Goal: Information Seeking & Learning: Learn about a topic

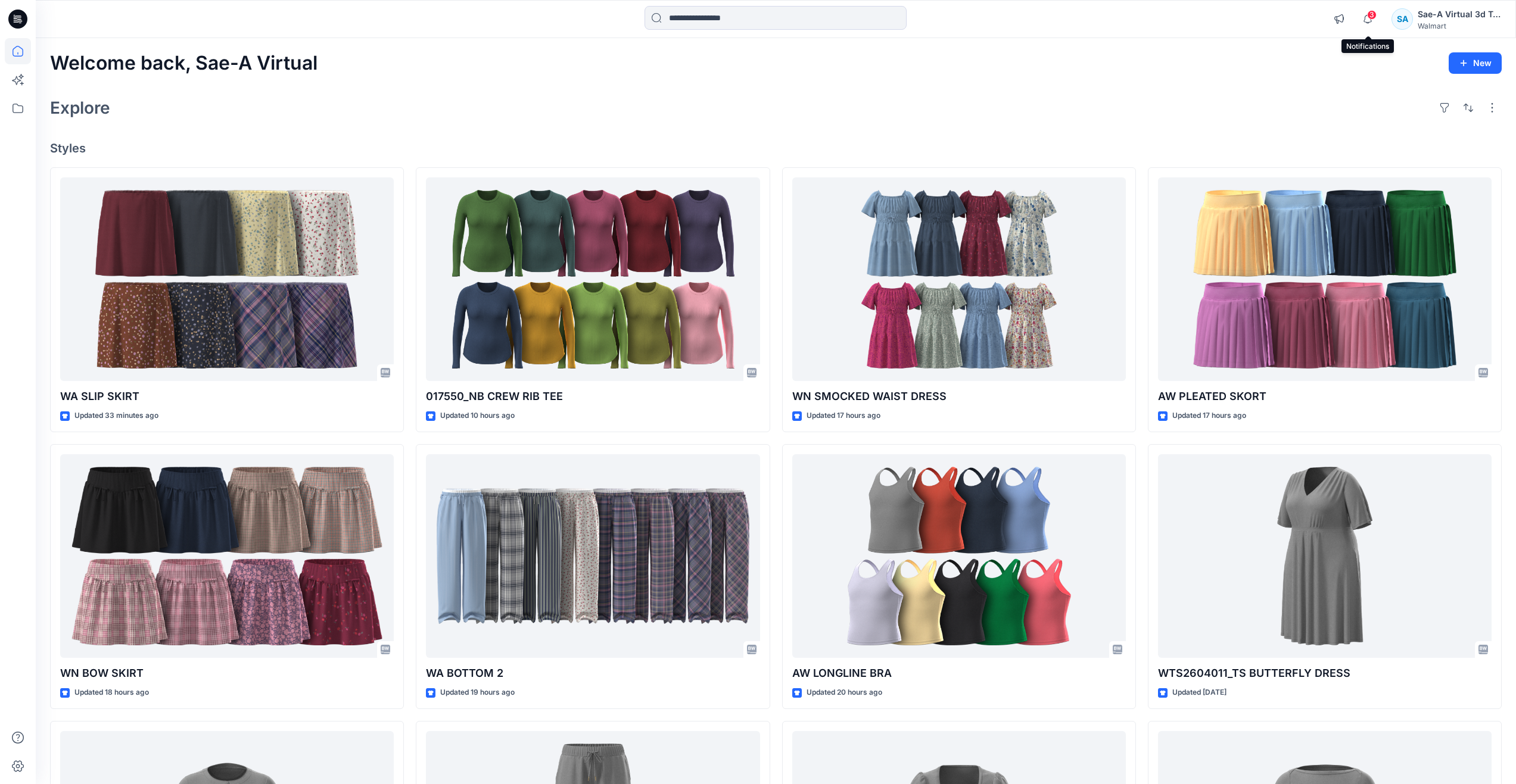
click at [1367, 16] on span "3" at bounding box center [1371, 14] width 10 height 10
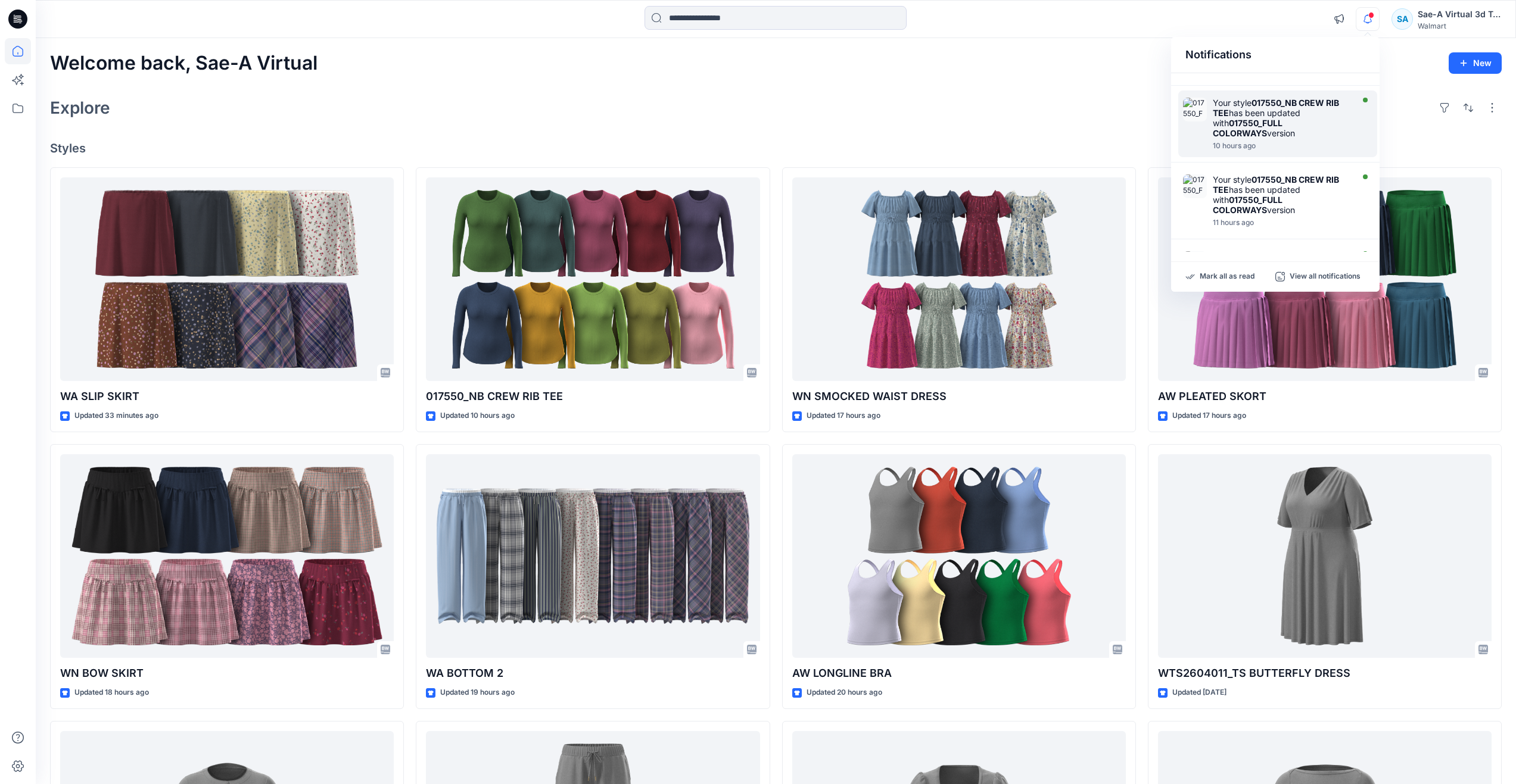
scroll to position [119, 0]
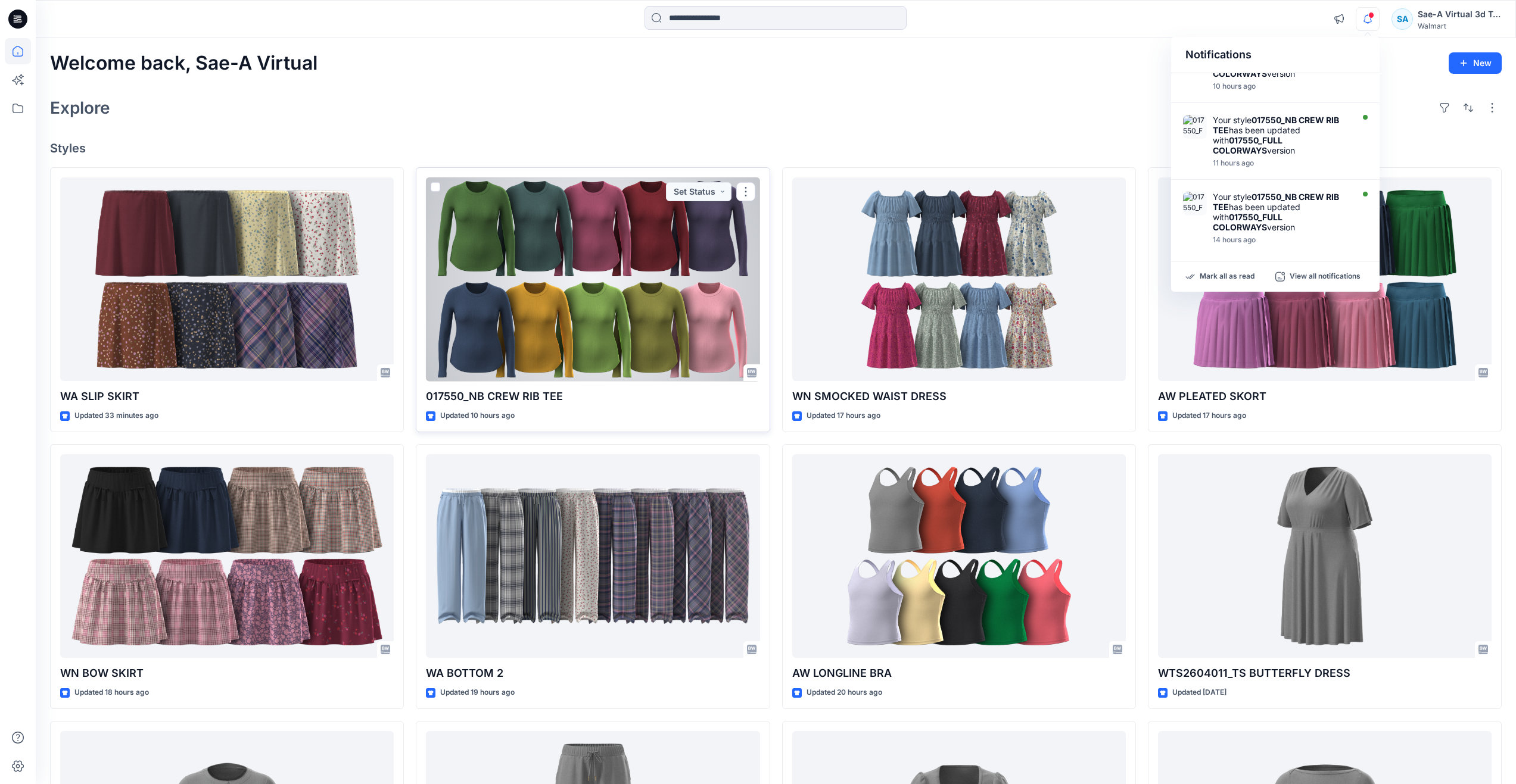
click at [639, 287] on div at bounding box center [593, 279] width 333 height 205
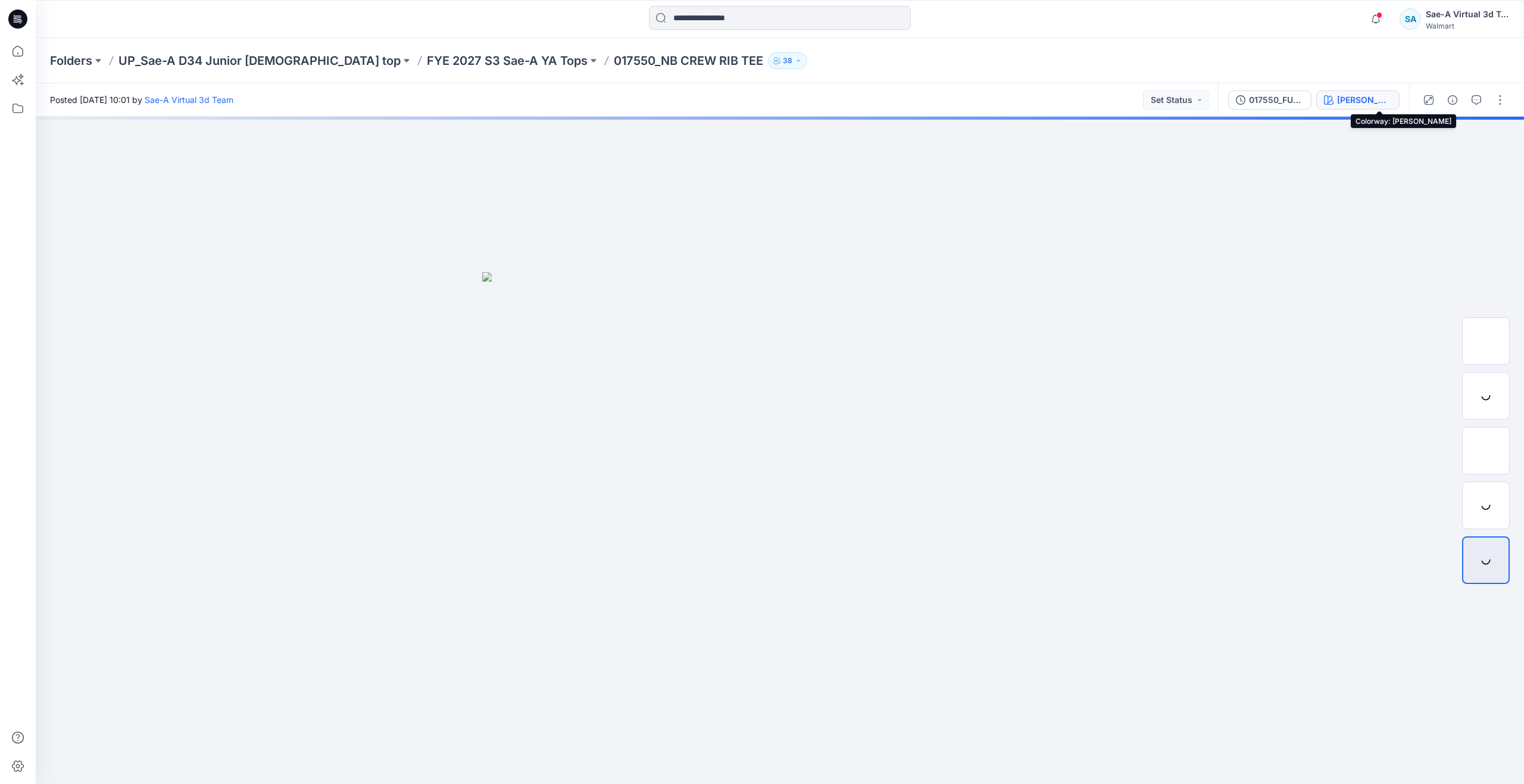
click at [1334, 98] on icon "button" at bounding box center [1329, 100] width 10 height 10
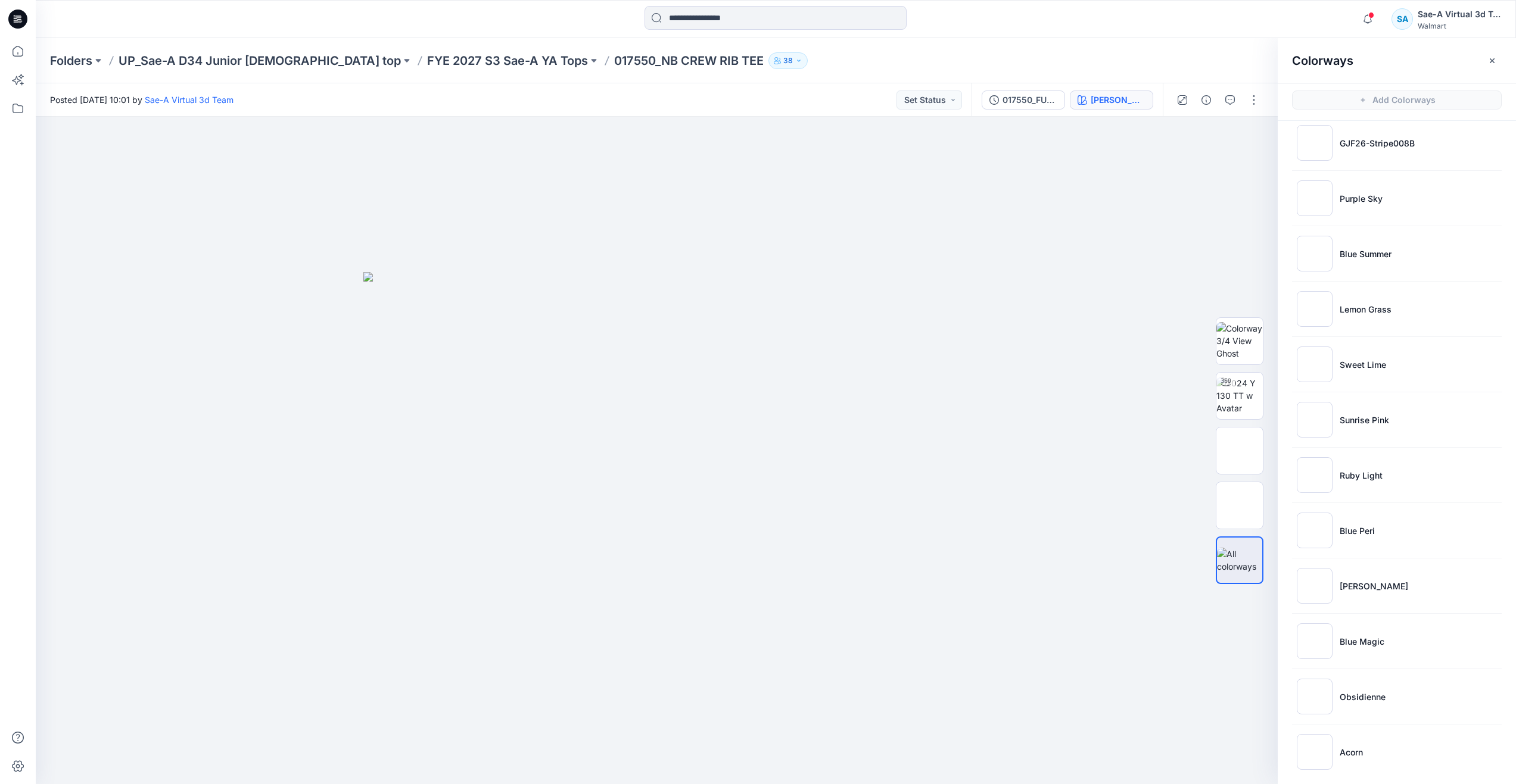
scroll to position [1128, 0]
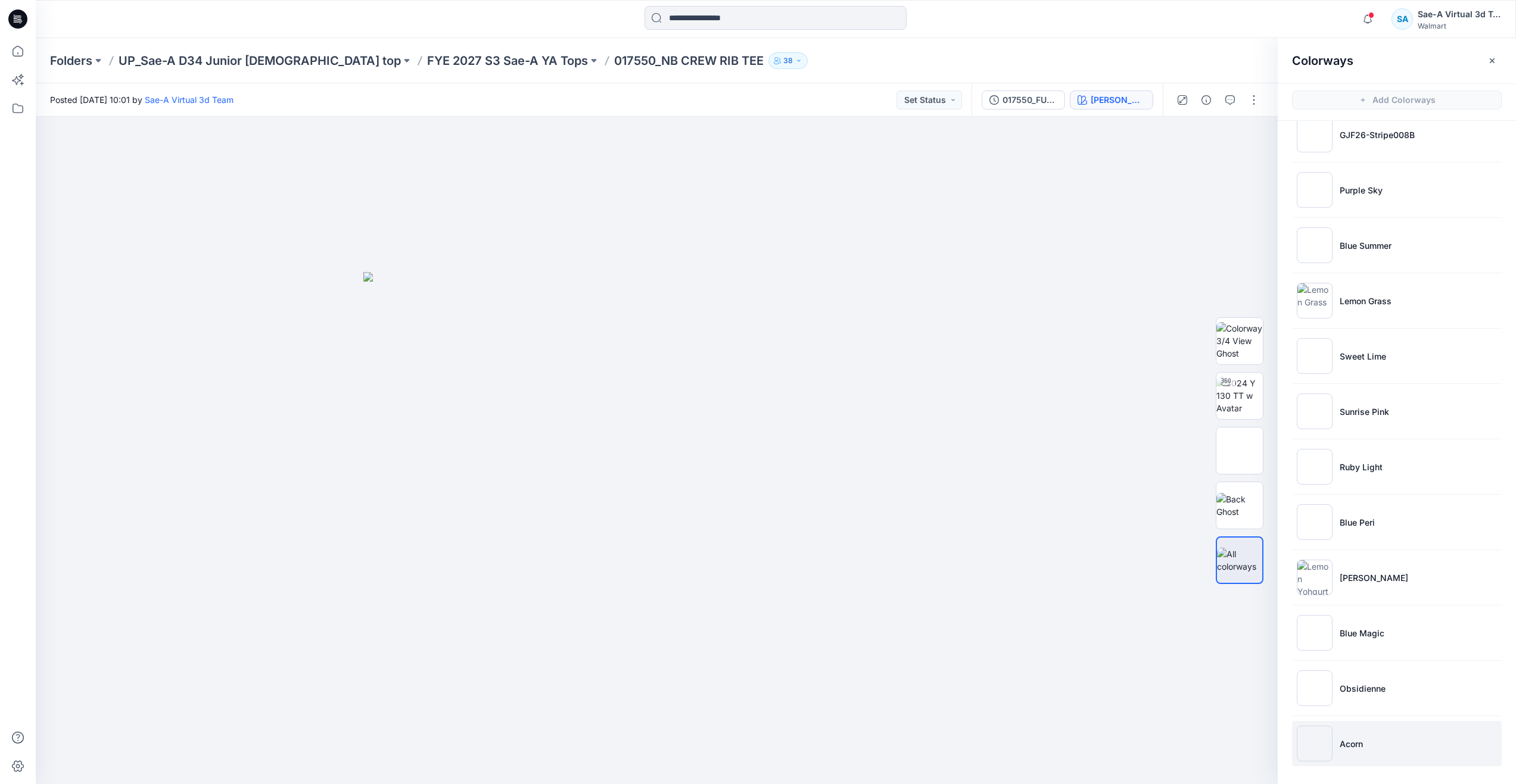
click at [1352, 733] on li "Acorn" at bounding box center [1397, 744] width 210 height 46
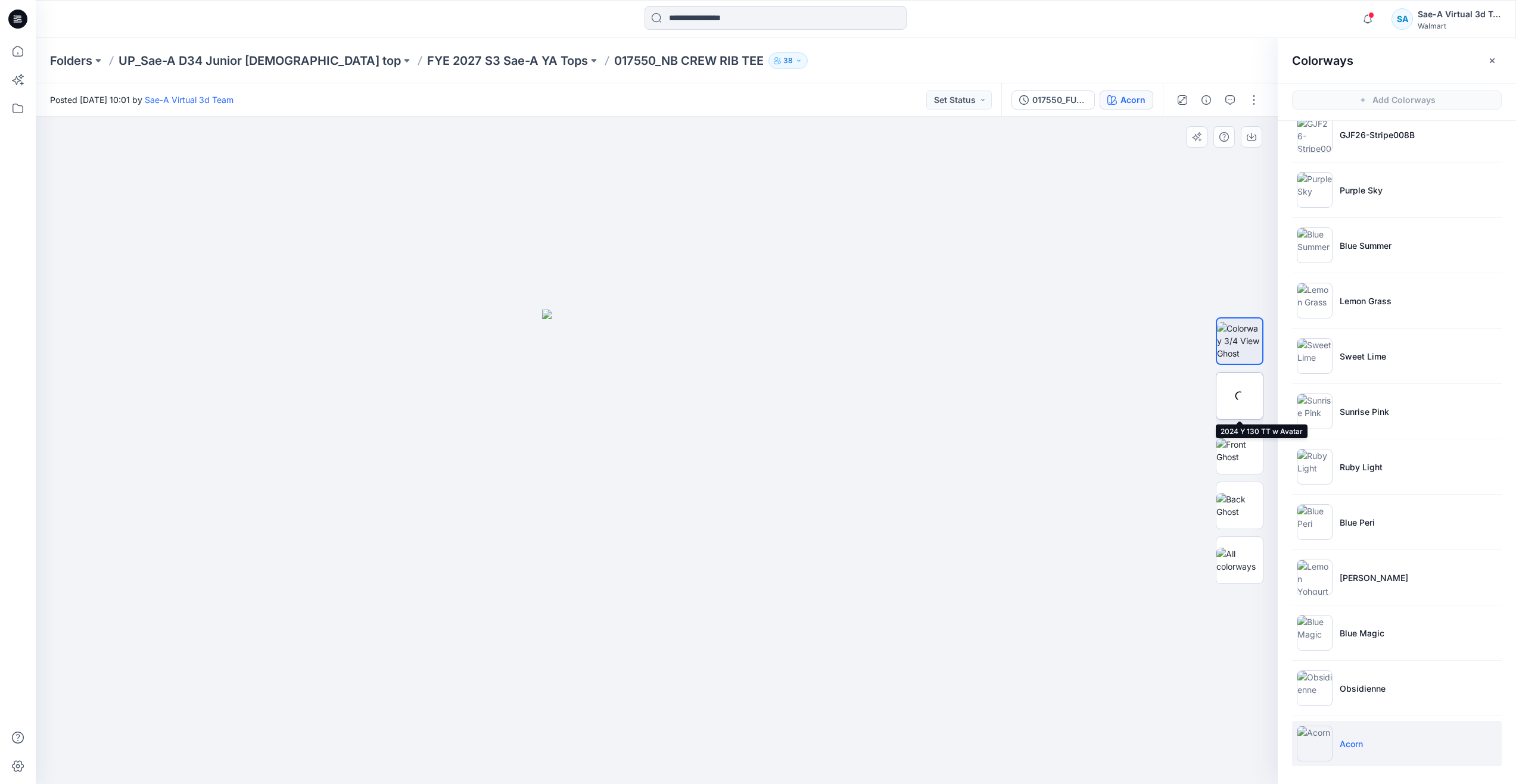
click at [1232, 400] on div at bounding box center [1239, 395] width 48 height 48
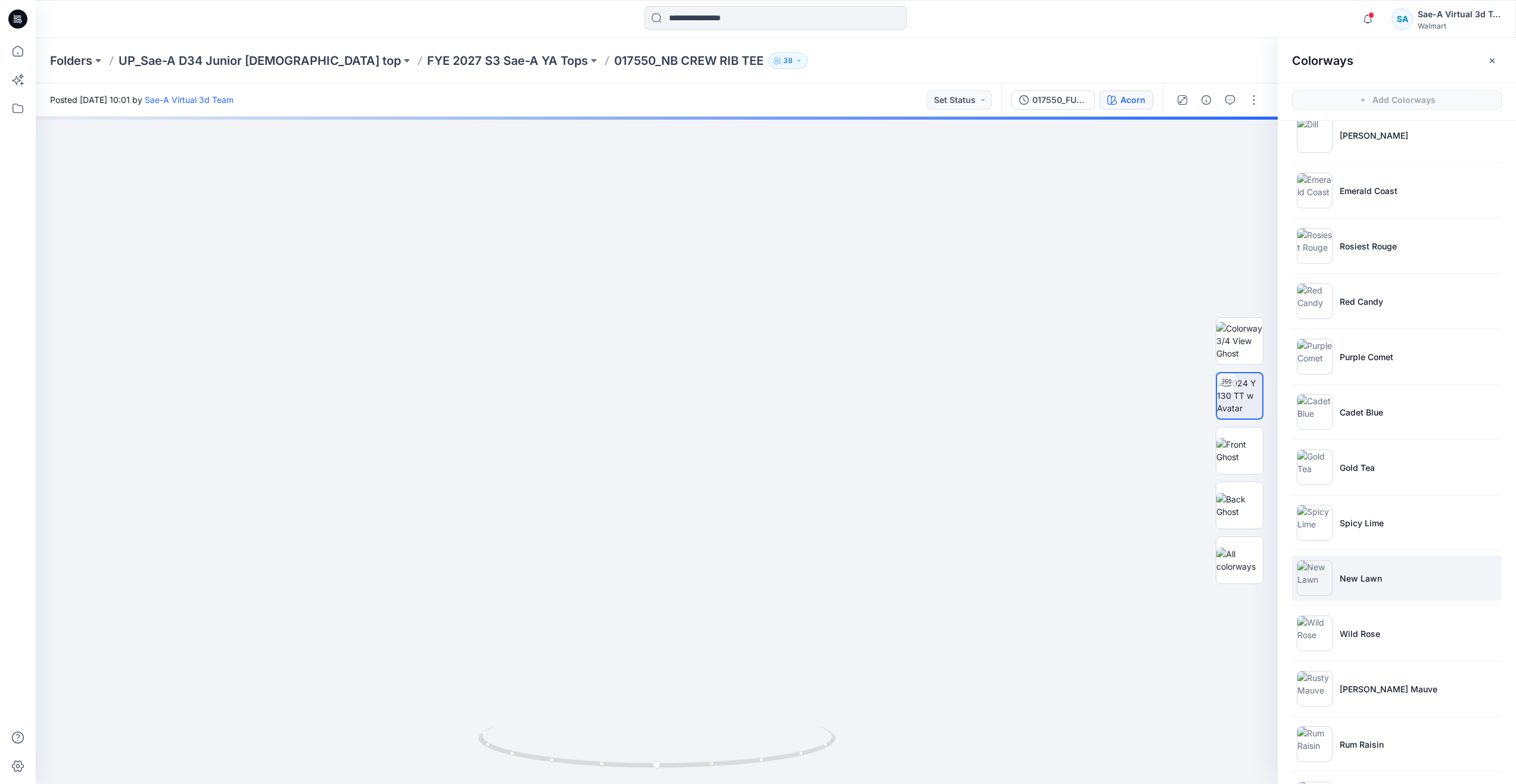
scroll to position [0, 0]
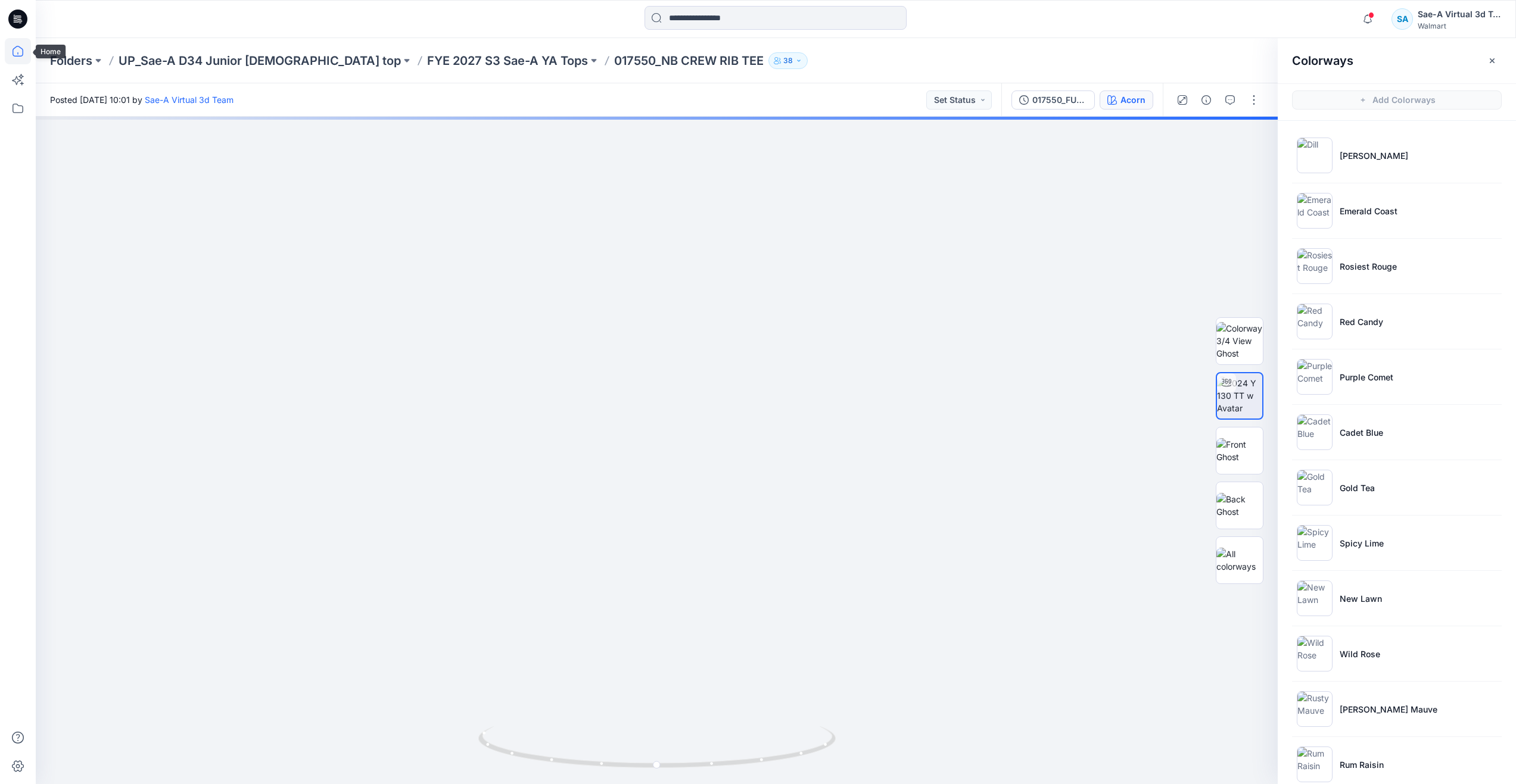
click at [21, 56] on icon at bounding box center [17, 51] width 11 height 11
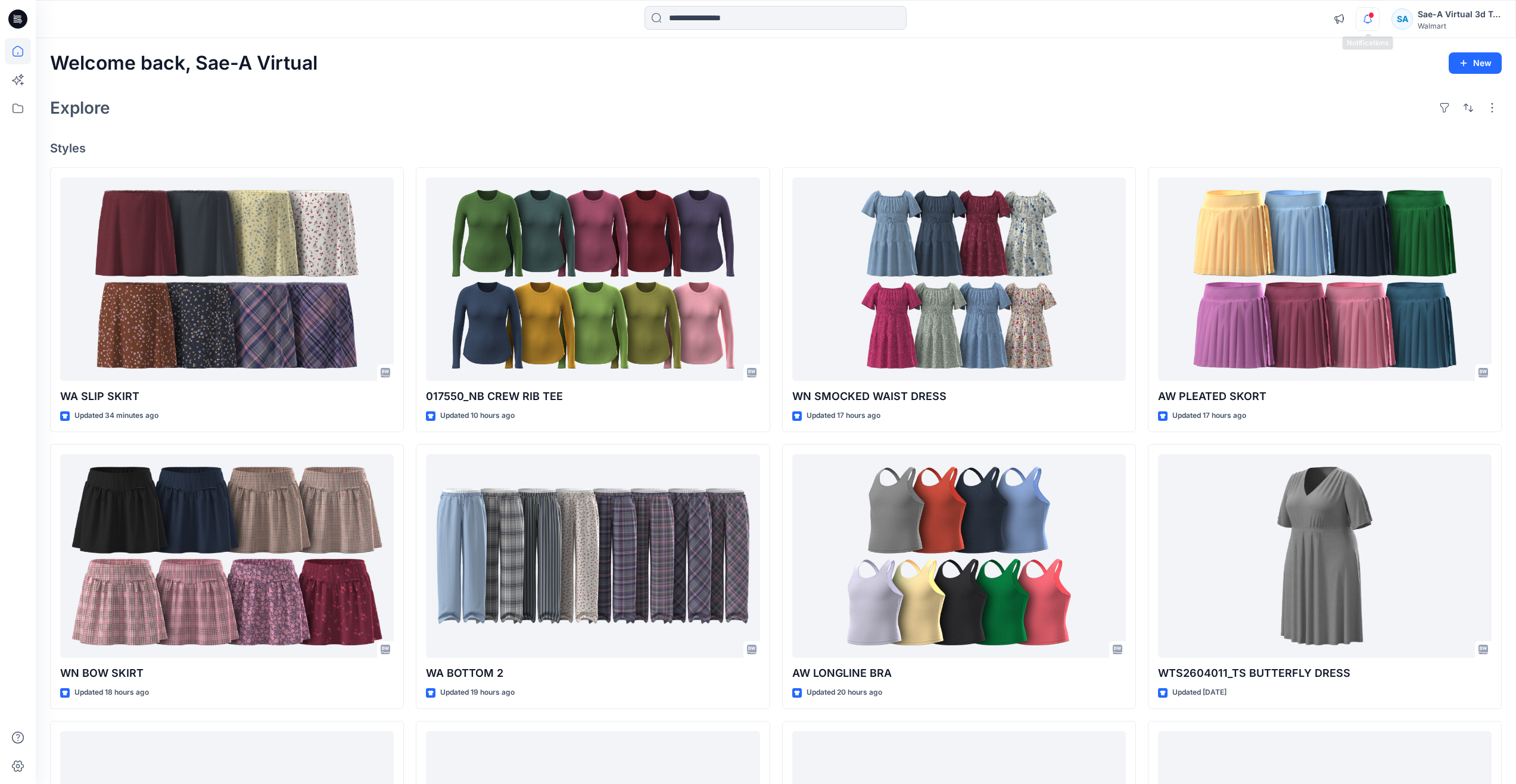
click at [1371, 18] on icon "button" at bounding box center [1368, 18] width 23 height 24
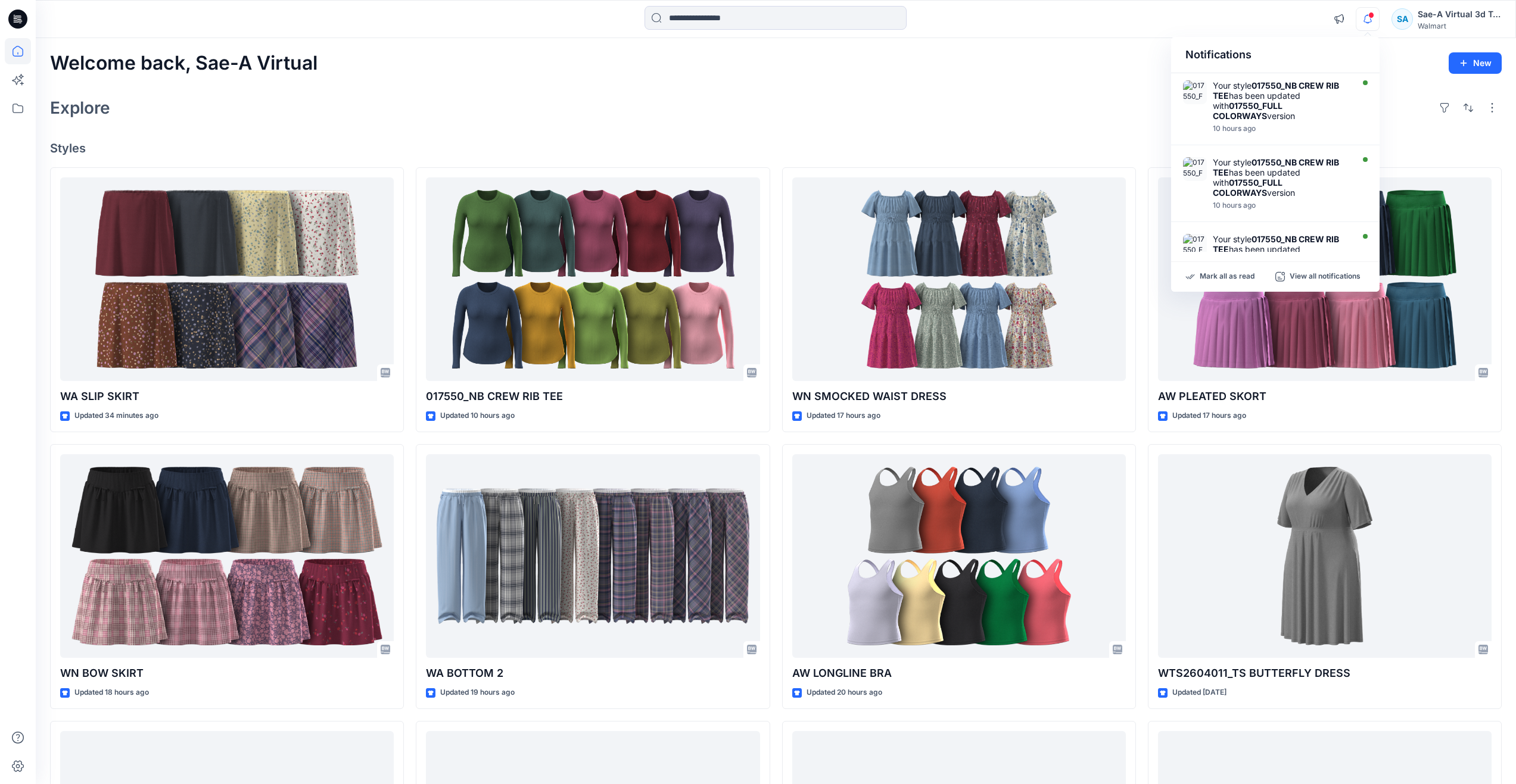
click at [802, 101] on div "Explore" at bounding box center [776, 108] width 1451 height 29
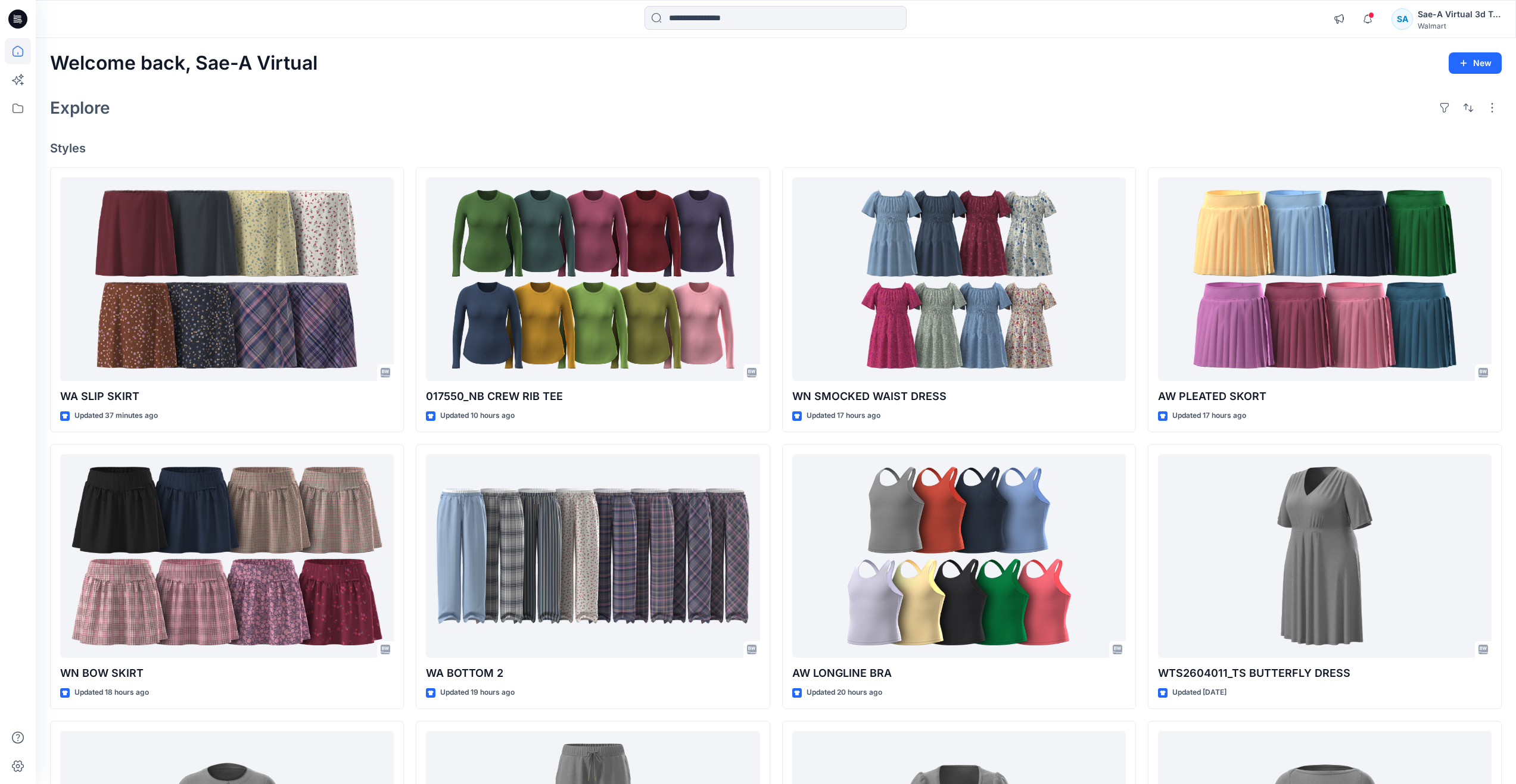
click at [400, 120] on div "Explore" at bounding box center [776, 108] width 1451 height 29
click at [784, 103] on div "Explore" at bounding box center [776, 108] width 1451 height 29
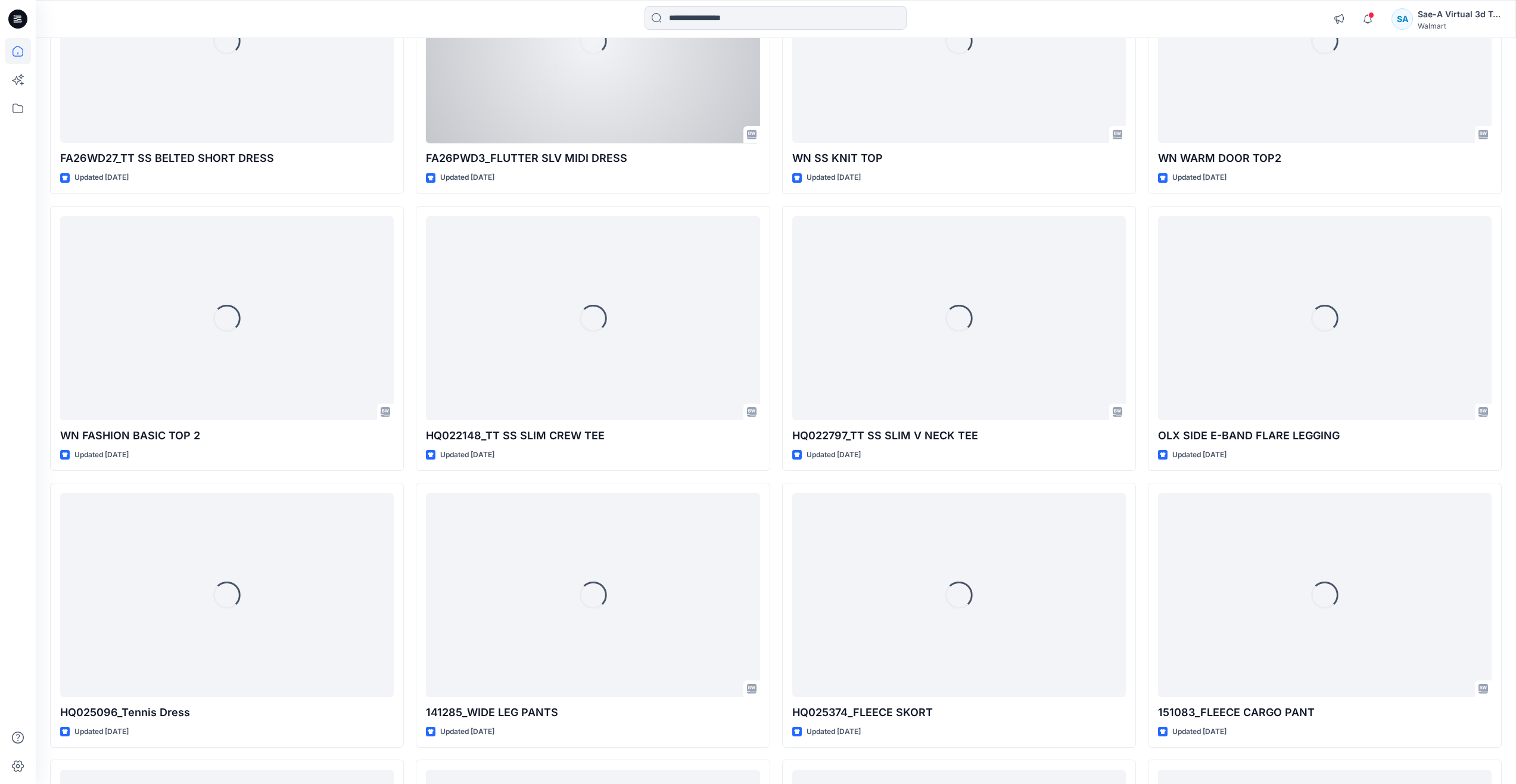
scroll to position [3050, 0]
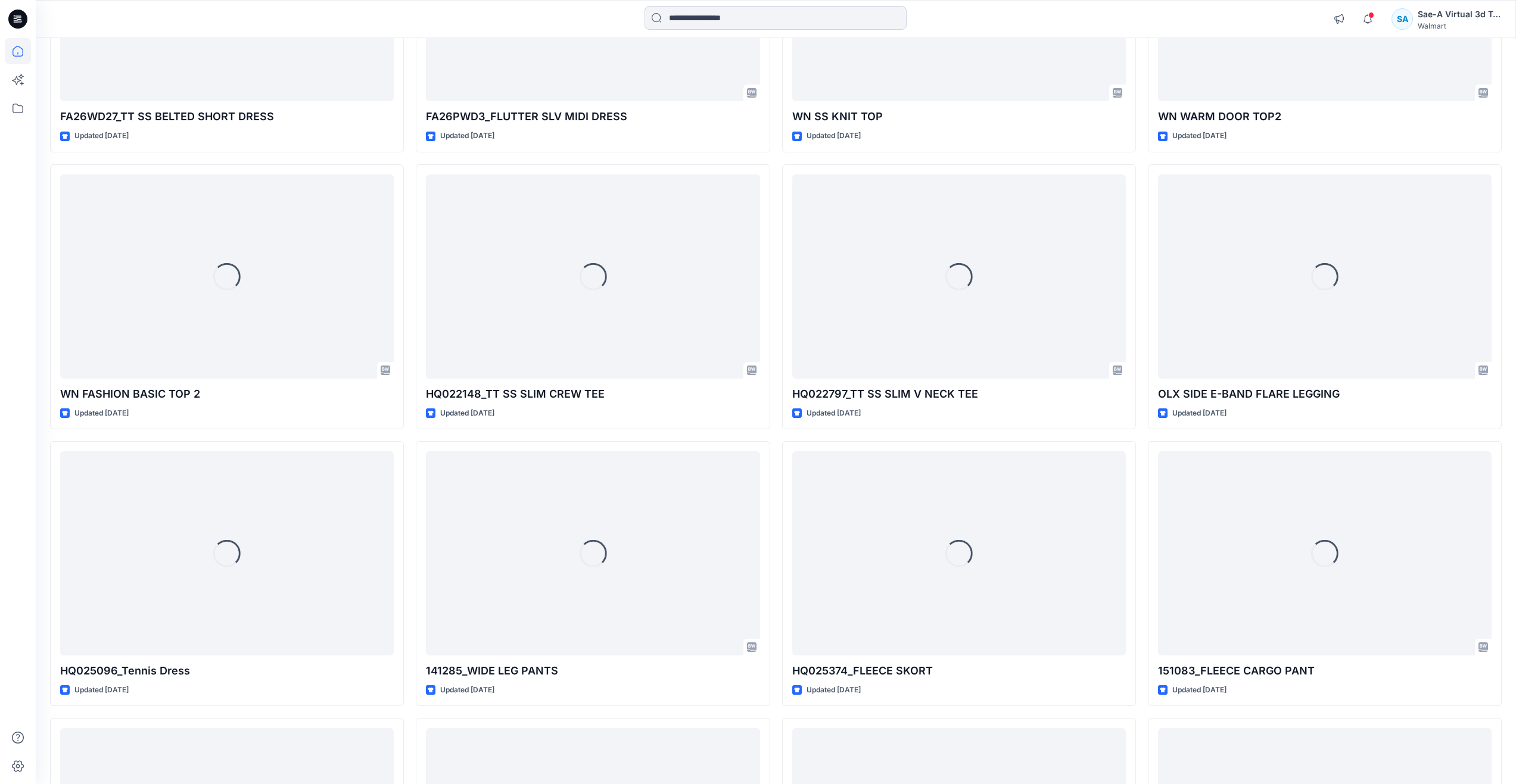
click at [762, 16] on input at bounding box center [775, 17] width 262 height 24
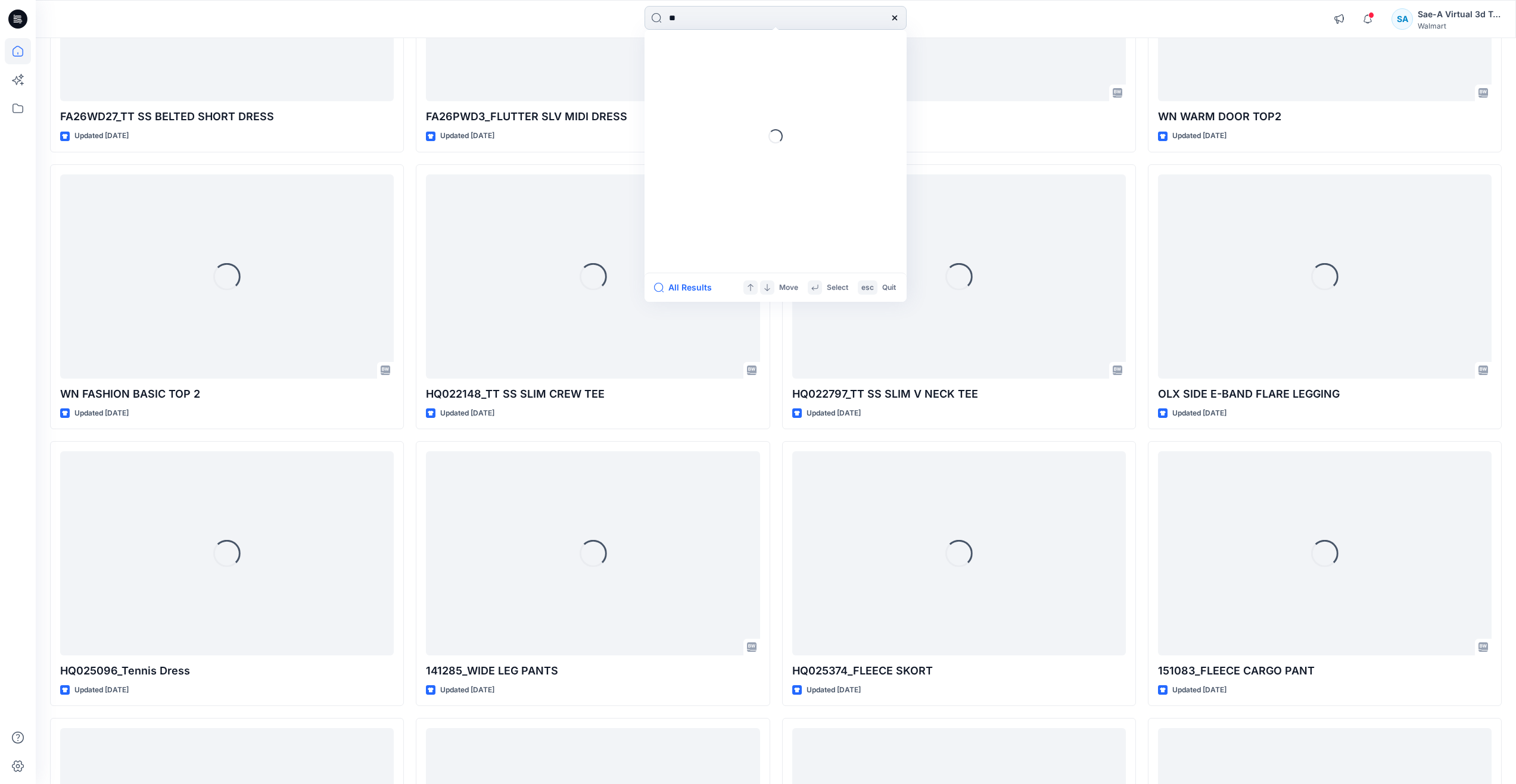
type input "*"
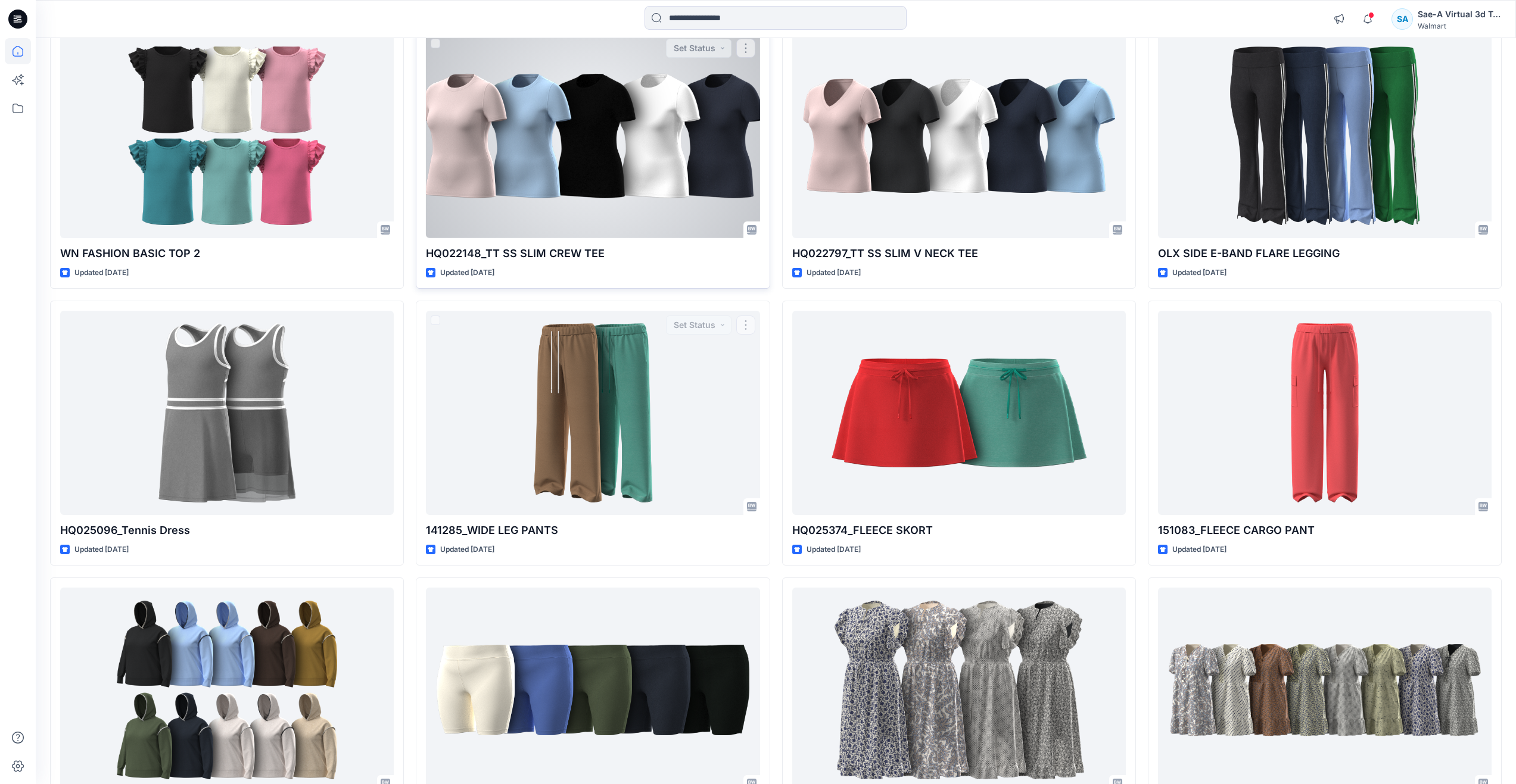
scroll to position [3169, 0]
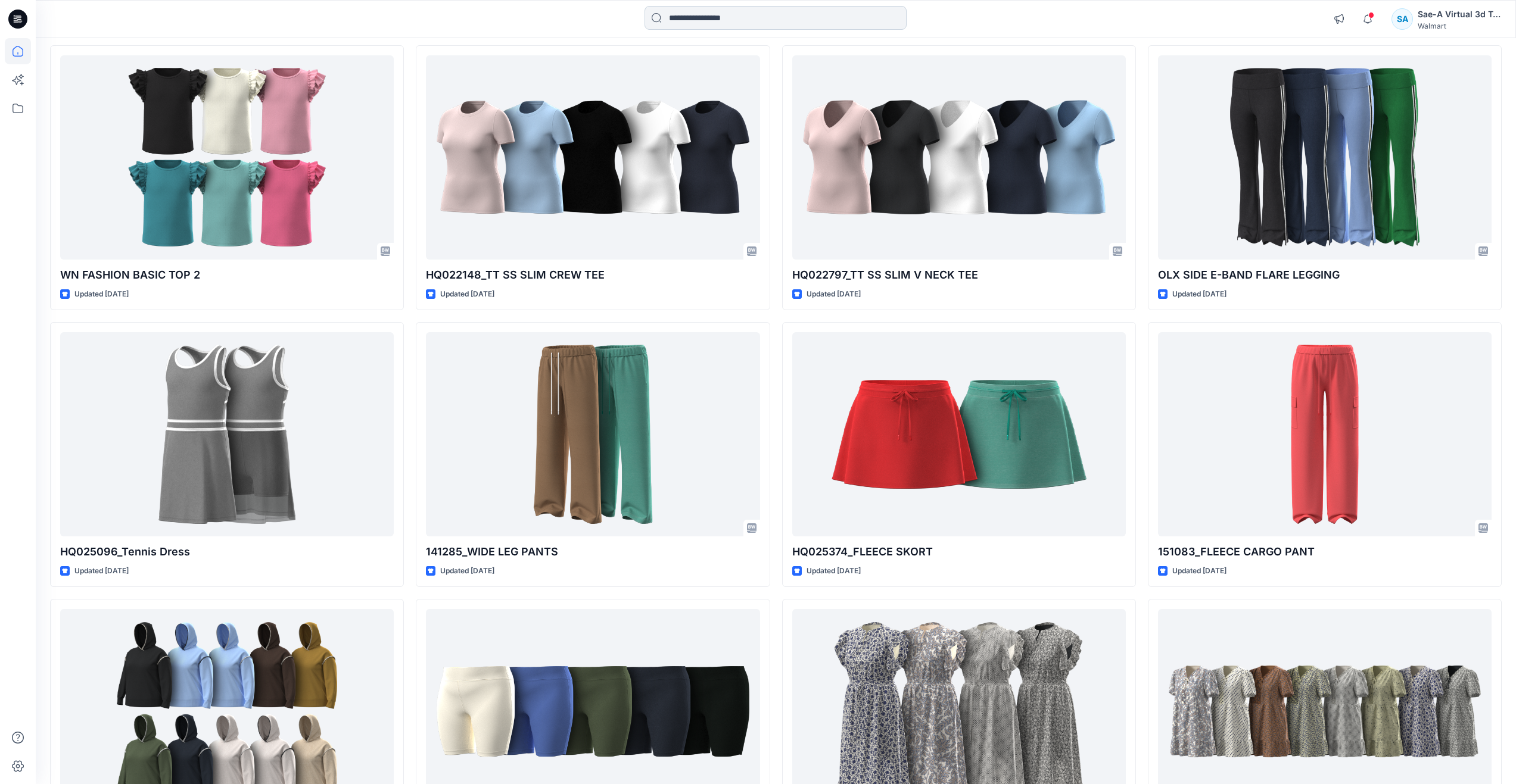
click at [742, 22] on input at bounding box center [775, 17] width 262 height 24
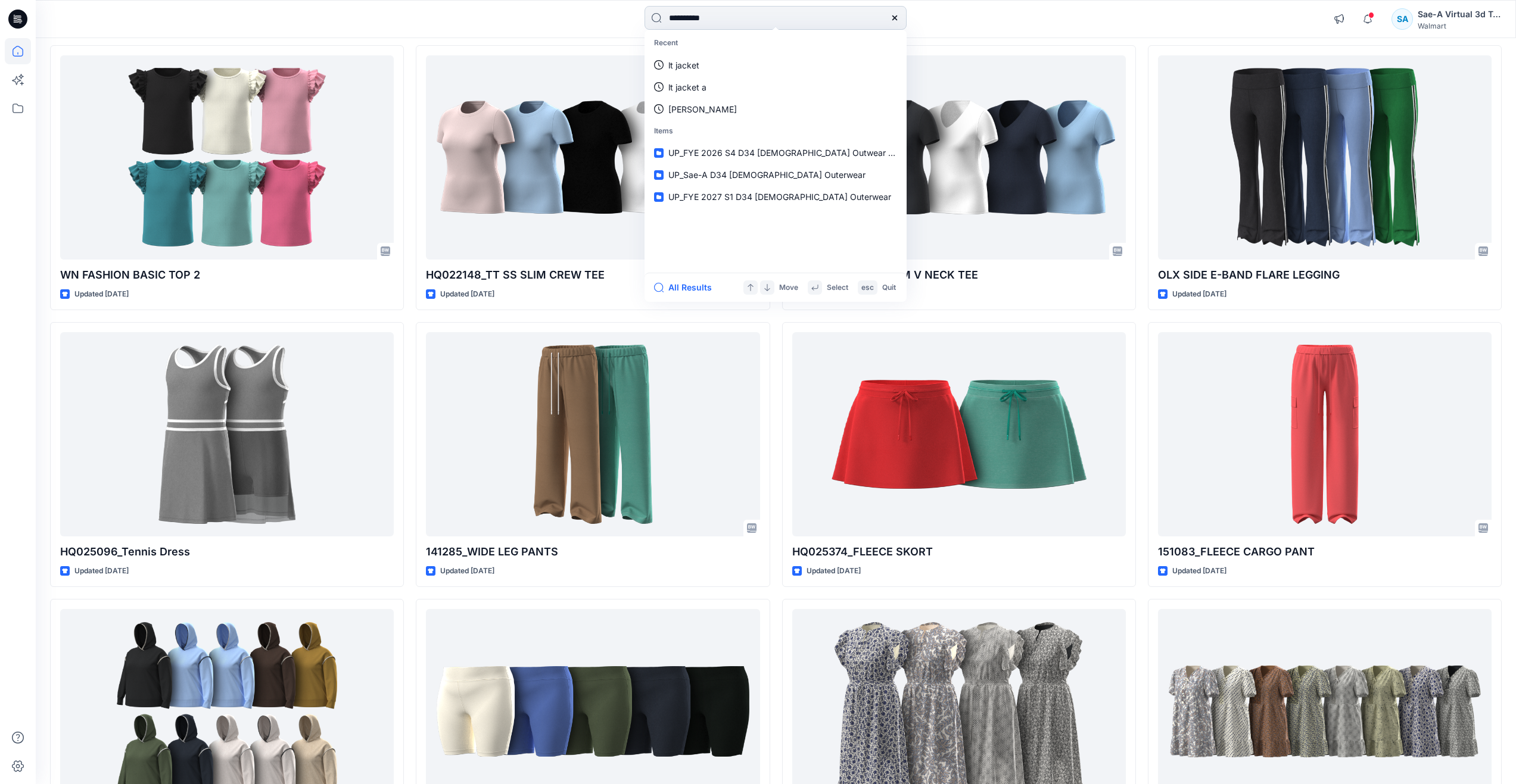
type input "**********"
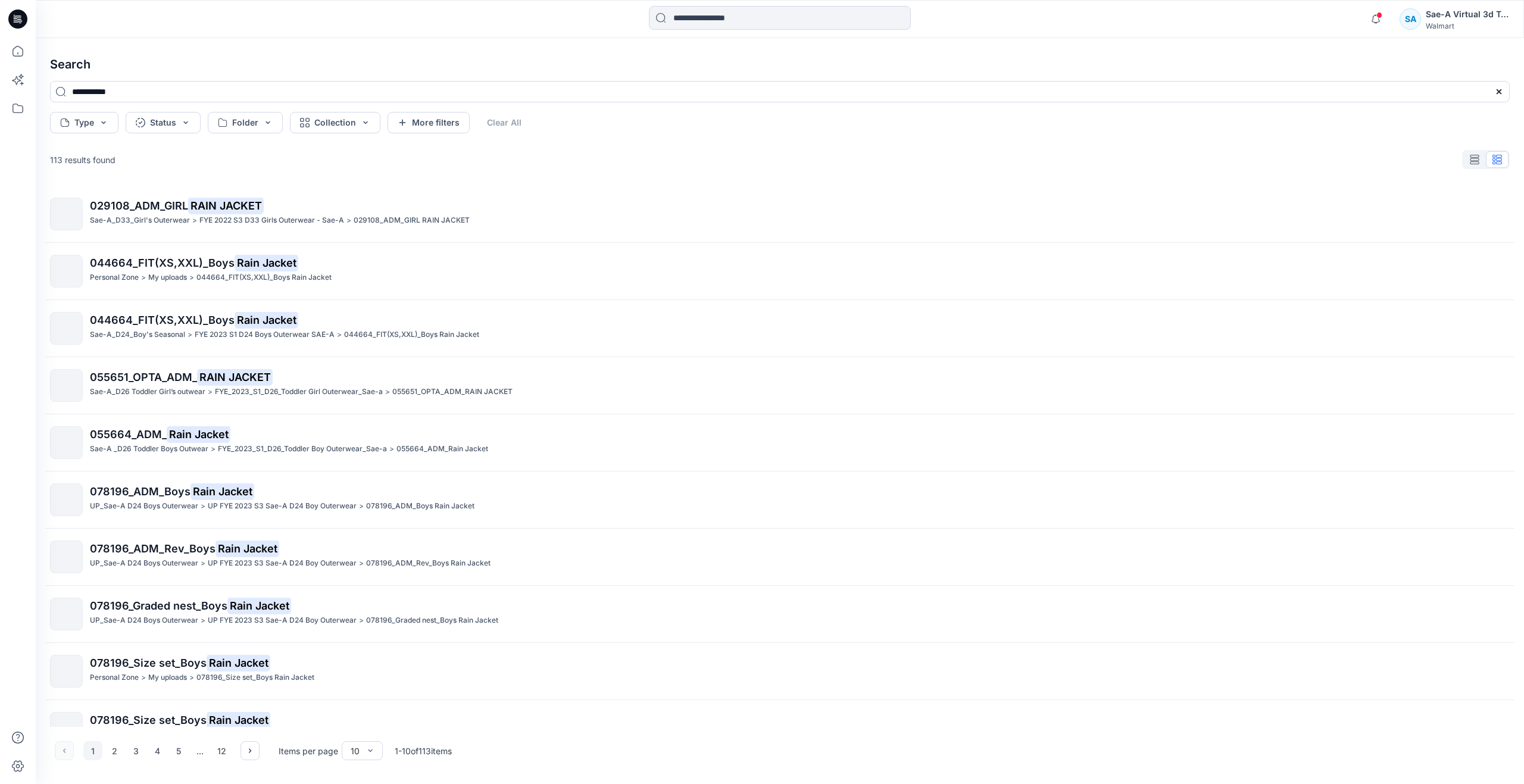
click at [28, 424] on div at bounding box center [17, 411] width 26 height 746
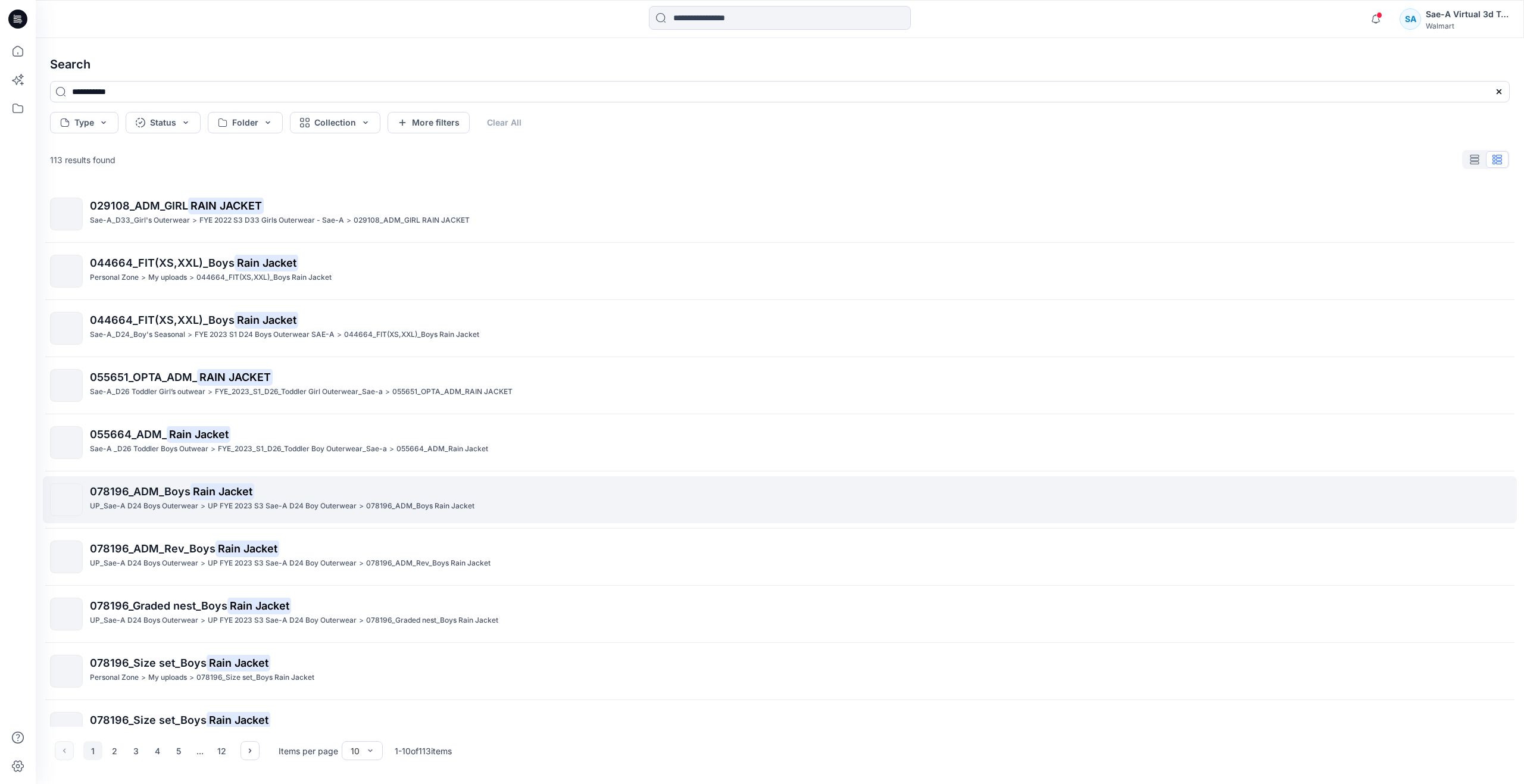
scroll to position [30, 0]
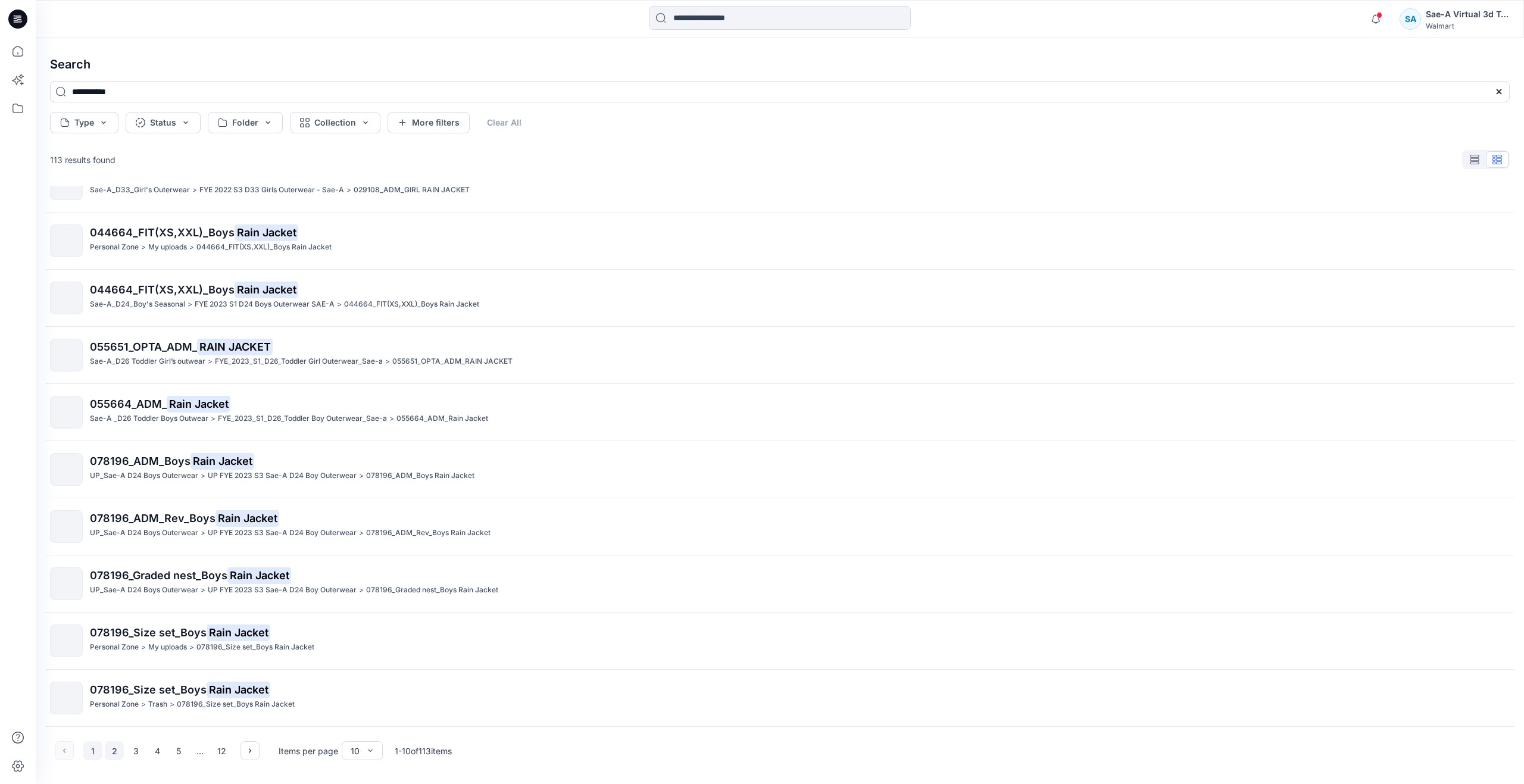
click at [111, 745] on button "2" at bounding box center [114, 751] width 19 height 19
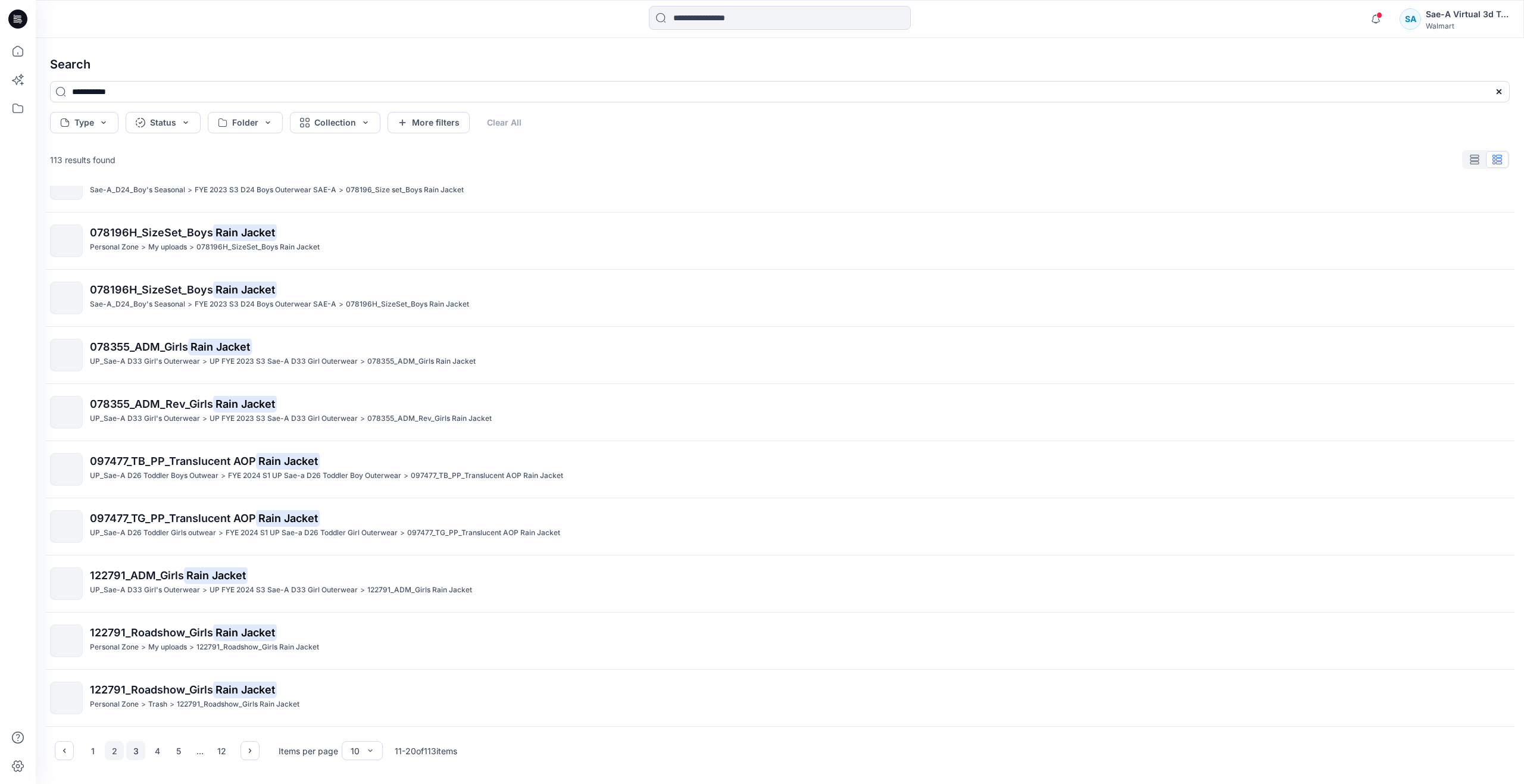
click at [137, 746] on button "3" at bounding box center [135, 751] width 19 height 19
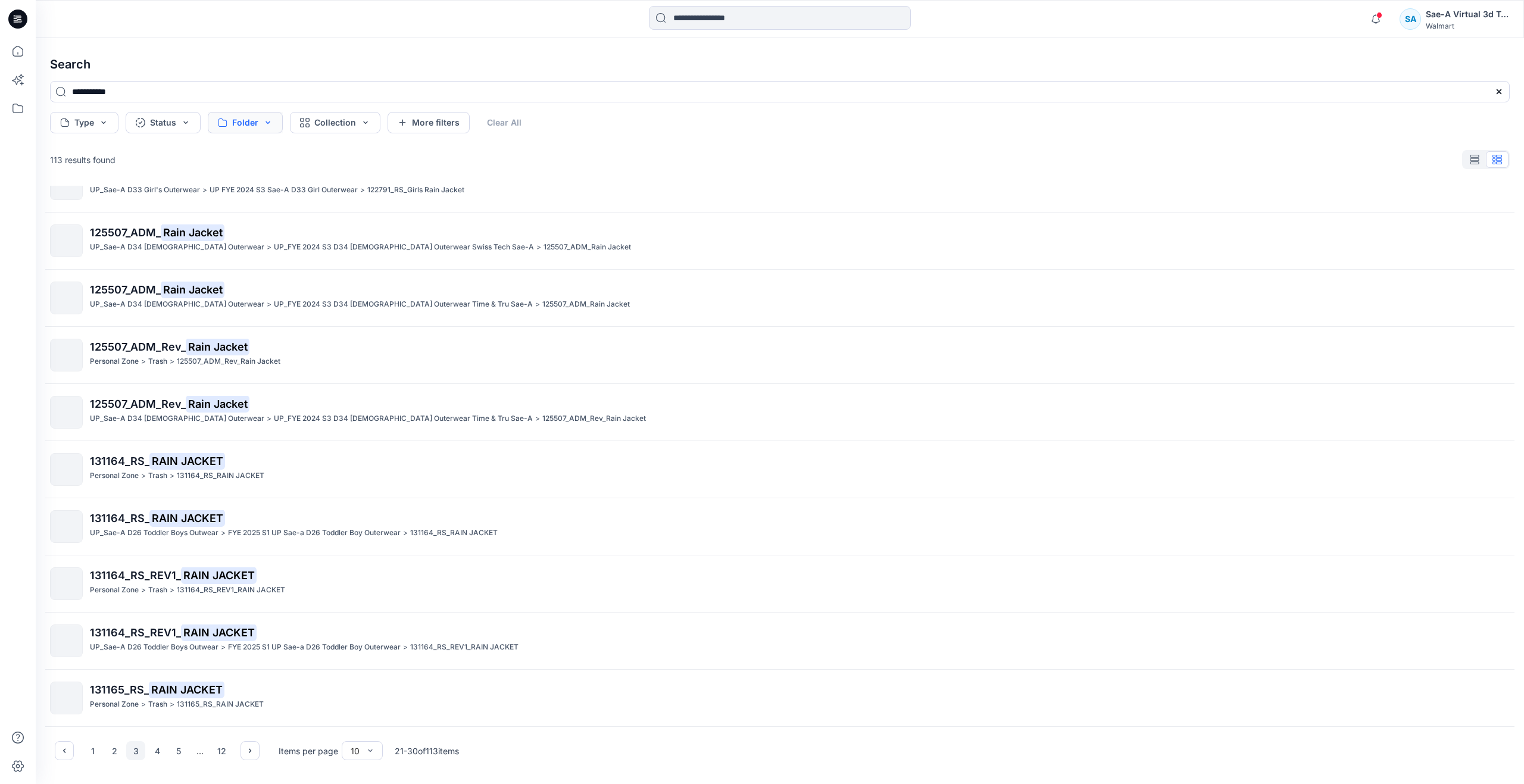
click at [276, 116] on button "Folder" at bounding box center [245, 122] width 75 height 21
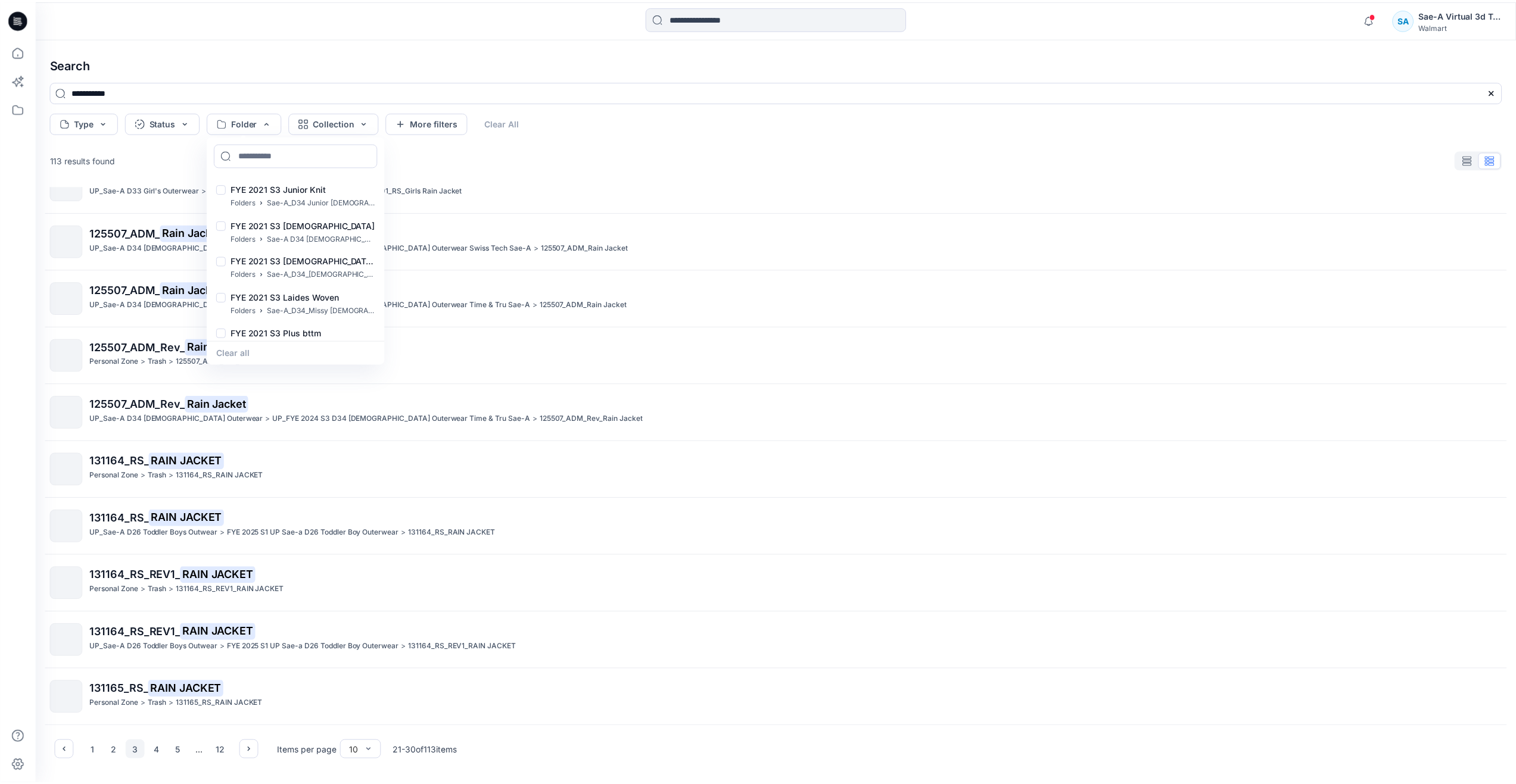
scroll to position [2083, 0]
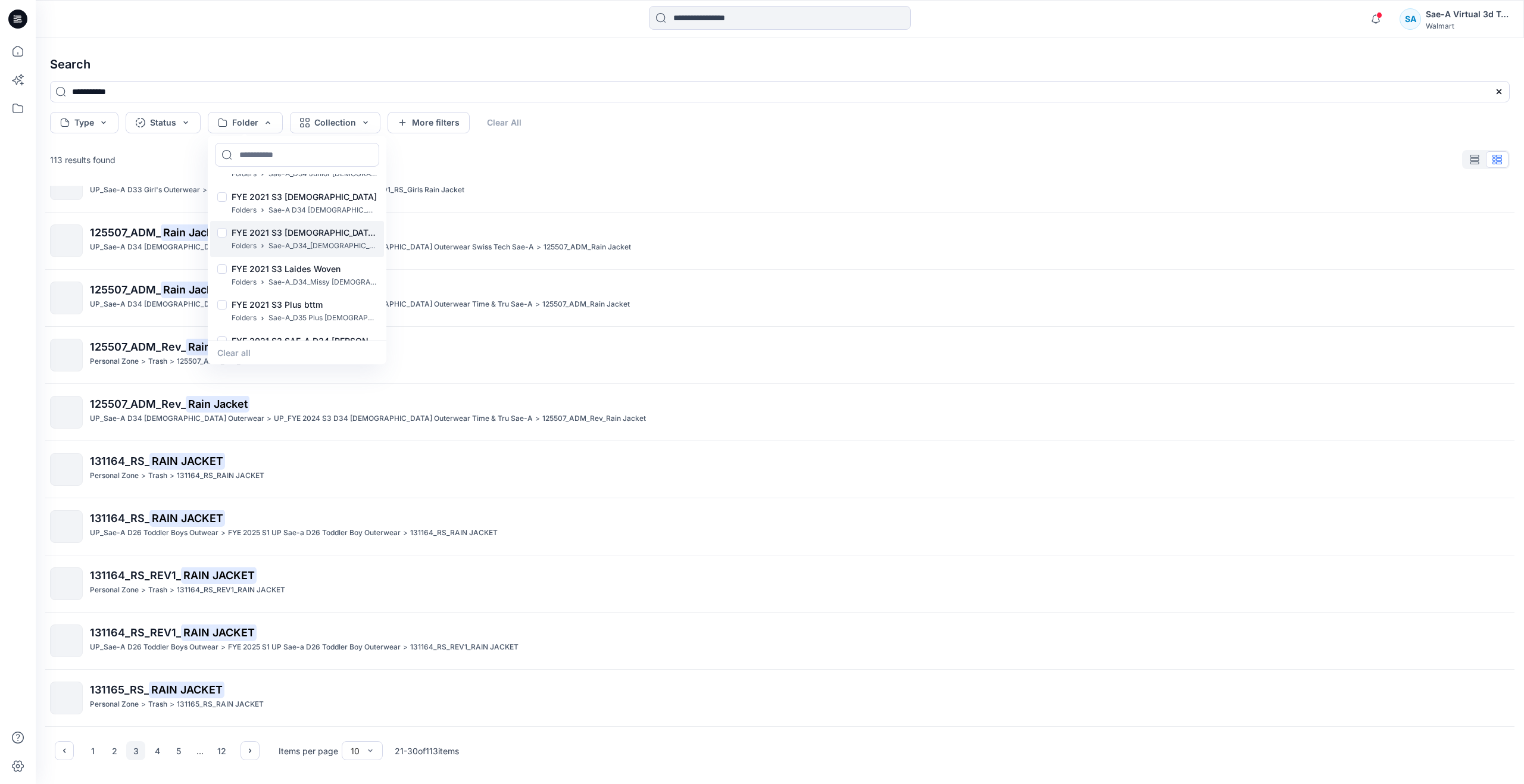
click at [328, 243] on p "Sae-A_D34_[DEMOGRAPHIC_DATA] Outerwear" at bounding box center [322, 246] width 109 height 12
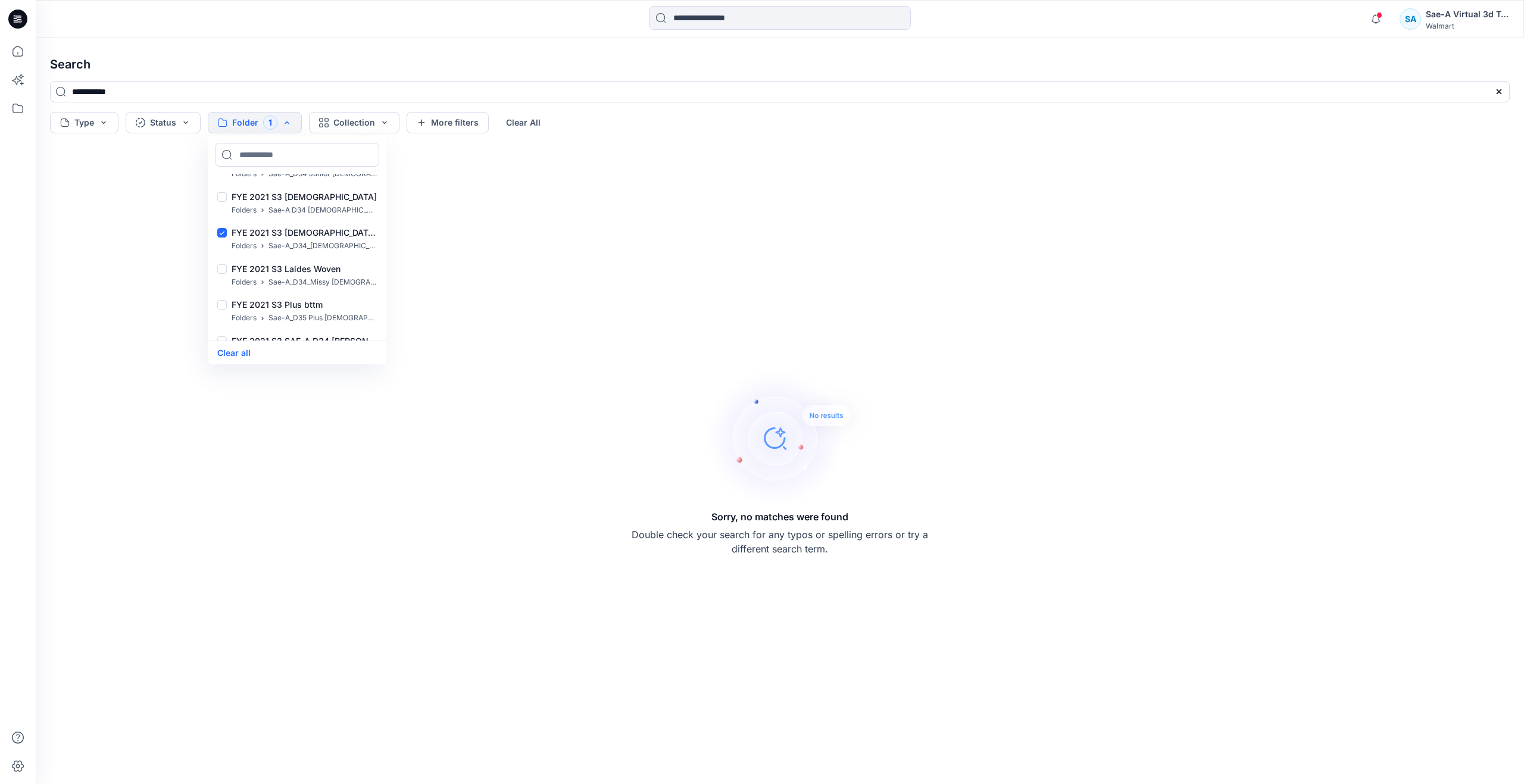
click at [621, 266] on div "Sorry, no matches were found Double check your search for any typos or spelling…" at bounding box center [779, 461] width 1479 height 627
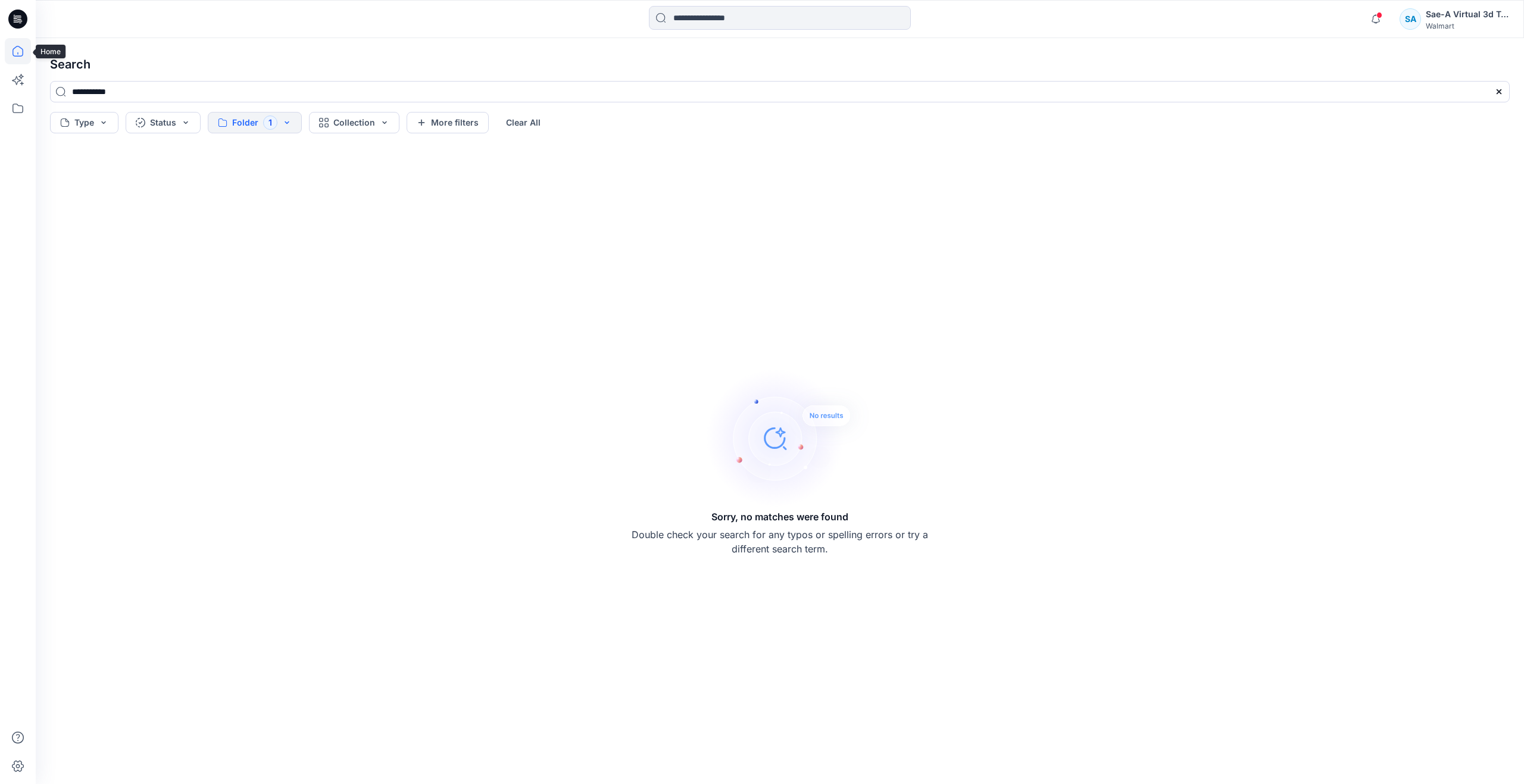
click at [17, 56] on icon at bounding box center [17, 51] width 11 height 11
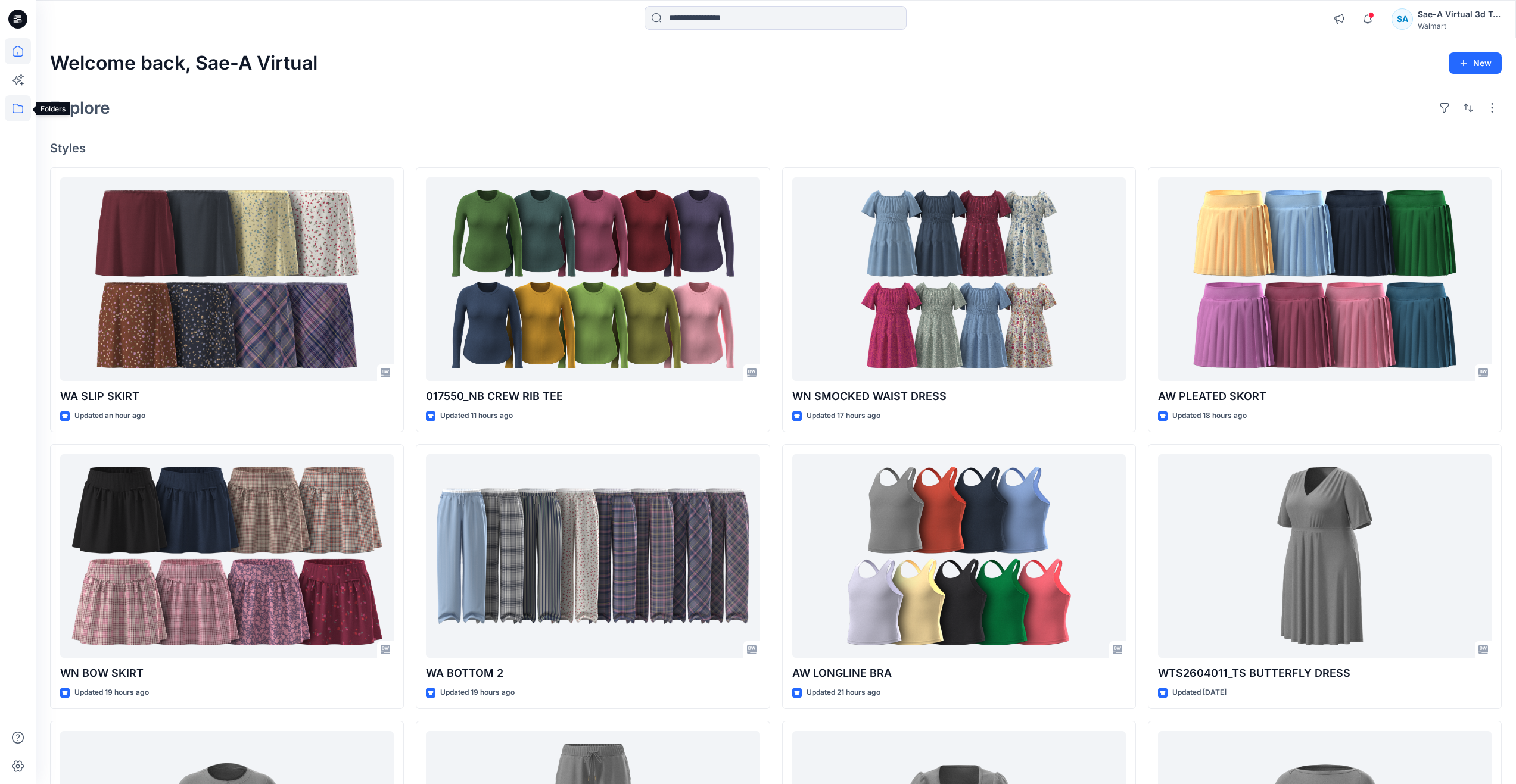
click at [25, 114] on icon at bounding box center [17, 108] width 26 height 26
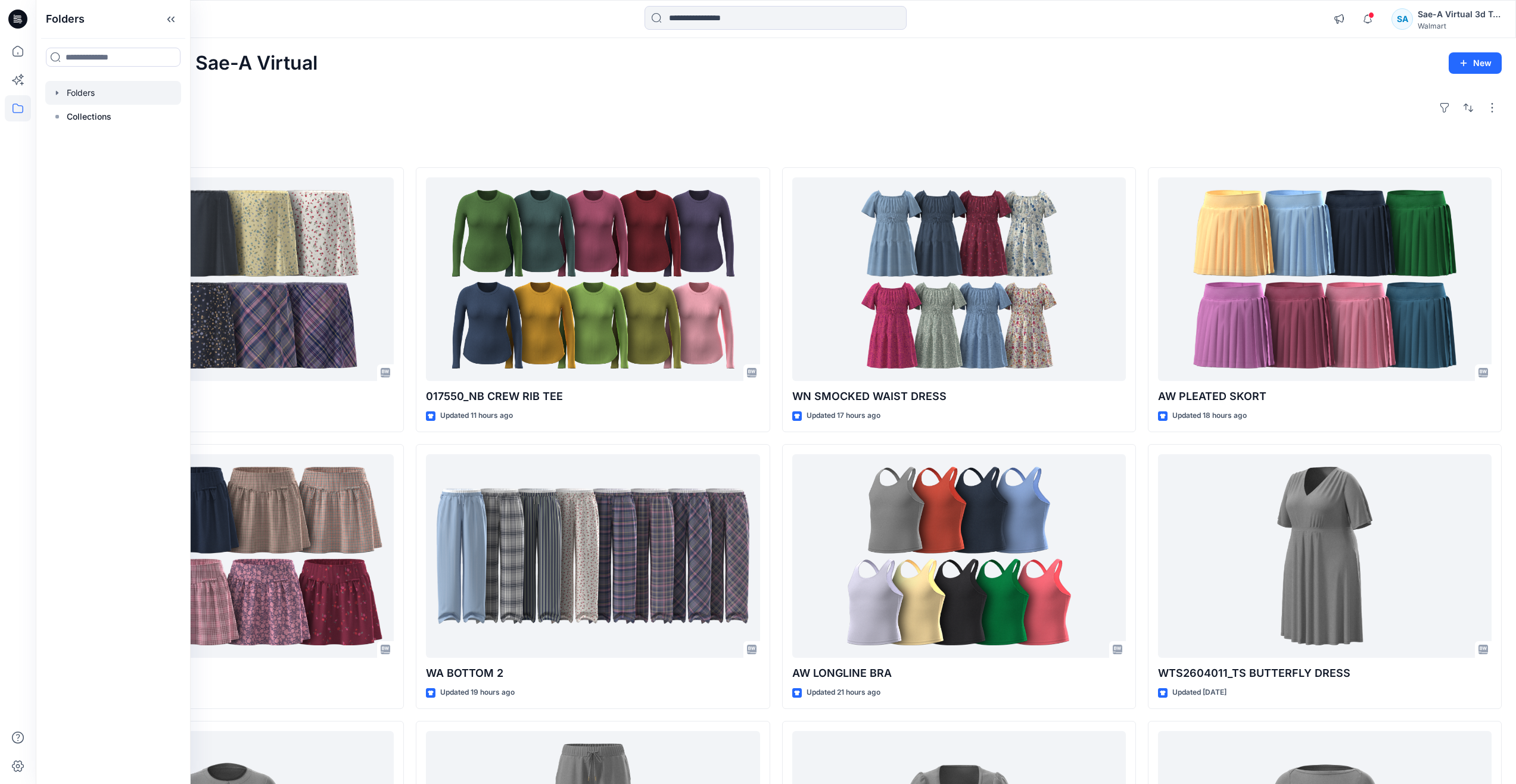
click at [91, 95] on div at bounding box center [113, 92] width 136 height 24
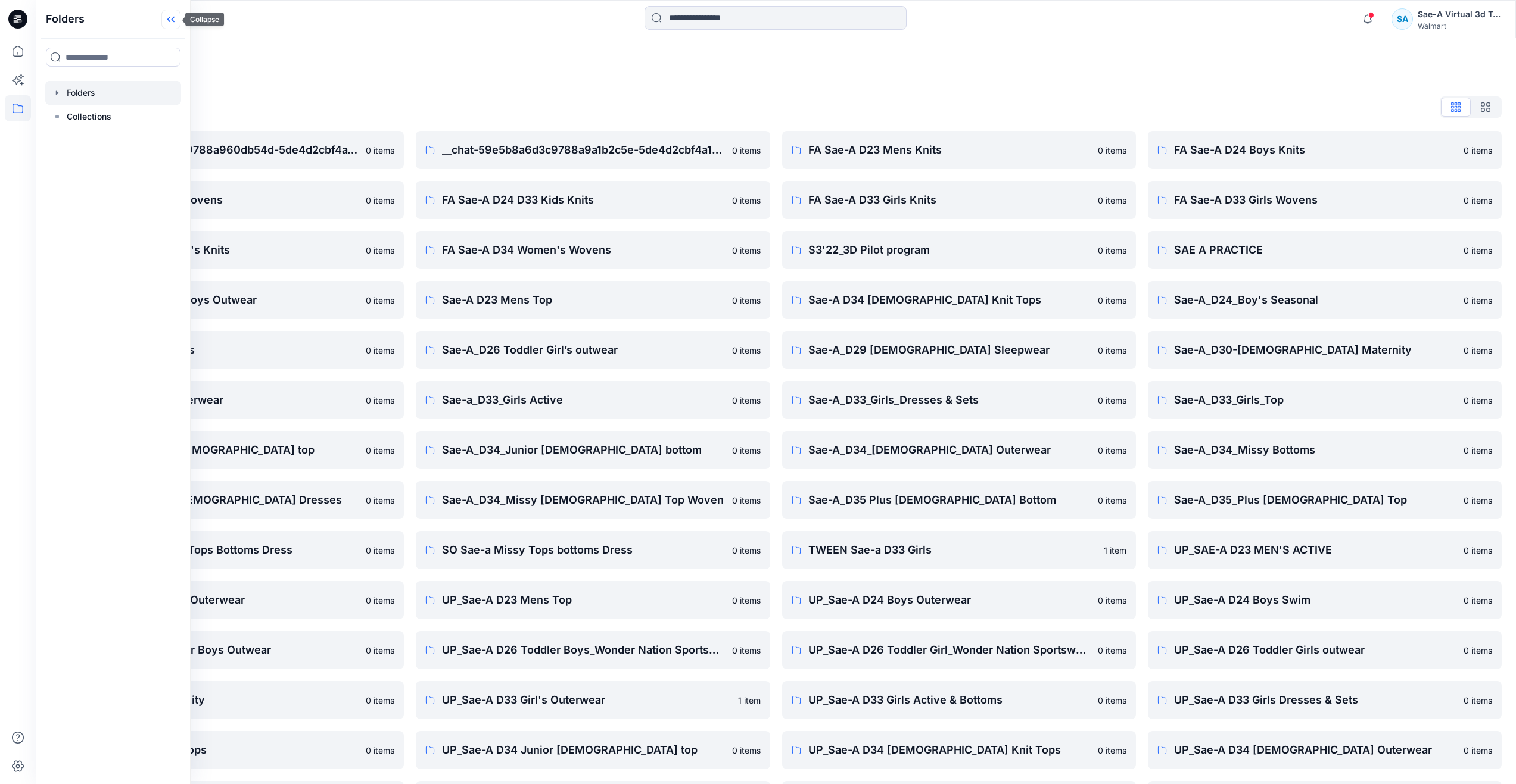
click at [164, 22] on icon at bounding box center [170, 20] width 19 height 20
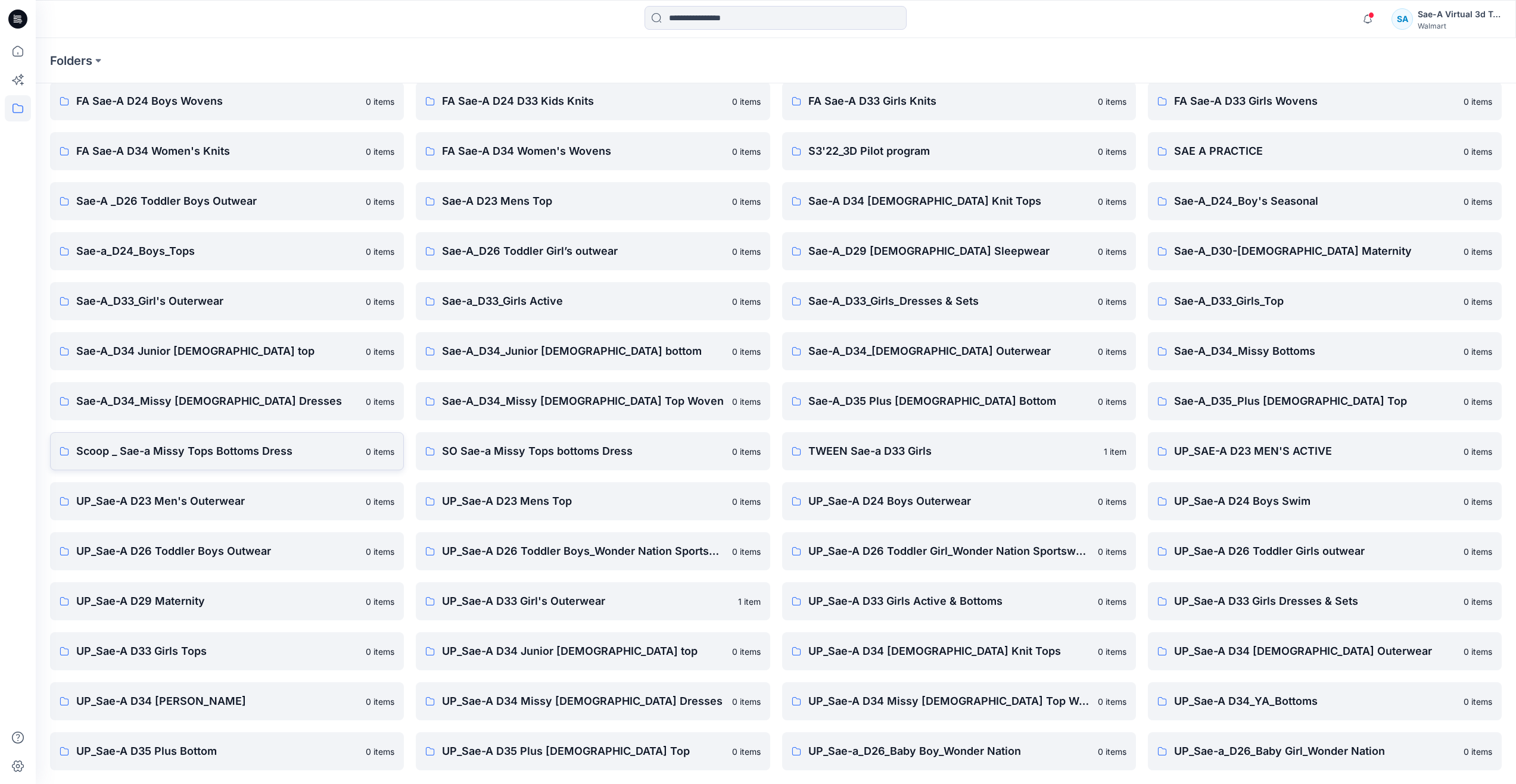
scroll to position [100, 0]
click at [1256, 653] on p "UP_Sae-A D34 [DEMOGRAPHIC_DATA] Outerwear" at bounding box center [1314, 651] width 282 height 17
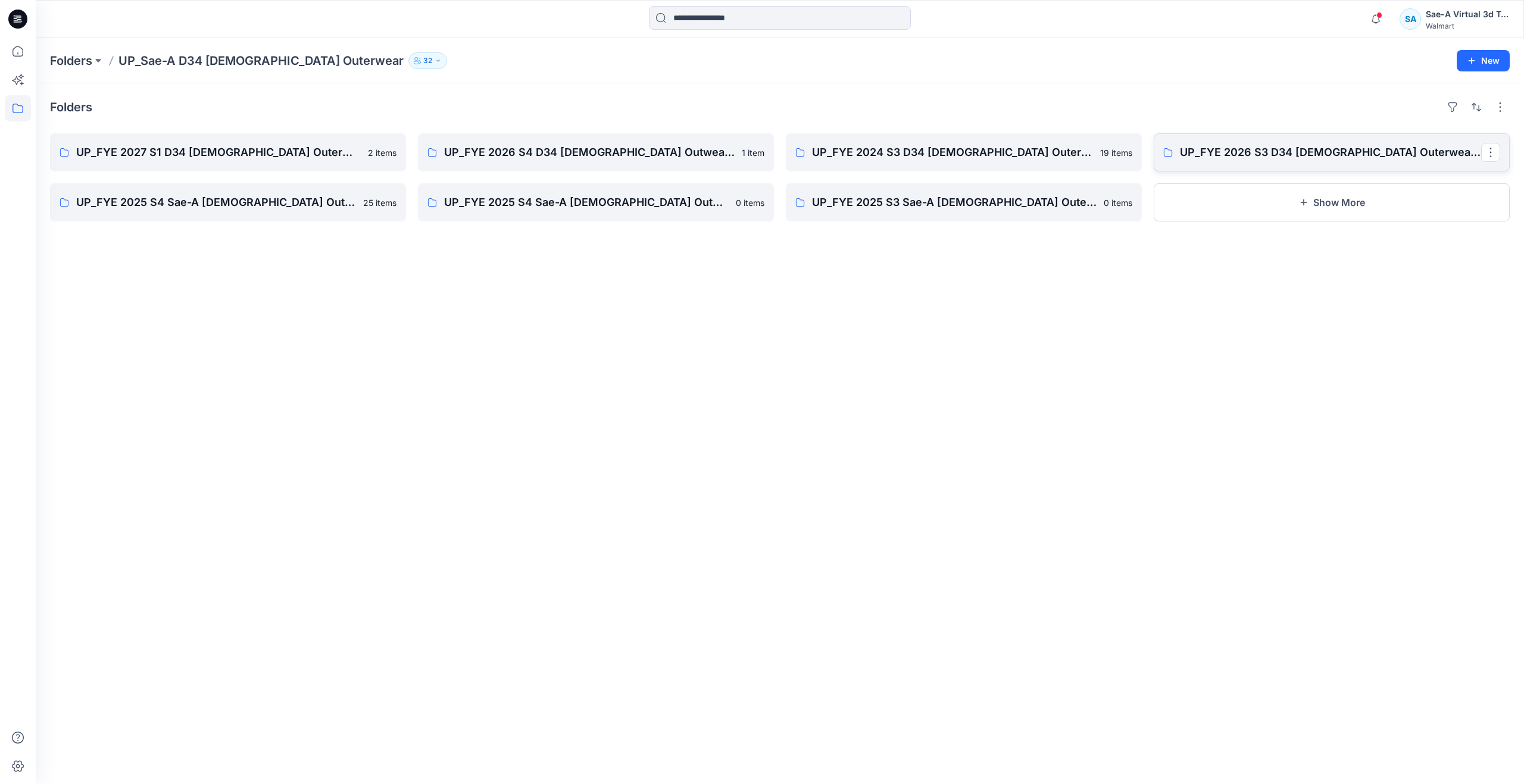
click at [1198, 151] on p "UP_FYE 2026 S3 D34 [DEMOGRAPHIC_DATA] Outerwear Ozark Trail" at bounding box center [1331, 152] width 301 height 17
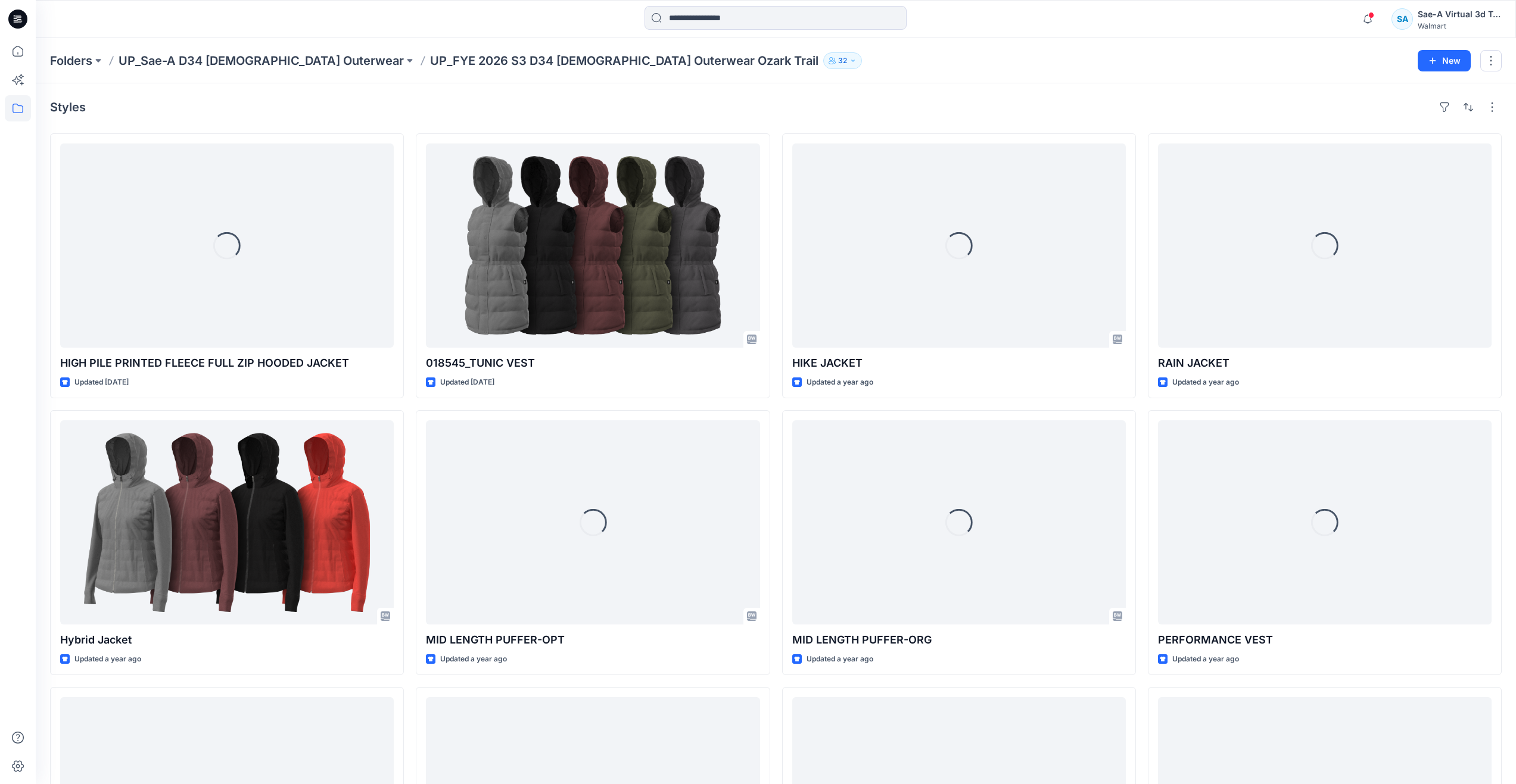
click at [822, 100] on div "Styles" at bounding box center [776, 106] width 1451 height 19
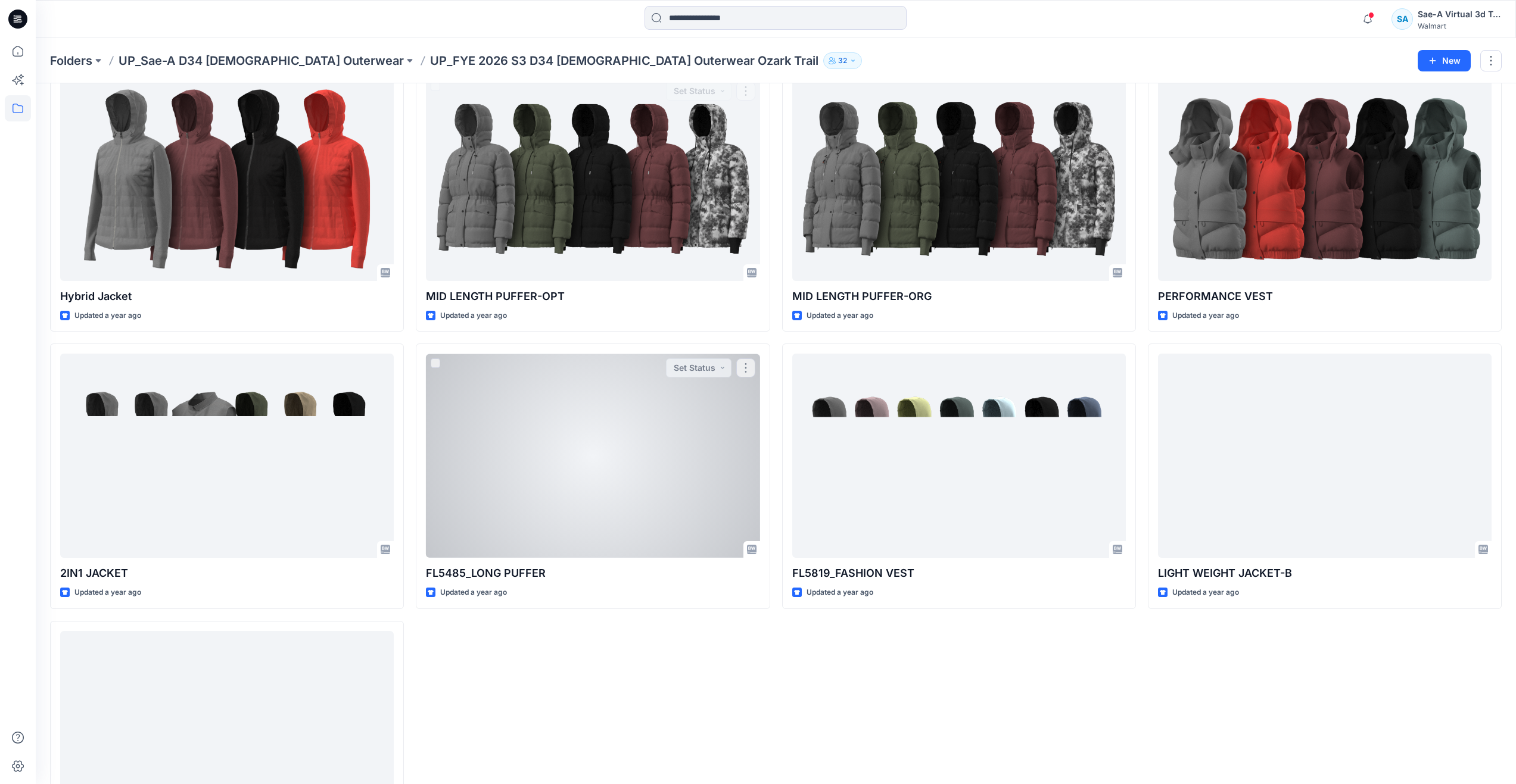
scroll to position [357, 0]
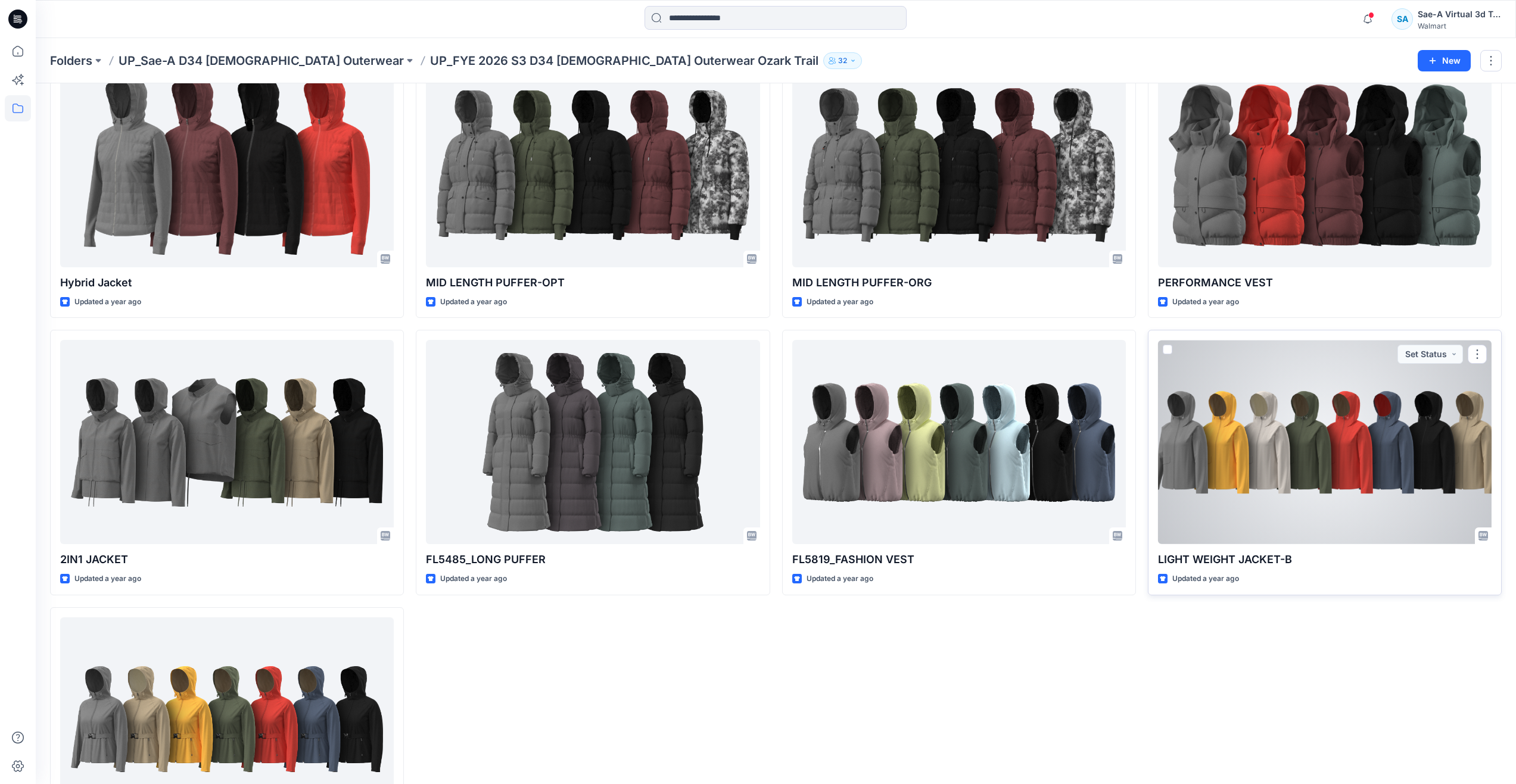
click at [1282, 478] on div at bounding box center [1324, 442] width 333 height 205
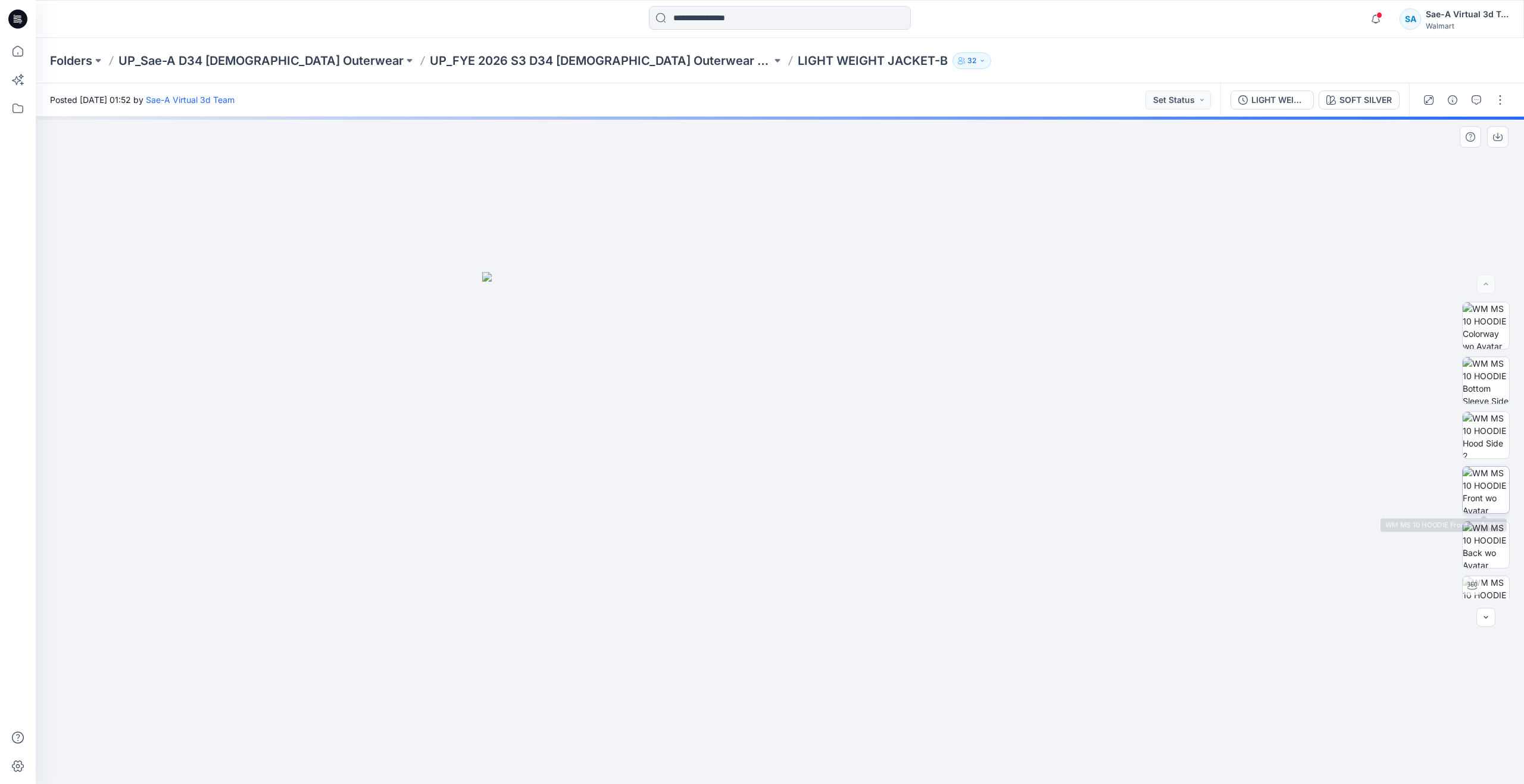
click at [1486, 483] on img at bounding box center [1486, 490] width 46 height 46
click at [1483, 450] on img at bounding box center [1486, 435] width 46 height 46
click at [1475, 495] on img at bounding box center [1486, 480] width 46 height 46
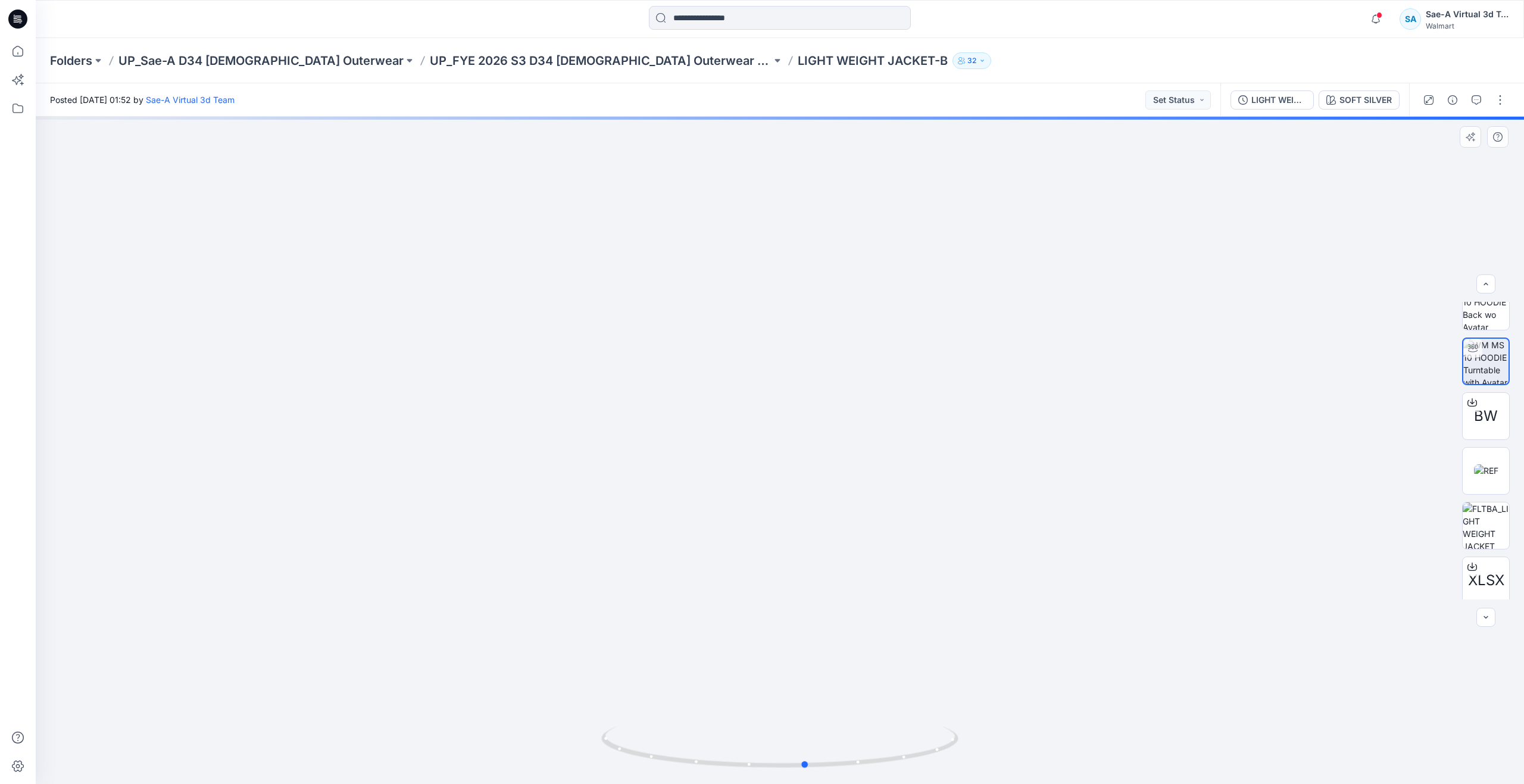
drag, startPoint x: 781, startPoint y: 767, endPoint x: 807, endPoint y: 684, distance: 87.0
click at [807, 684] on div at bounding box center [780, 450] width 1489 height 668
click at [1484, 476] on img at bounding box center [1487, 471] width 24 height 12
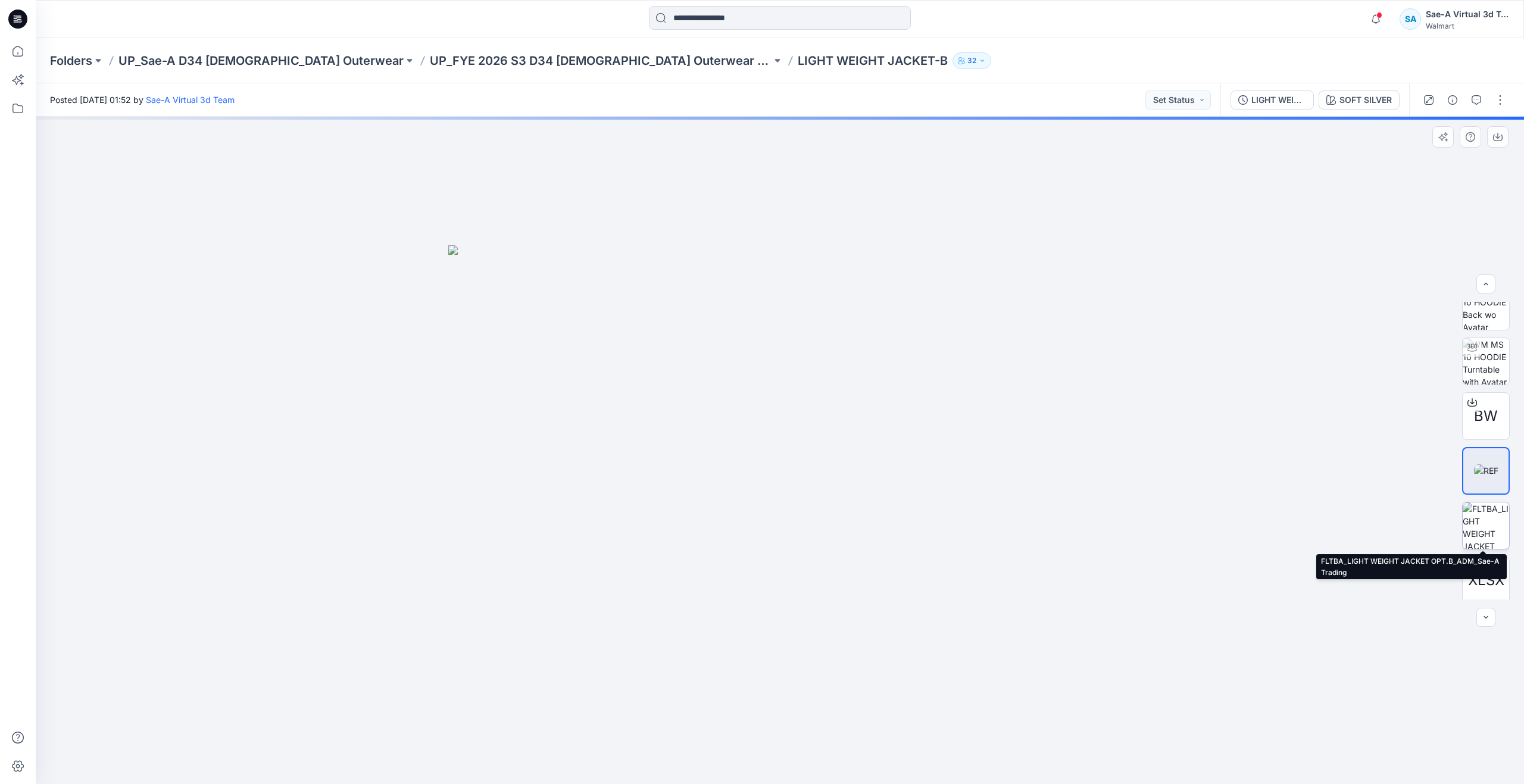
click at [1491, 503] on img at bounding box center [1486, 525] width 46 height 46
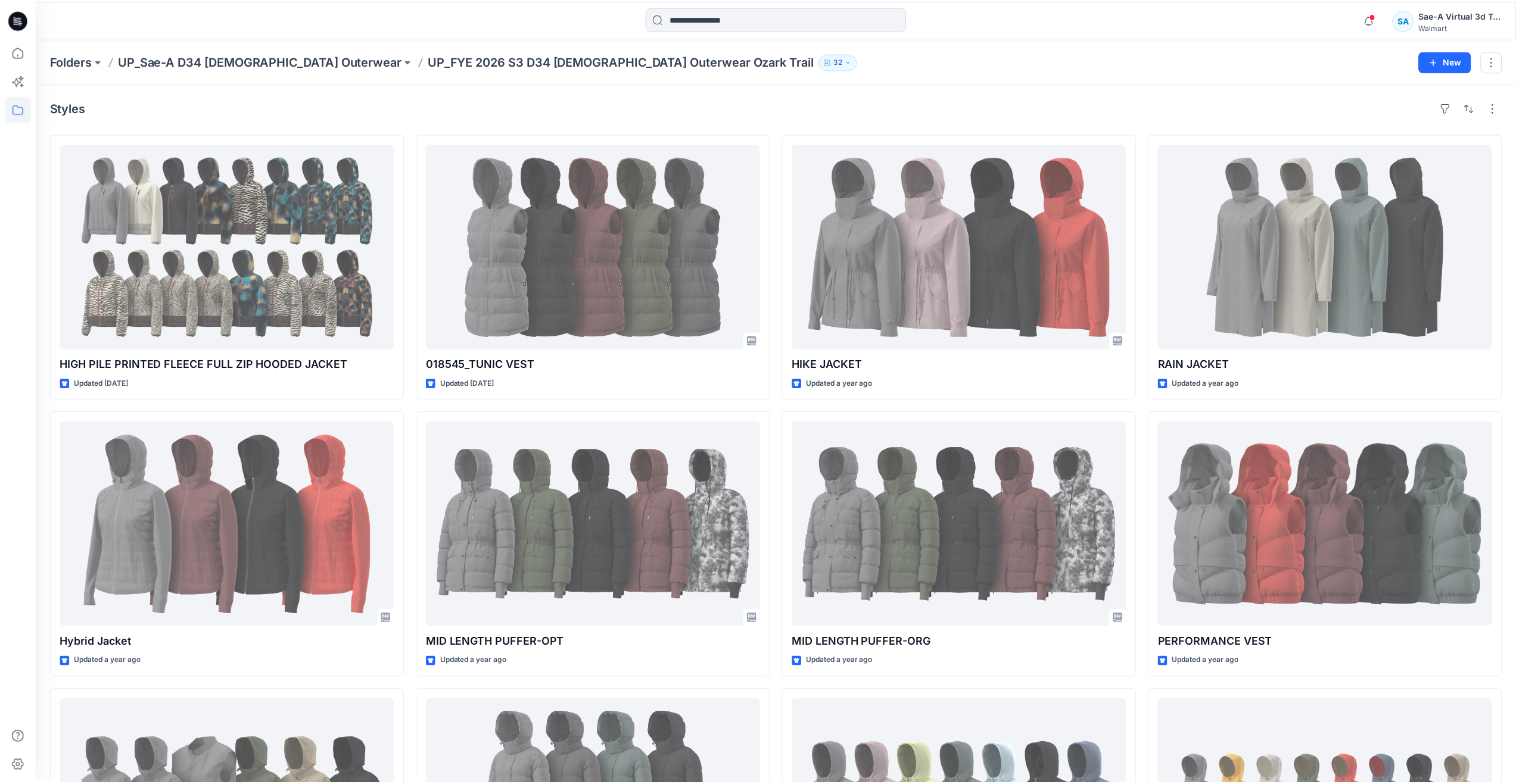
scroll to position [357, 0]
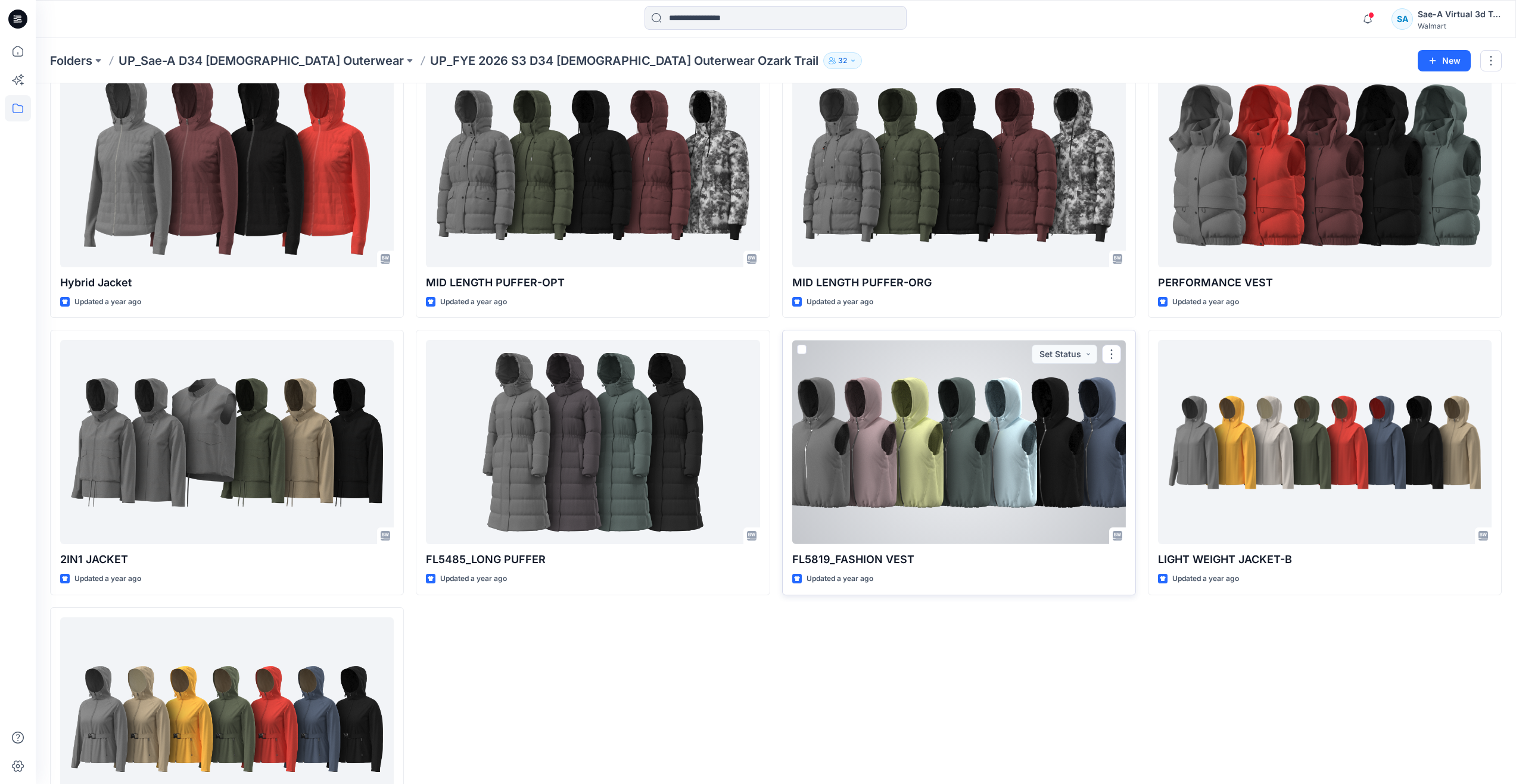
click at [943, 460] on div at bounding box center [958, 442] width 333 height 205
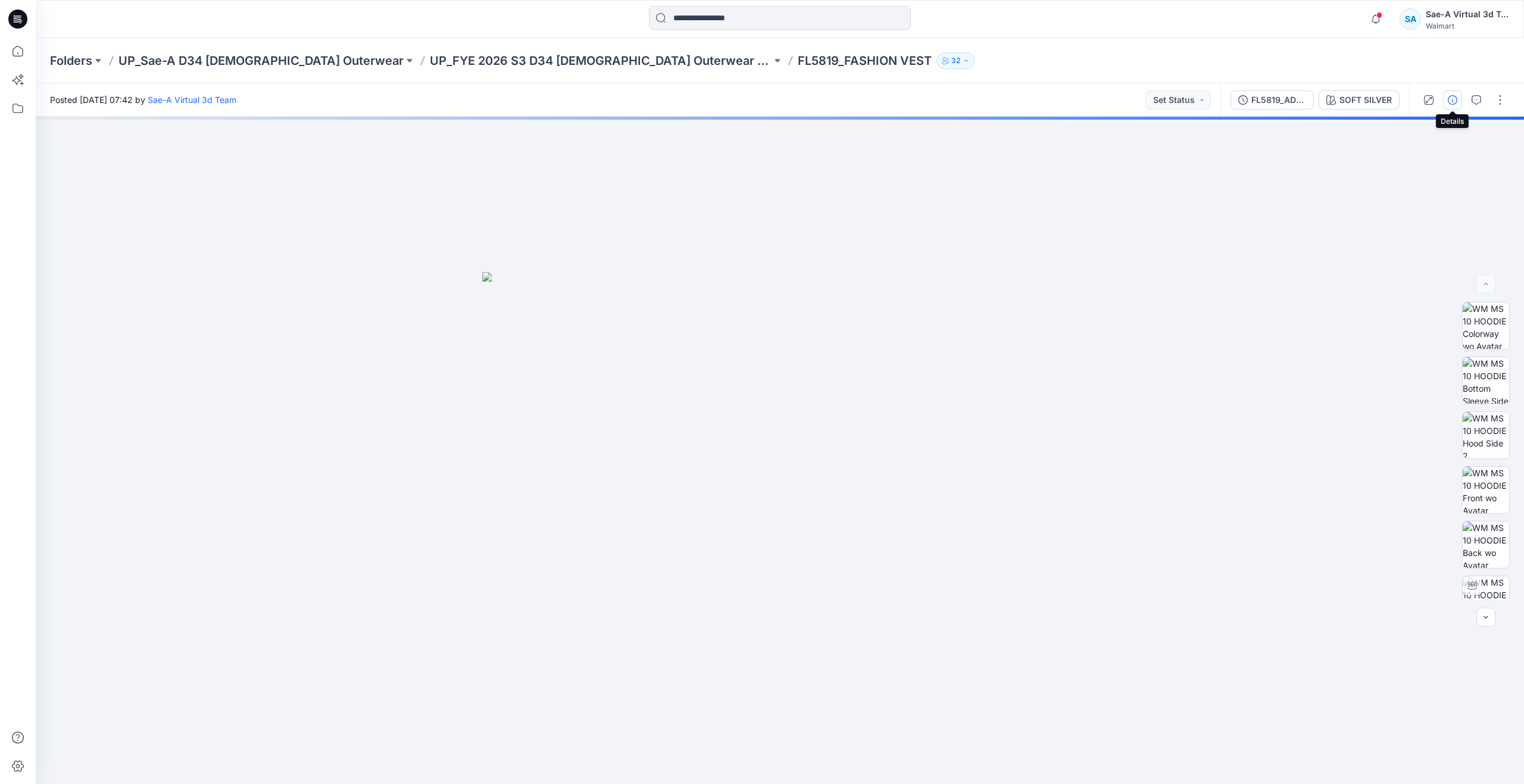
click at [1445, 100] on button "button" at bounding box center [1453, 100] width 19 height 19
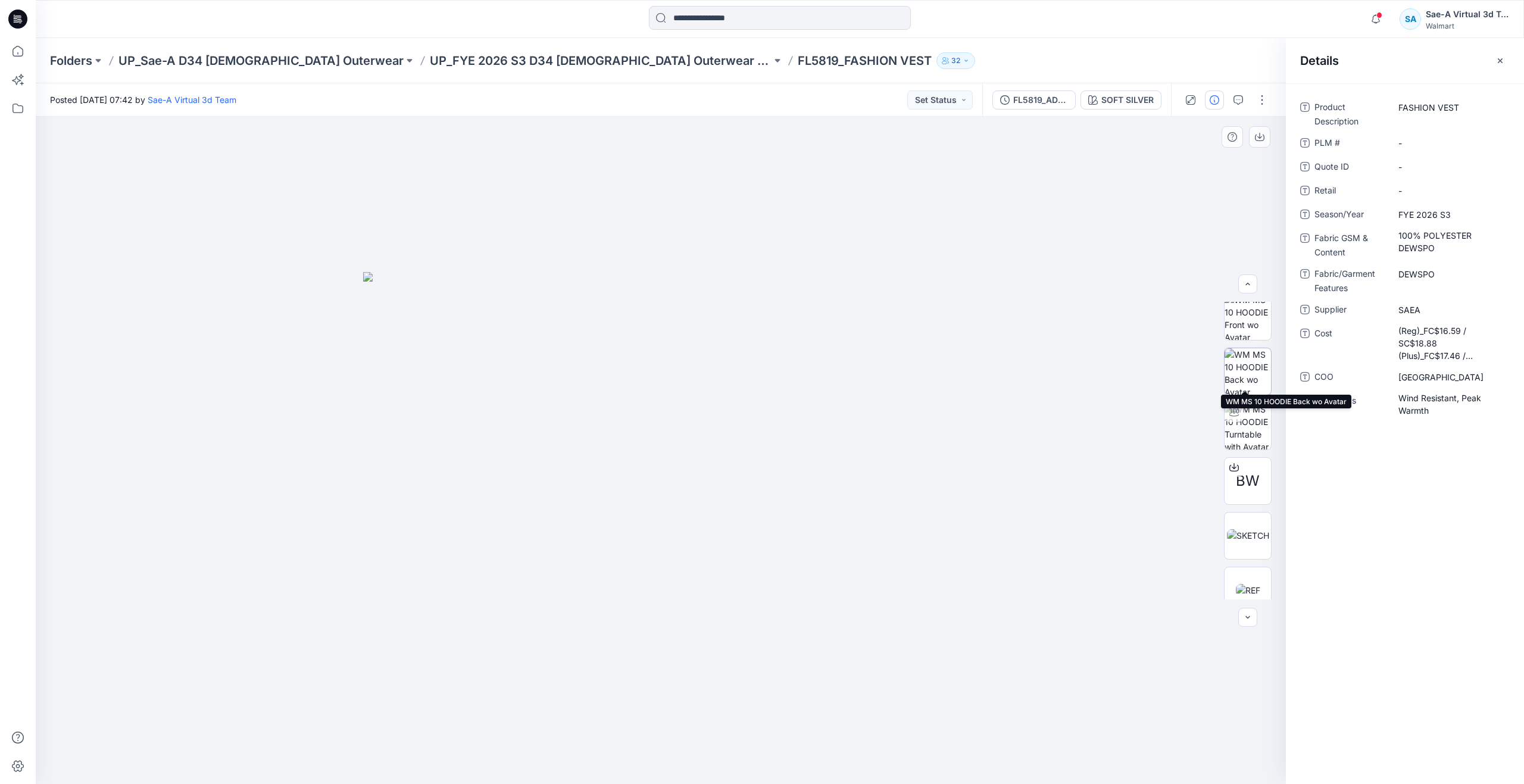
scroll to position [179, 0]
click at [1242, 536] on img at bounding box center [1249, 530] width 43 height 12
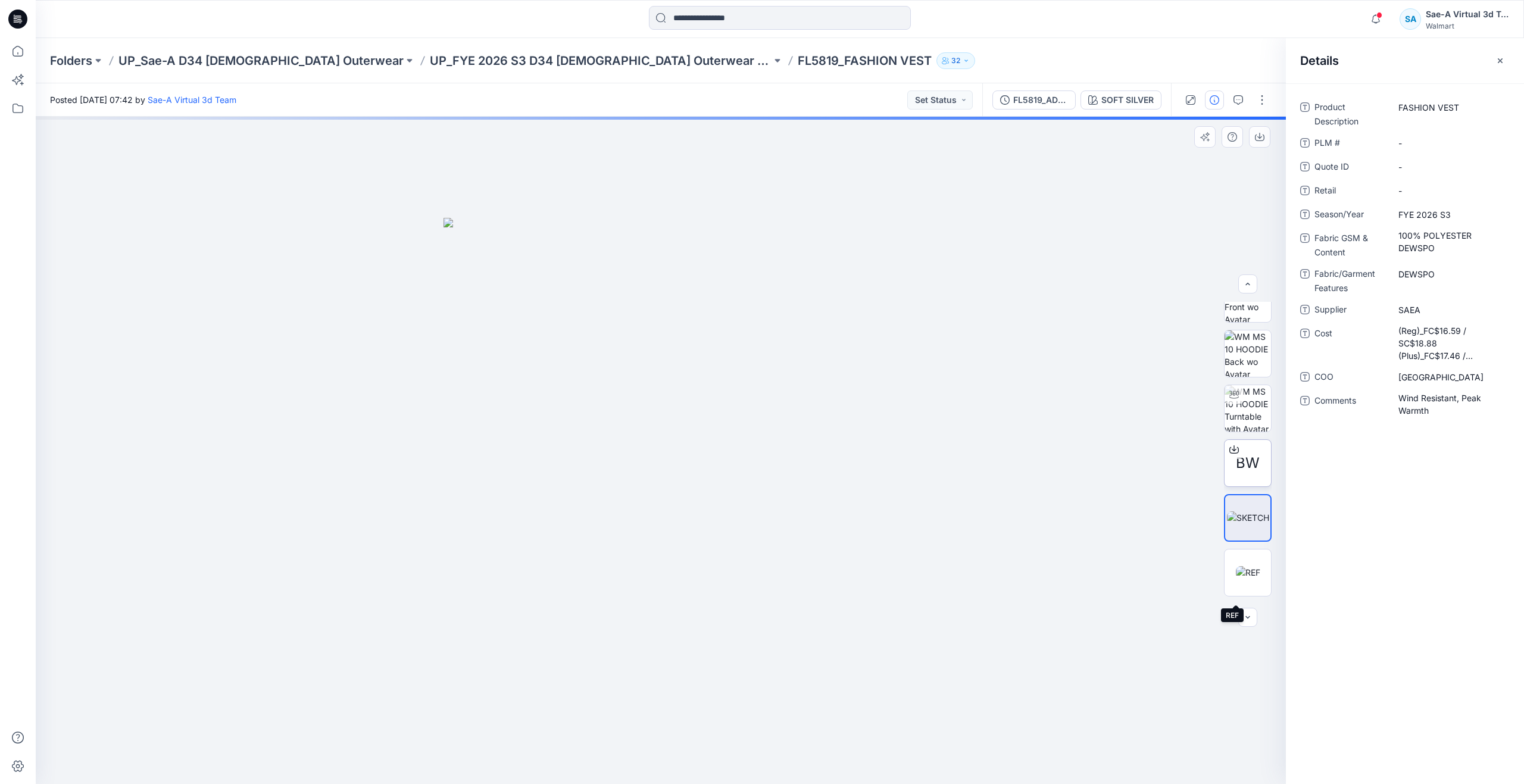
scroll to position [174, 0]
click at [1235, 418] on div at bounding box center [1234, 411] width 19 height 19
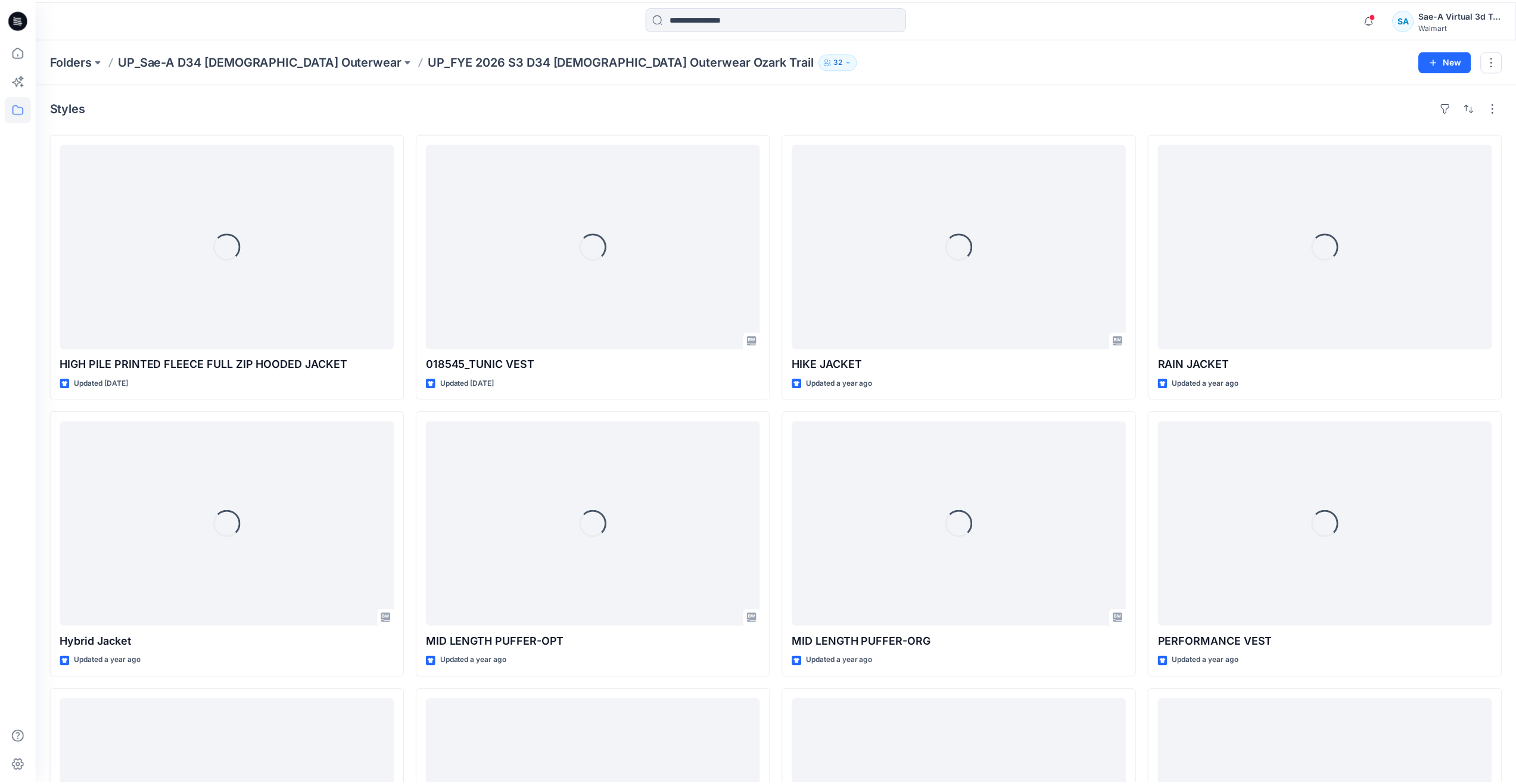
scroll to position [357, 0]
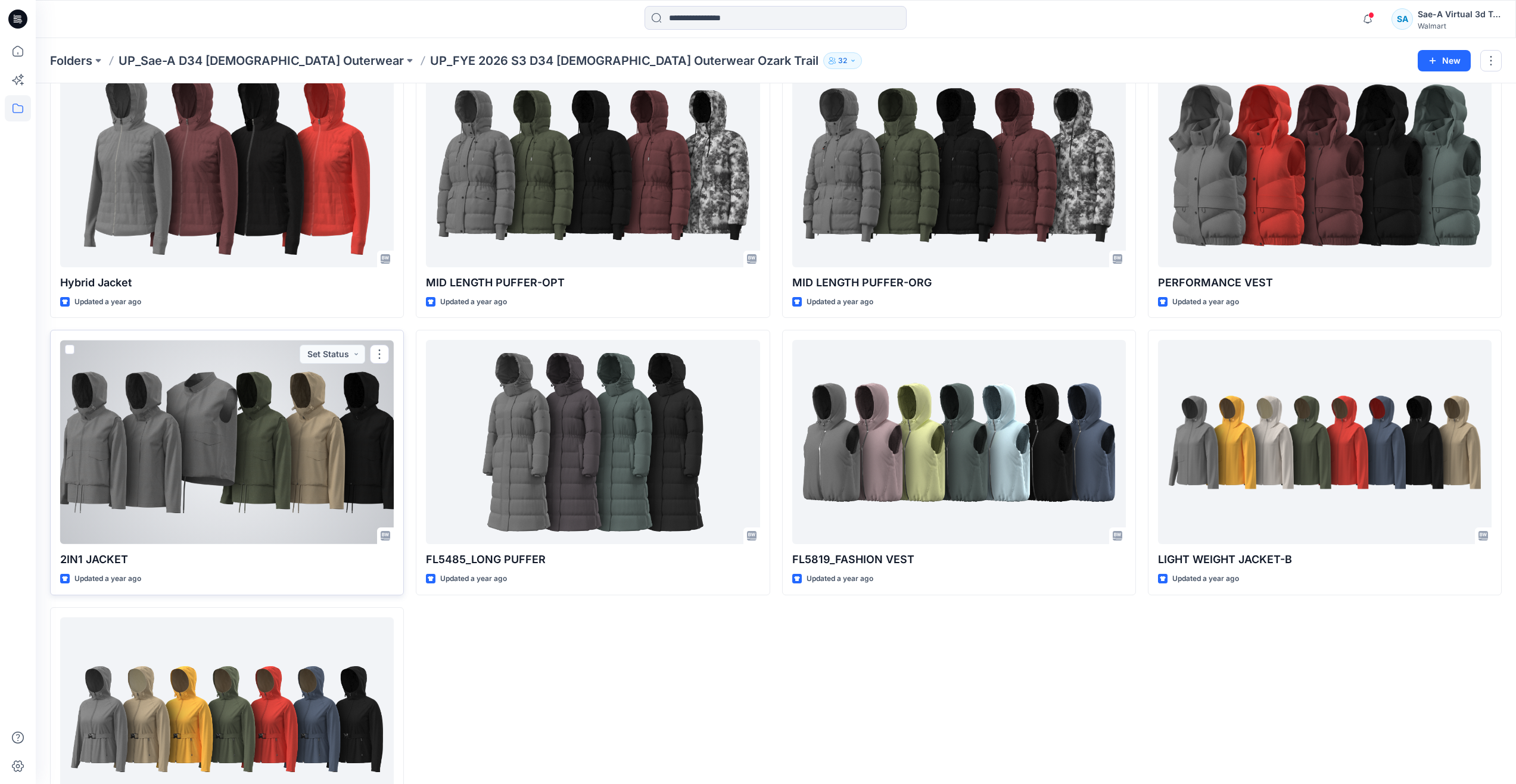
click at [199, 436] on div at bounding box center [227, 442] width 333 height 205
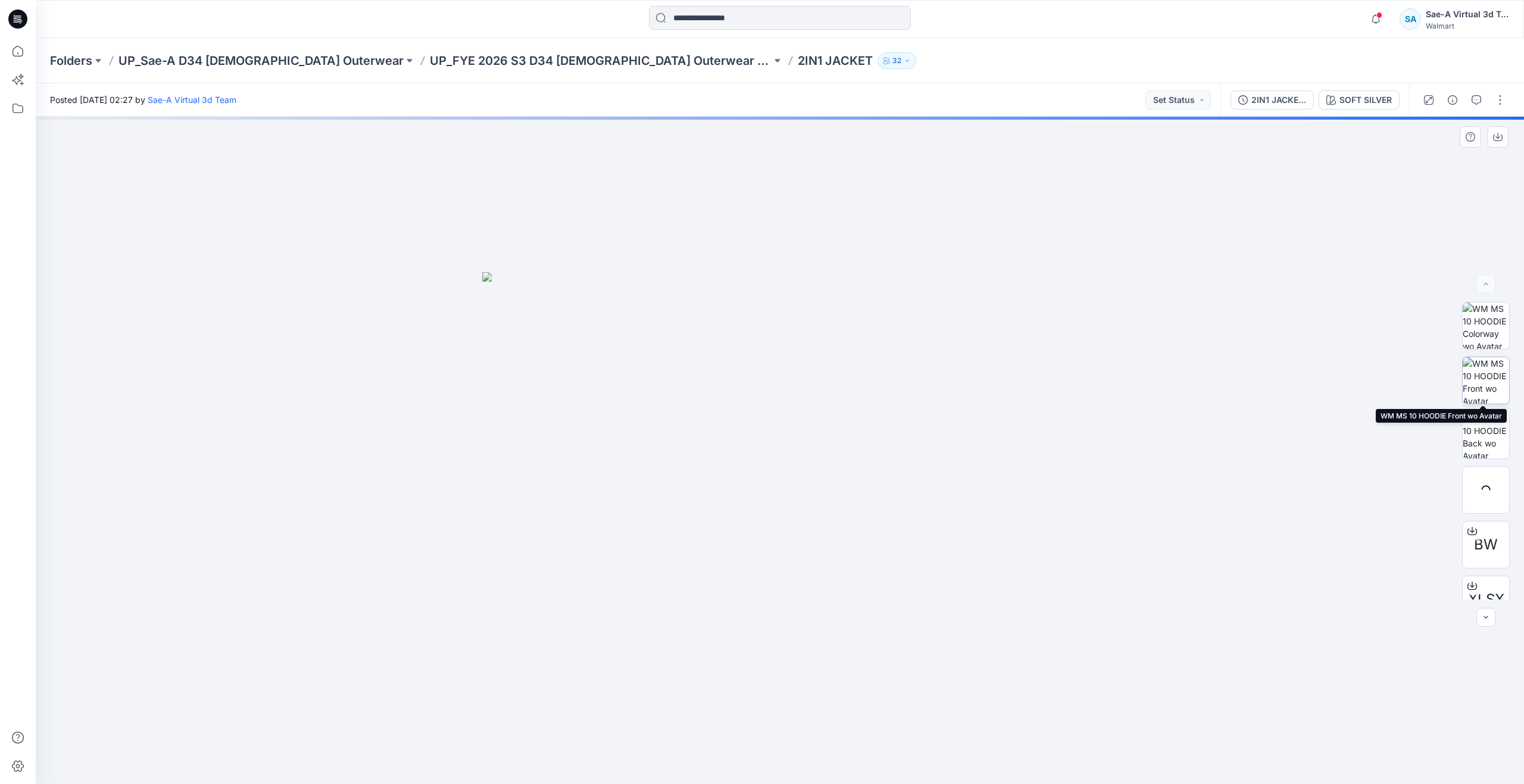
click at [1484, 372] on img at bounding box center [1486, 380] width 46 height 46
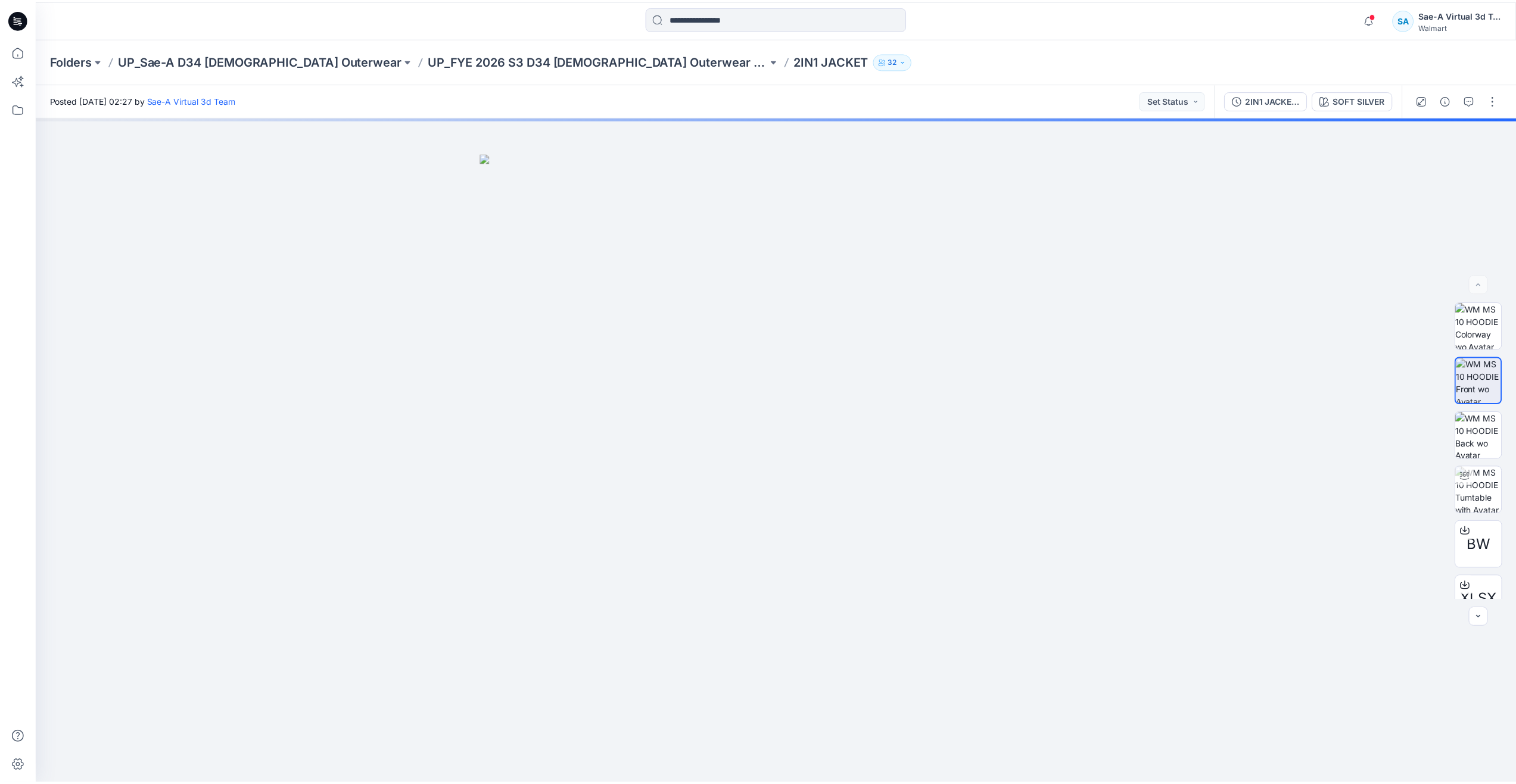
scroll to position [357, 0]
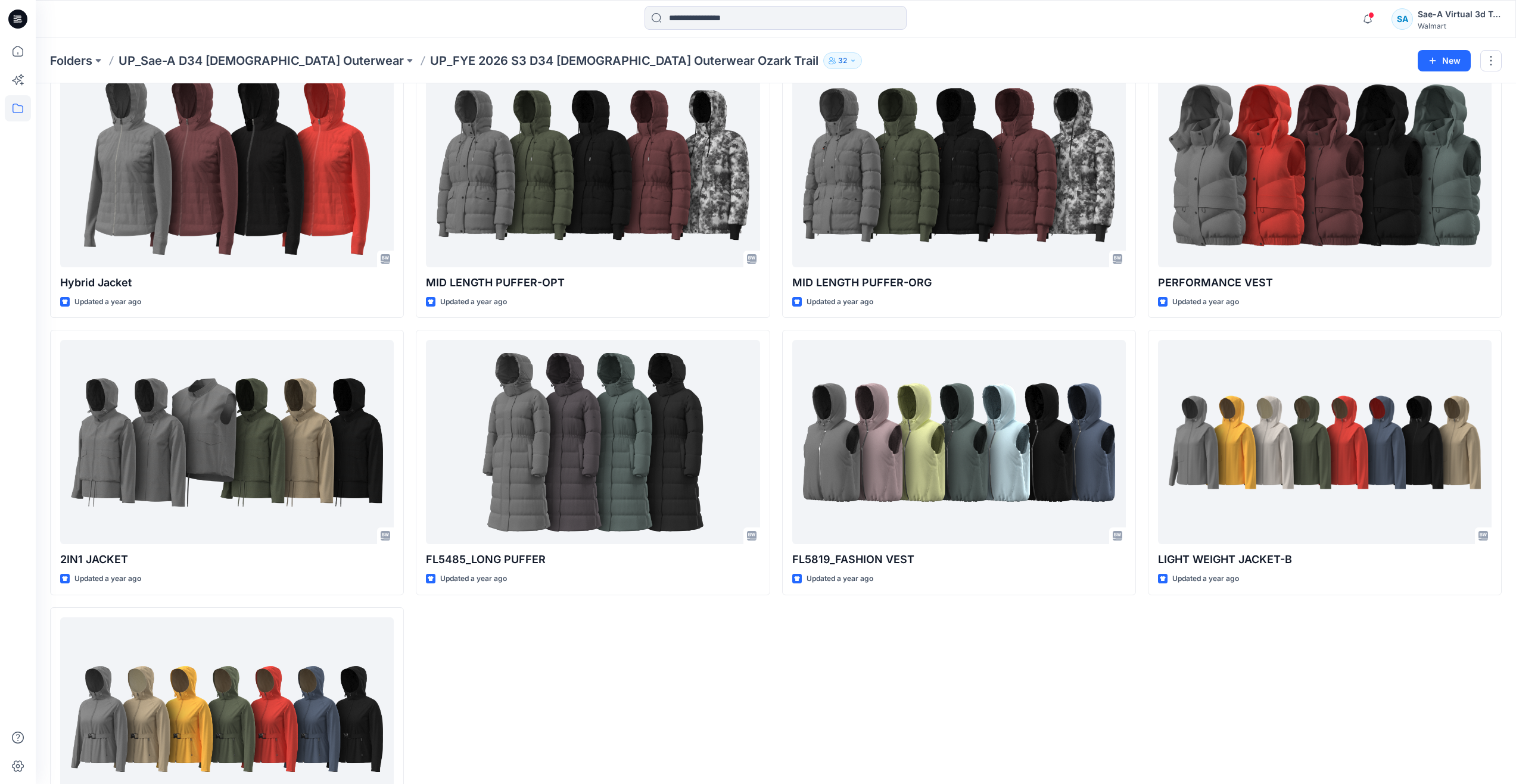
click at [1346, 620] on div "RAIN JACKET Updated a year ago PERFORMANCE VEST Updated a year ago LIGHT WEIGHT…" at bounding box center [1324, 325] width 354 height 1097
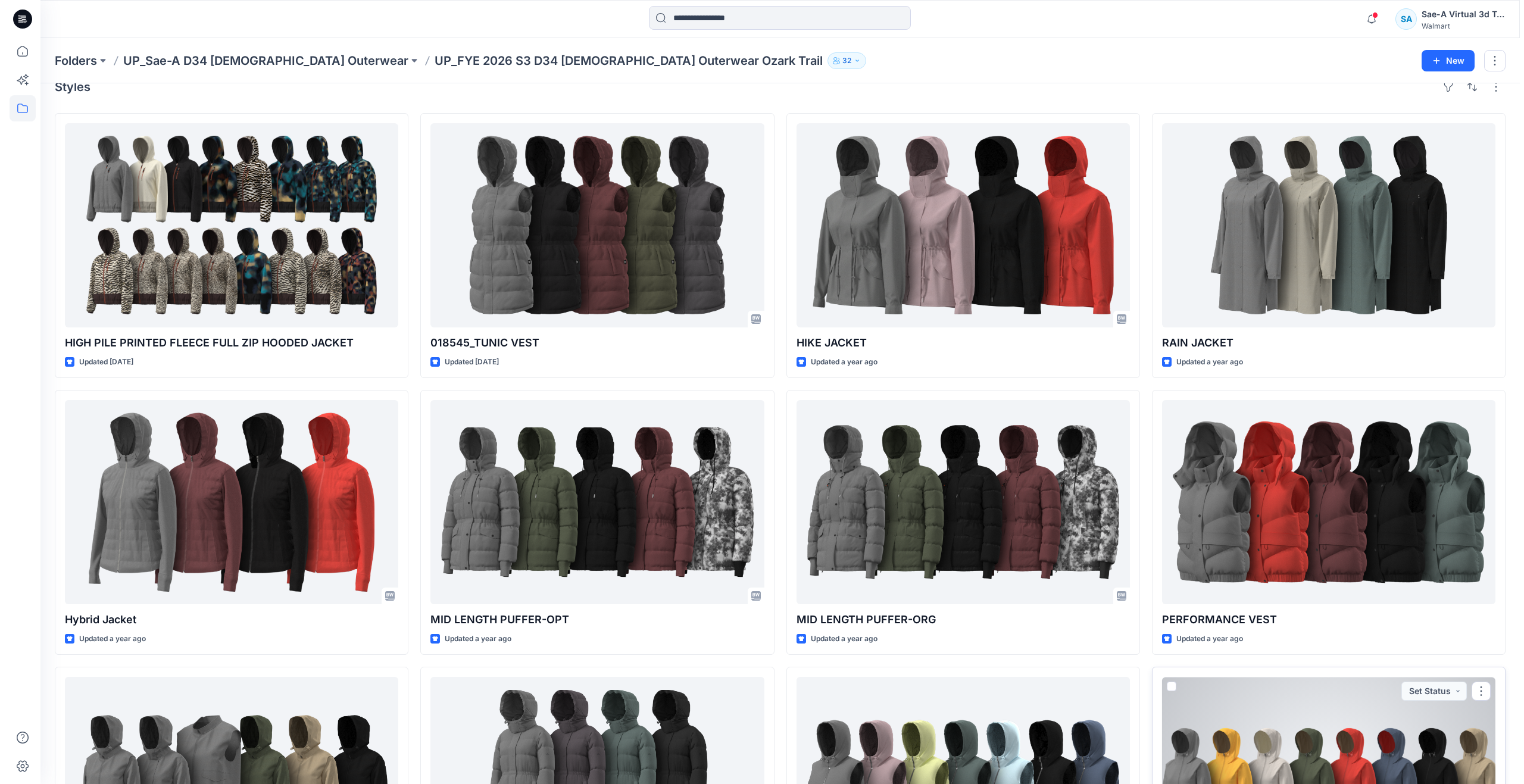
scroll to position [0, 0]
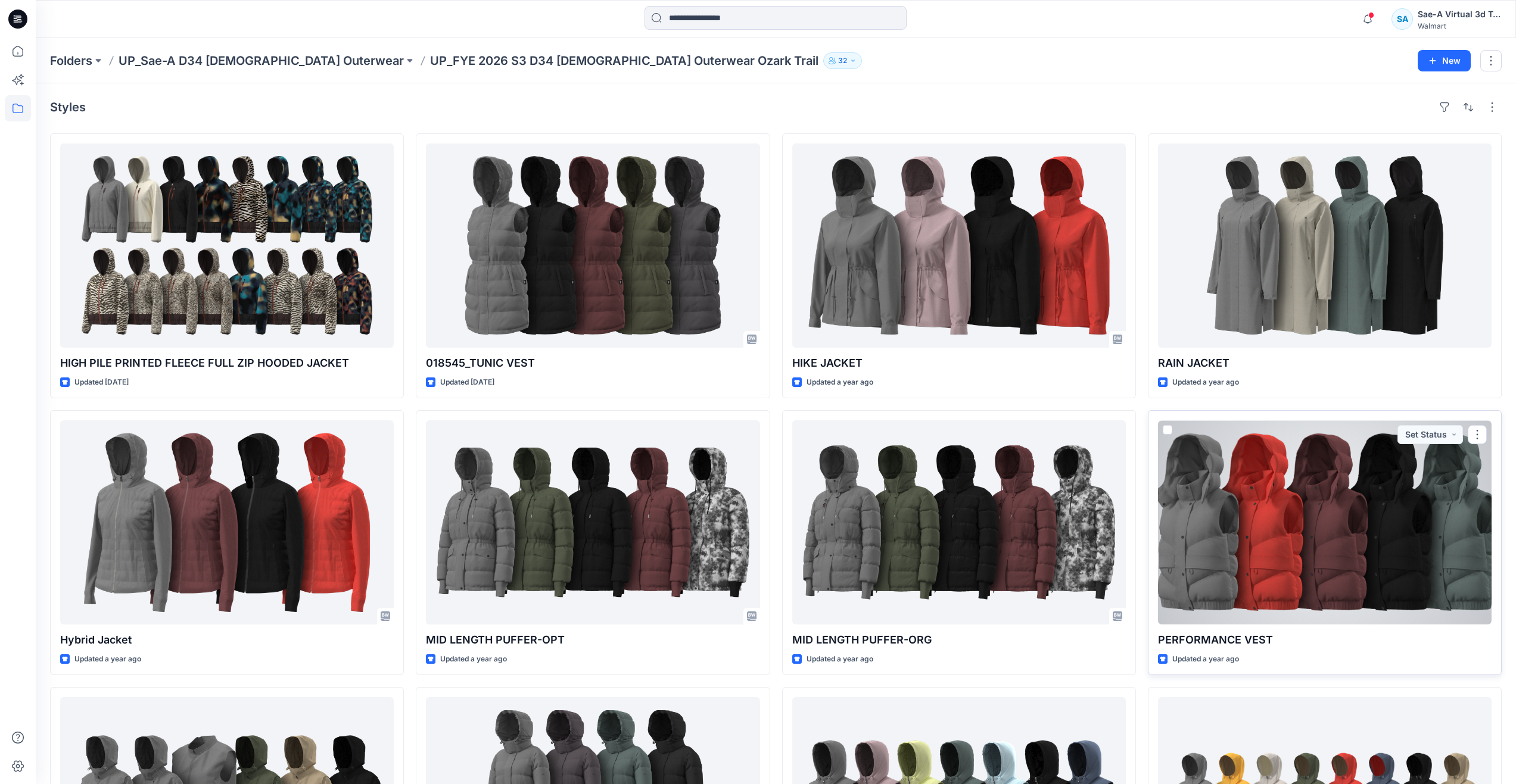
click at [1308, 556] on div at bounding box center [1324, 522] width 333 height 205
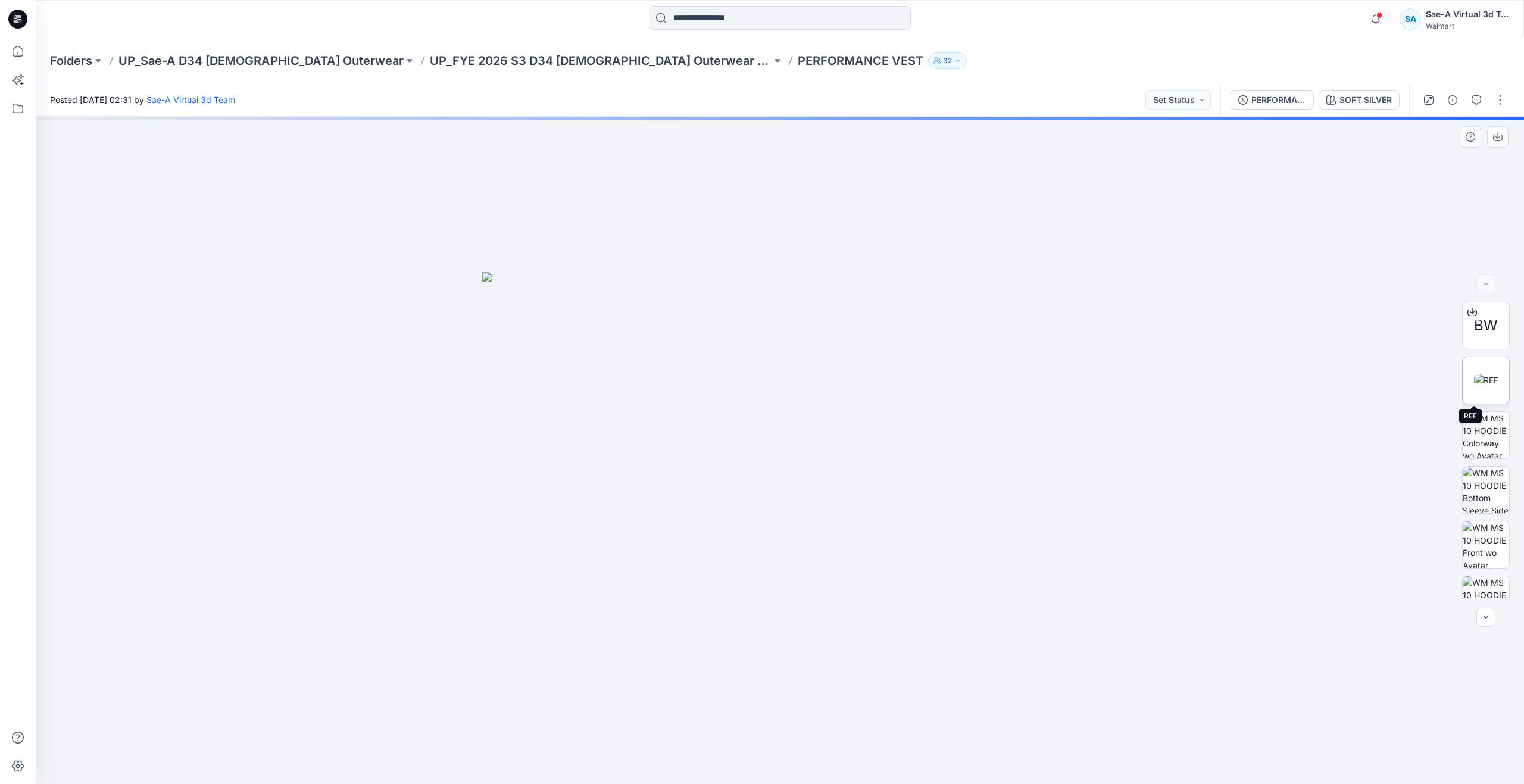
click at [1489, 374] on img at bounding box center [1487, 380] width 24 height 12
click at [1481, 336] on span "BW" at bounding box center [1486, 325] width 24 height 21
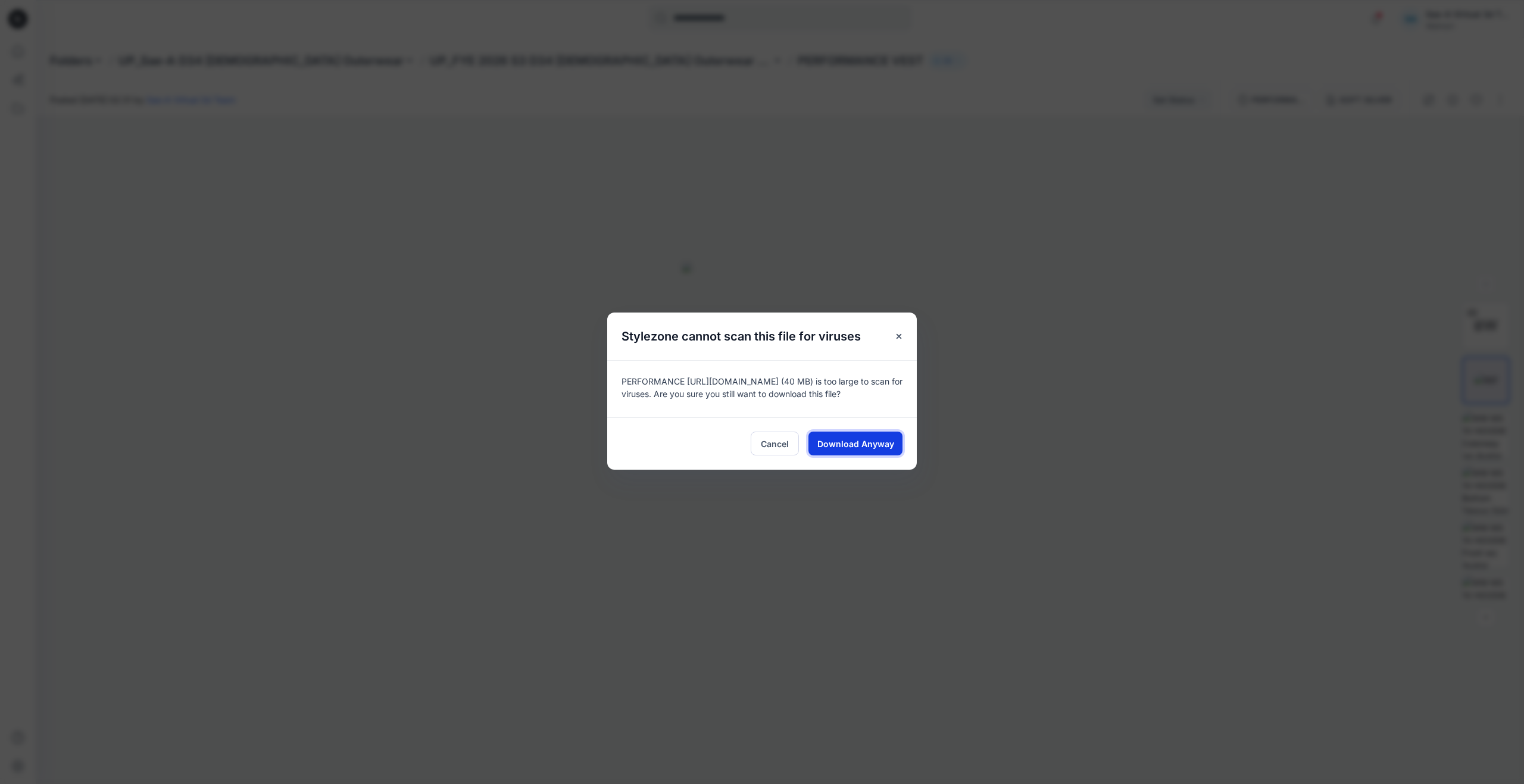
click at [868, 446] on span "Download Anyway" at bounding box center [856, 444] width 77 height 12
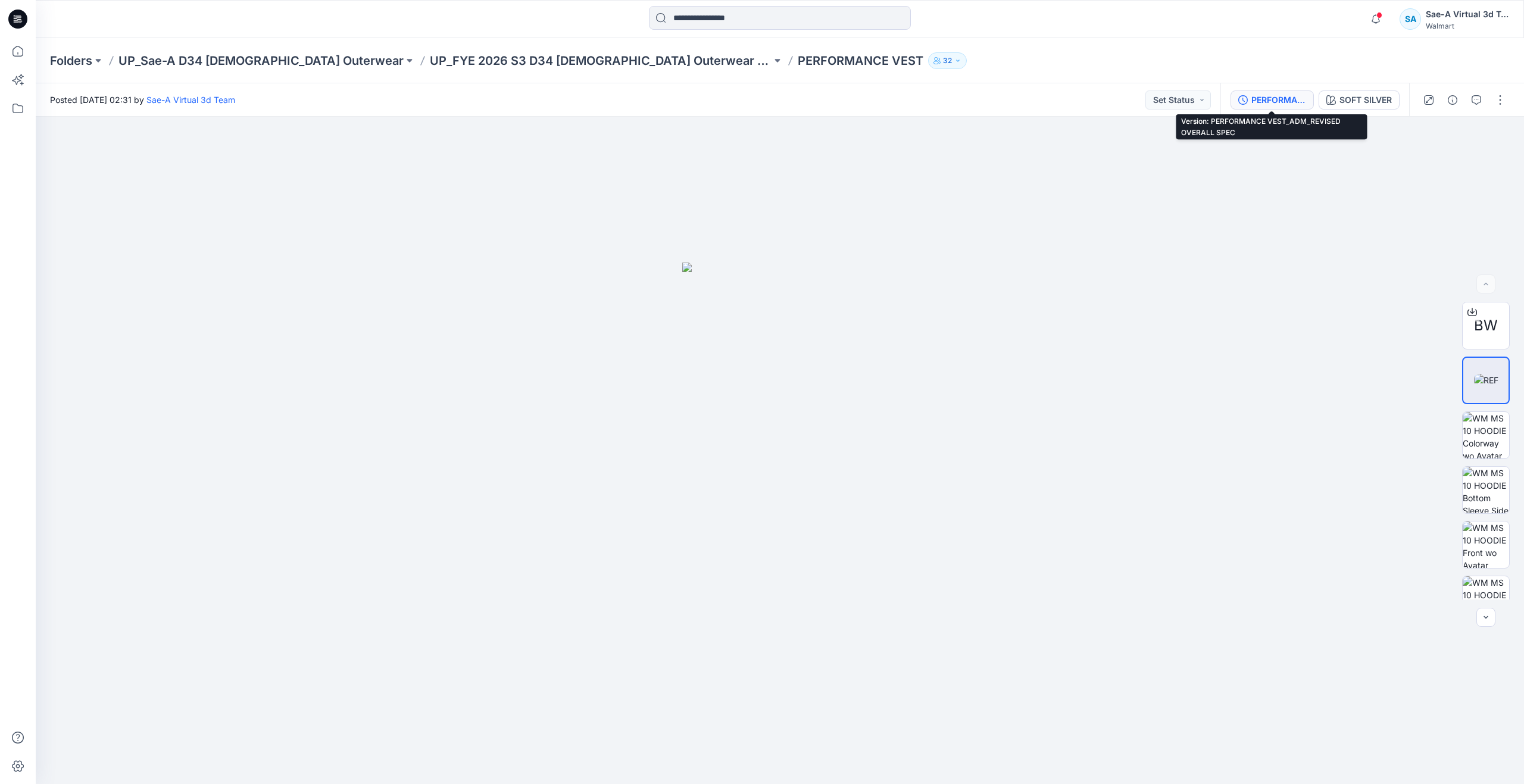
click at [1283, 100] on div "PERFORMANCE VEST_ADM_REVISED OVERALL SPEC" at bounding box center [1279, 100] width 55 height 13
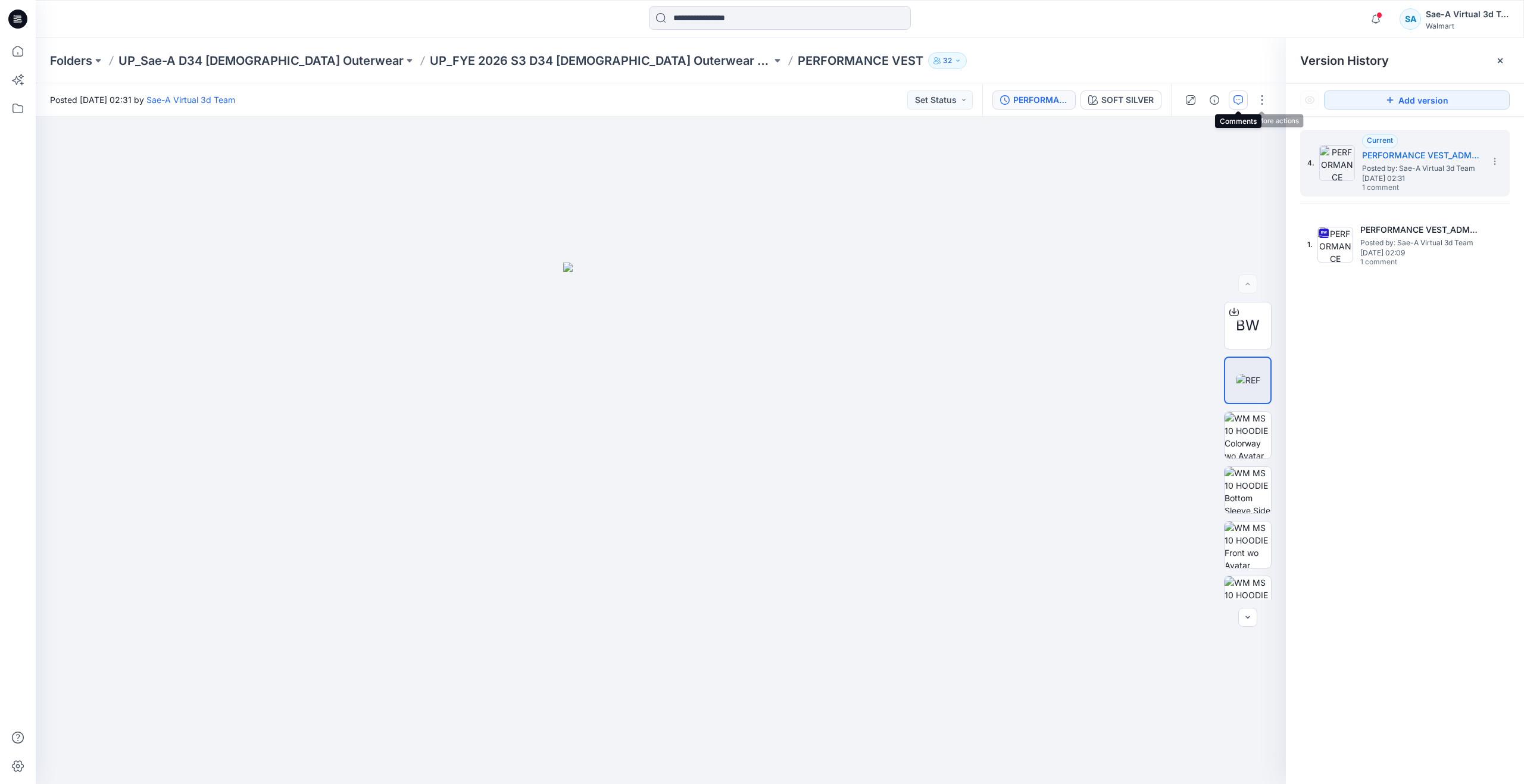
click at [1242, 97] on icon "button" at bounding box center [1238, 100] width 10 height 10
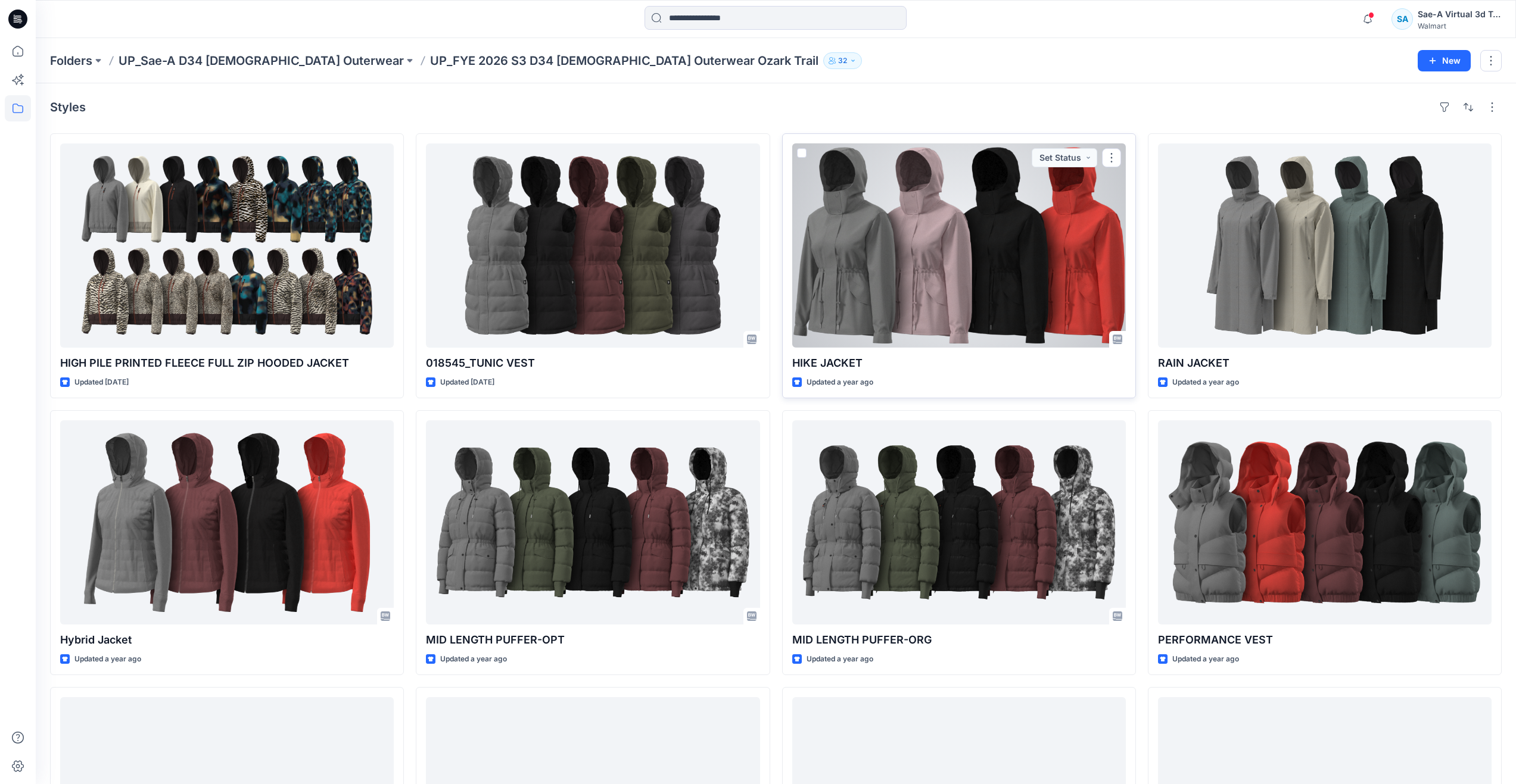
click at [956, 290] on div at bounding box center [958, 246] width 333 height 205
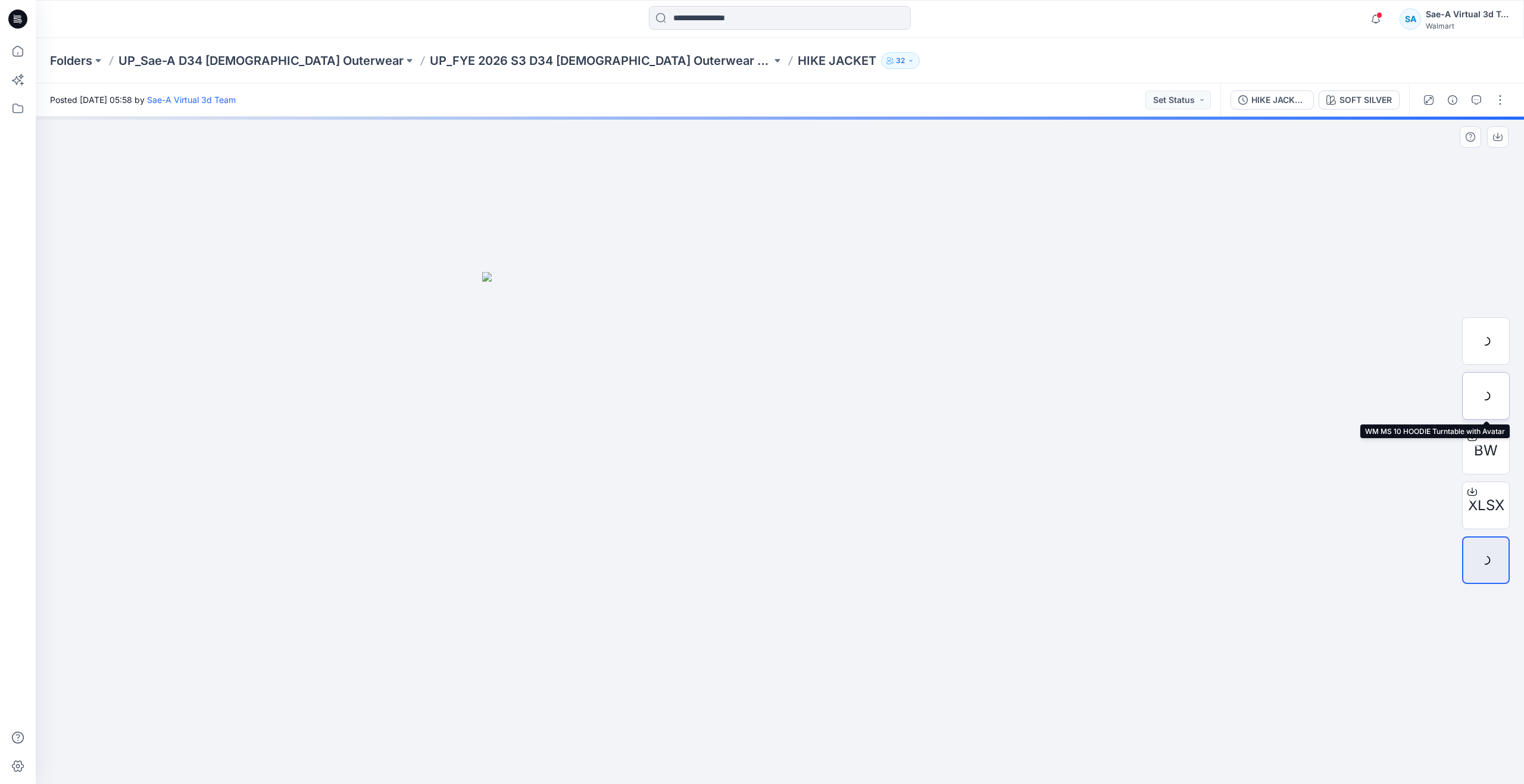
click at [1475, 381] on div at bounding box center [1486, 395] width 48 height 48
drag, startPoint x: 782, startPoint y: 759, endPoint x: 924, endPoint y: 745, distance: 142.7
click at [924, 745] on icon at bounding box center [782, 748] width 360 height 45
drag, startPoint x: 921, startPoint y: 751, endPoint x: 769, endPoint y: 725, distance: 154.2
click at [769, 726] on icon at bounding box center [782, 748] width 360 height 45
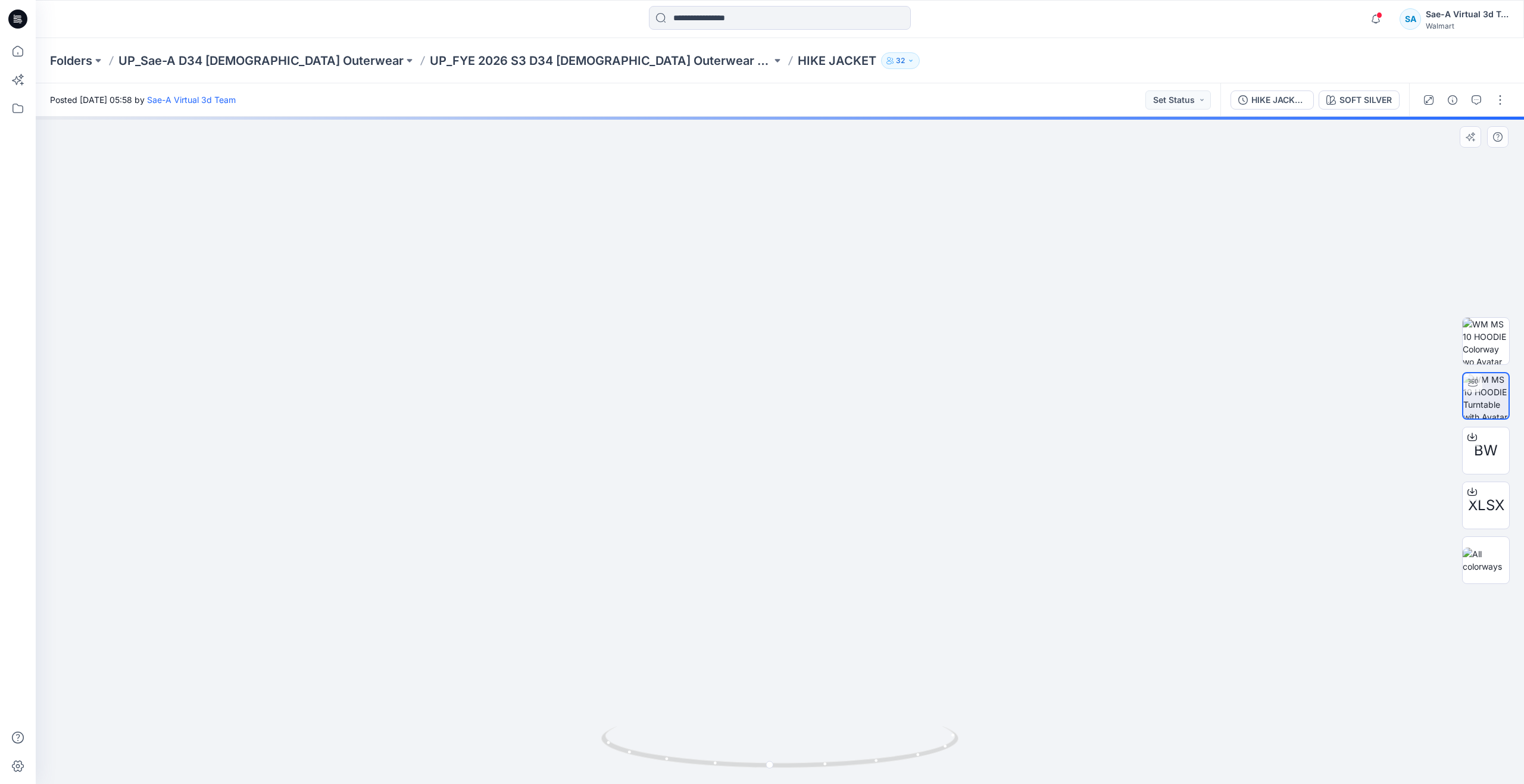
drag, startPoint x: 801, startPoint y: 519, endPoint x: 798, endPoint y: 597, distance: 78.1
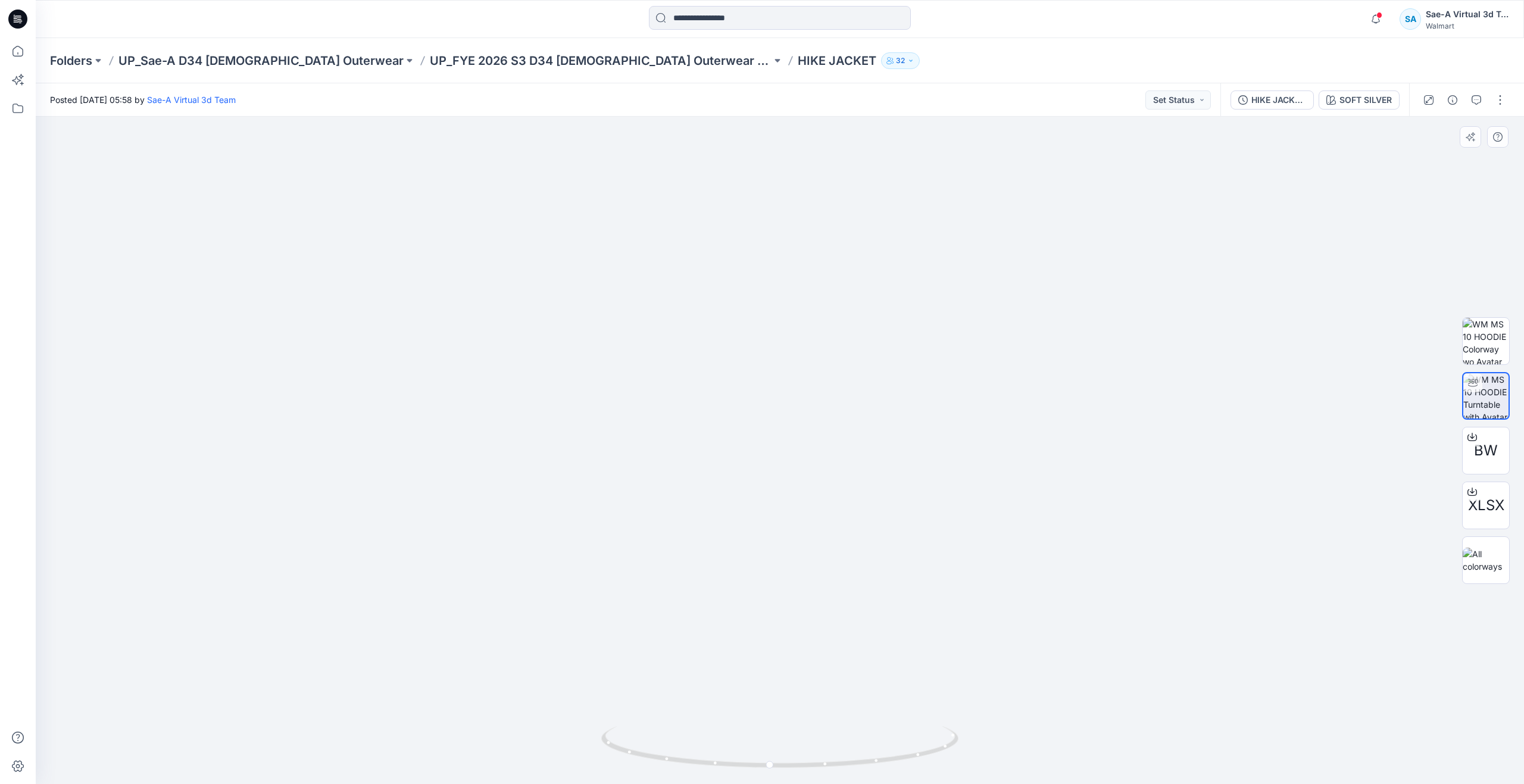
drag, startPoint x: 976, startPoint y: 278, endPoint x: 967, endPoint y: 333, distance: 55.7
drag, startPoint x: 771, startPoint y: 763, endPoint x: 779, endPoint y: 679, distance: 84.4
click at [779, 679] on div at bounding box center [780, 450] width 1489 height 668
click at [1475, 104] on icon "button" at bounding box center [1477, 100] width 10 height 10
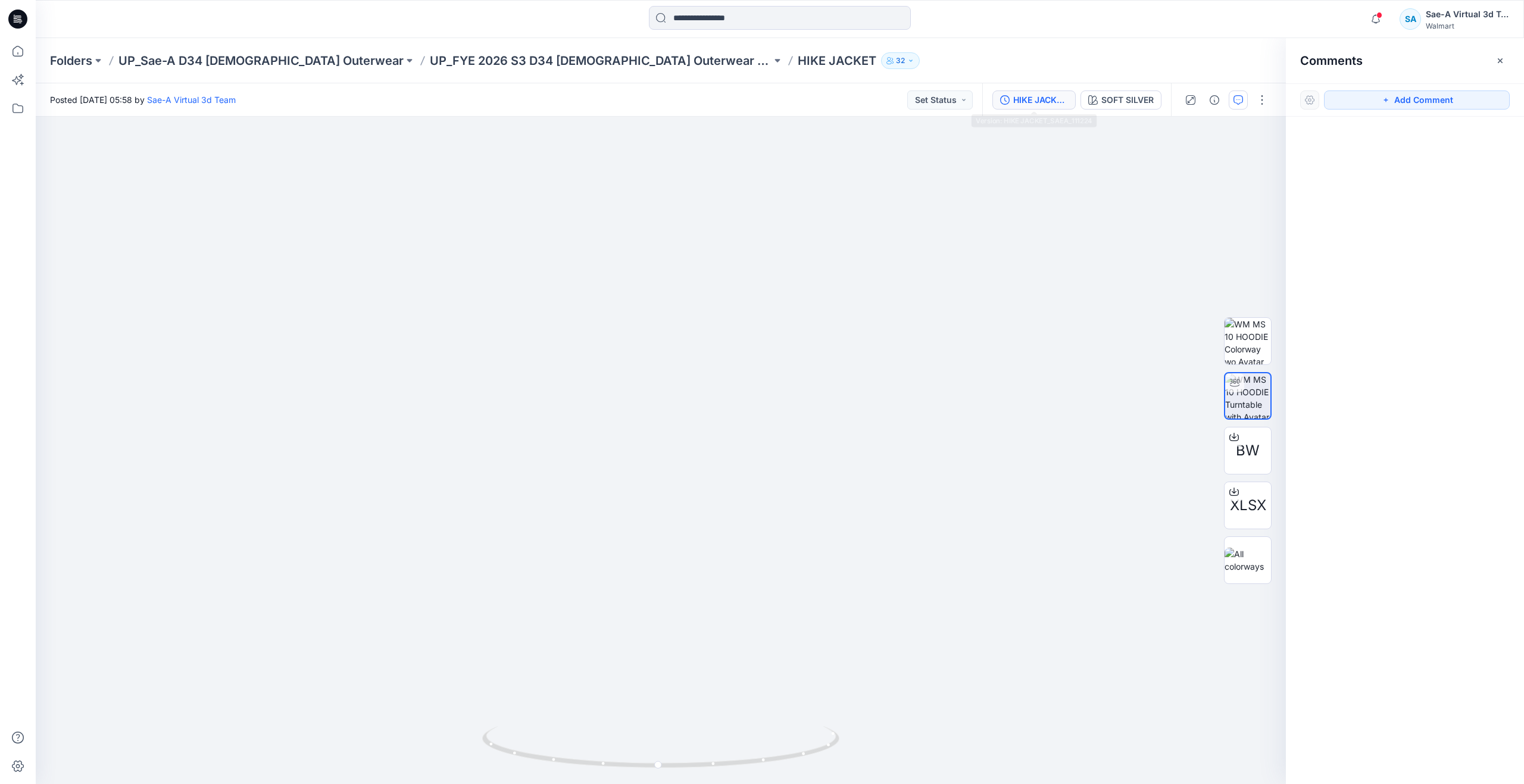
click at [1068, 103] on button "HIKE JACKET_SAEA_111224" at bounding box center [1034, 100] width 84 height 19
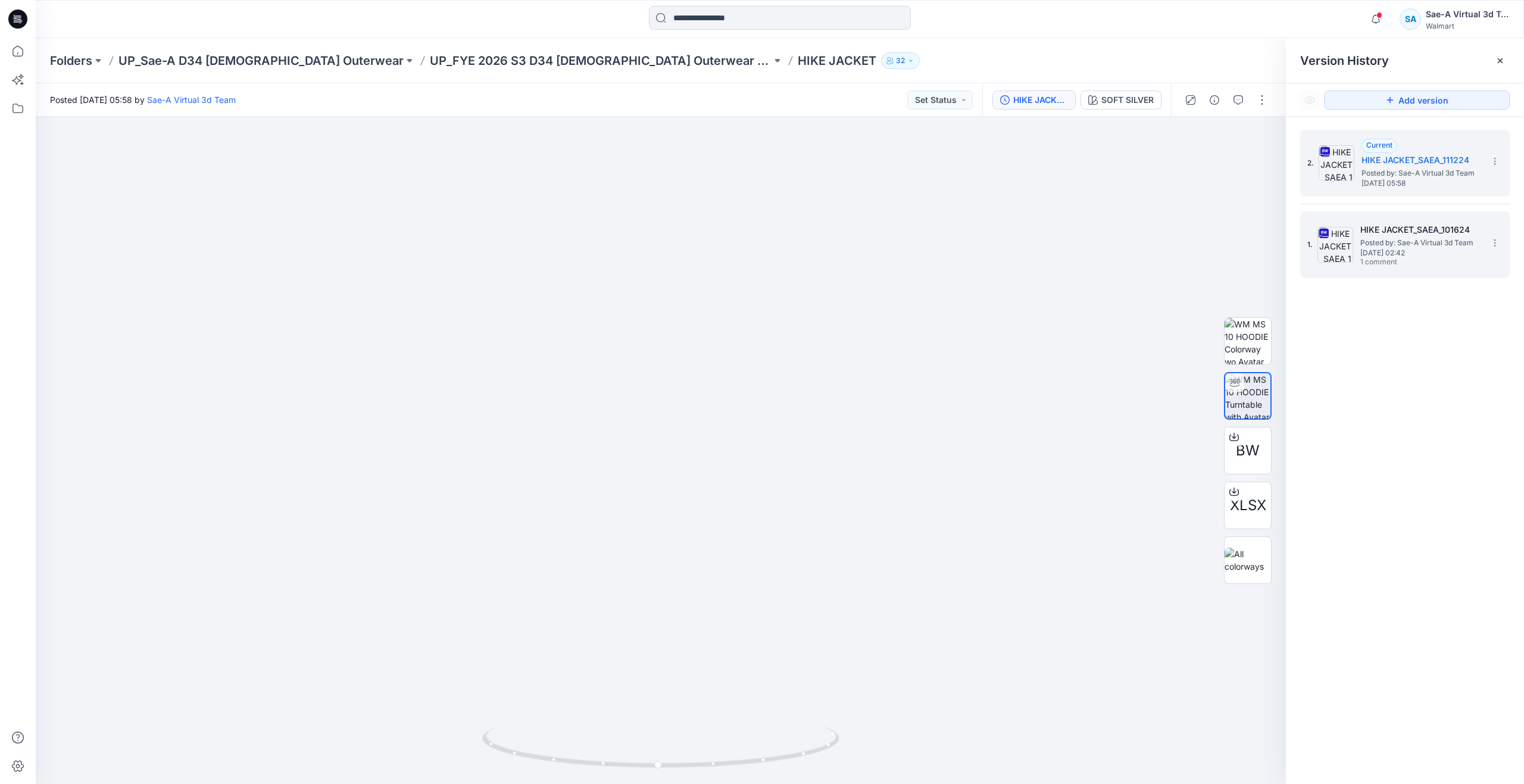
click at [1383, 227] on h5 "HIKE JACKET_SAEA_101624" at bounding box center [1420, 230] width 119 height 14
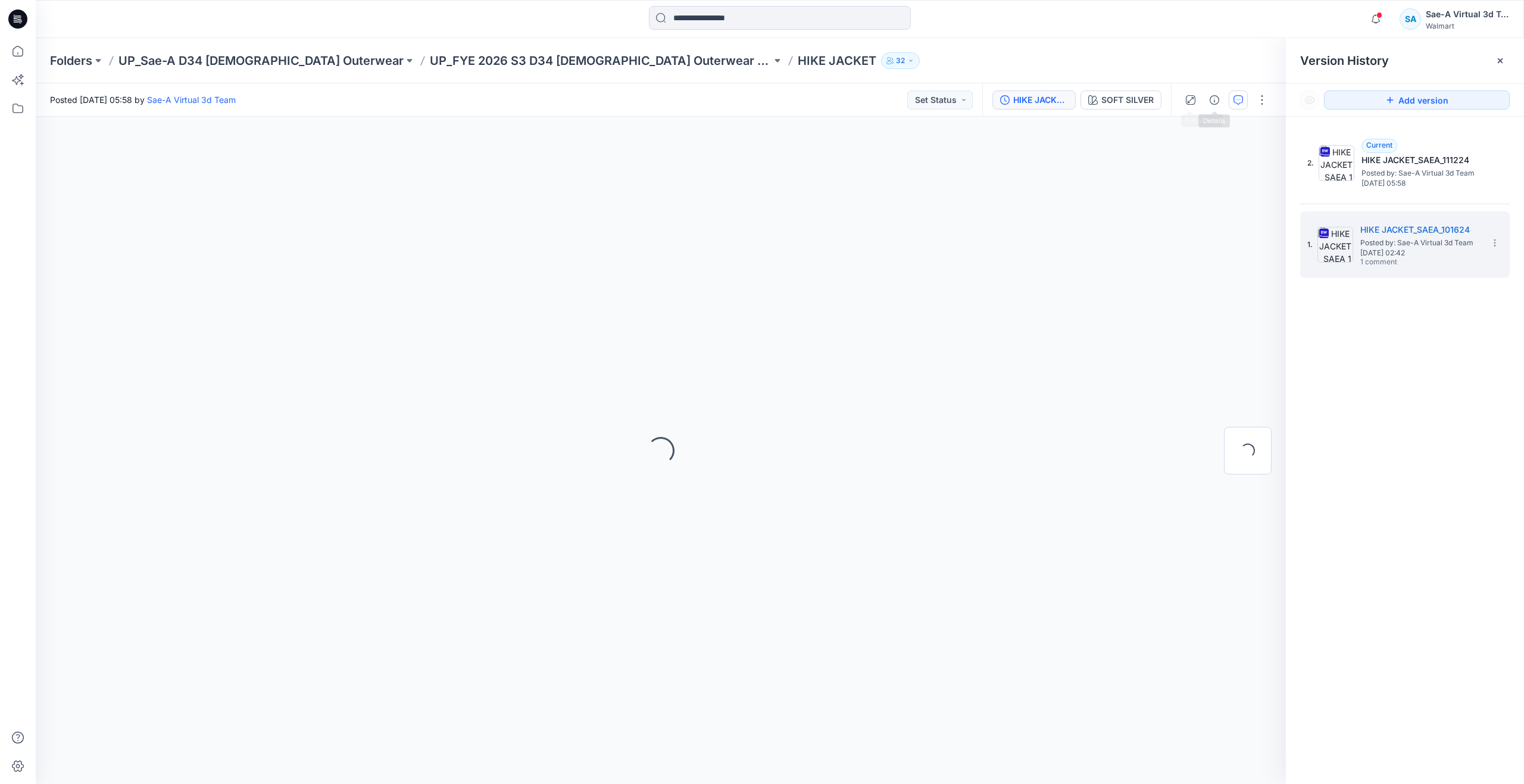
click at [1230, 92] on button "button" at bounding box center [1238, 100] width 19 height 19
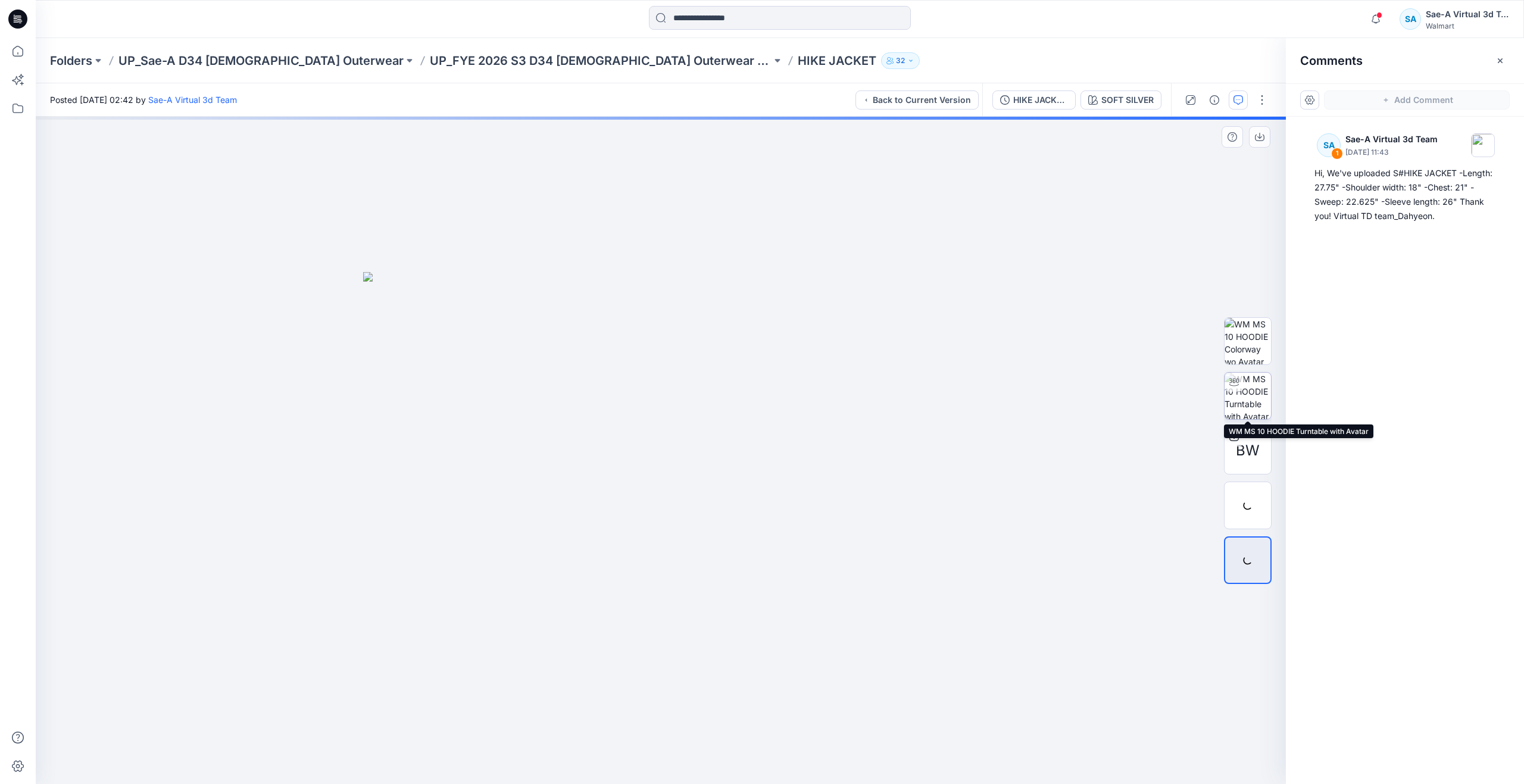
click at [1234, 394] on img at bounding box center [1248, 395] width 46 height 46
drag, startPoint x: 694, startPoint y: 760, endPoint x: 696, endPoint y: 633, distance: 127.0
click at [696, 633] on div at bounding box center [661, 450] width 1250 height 668
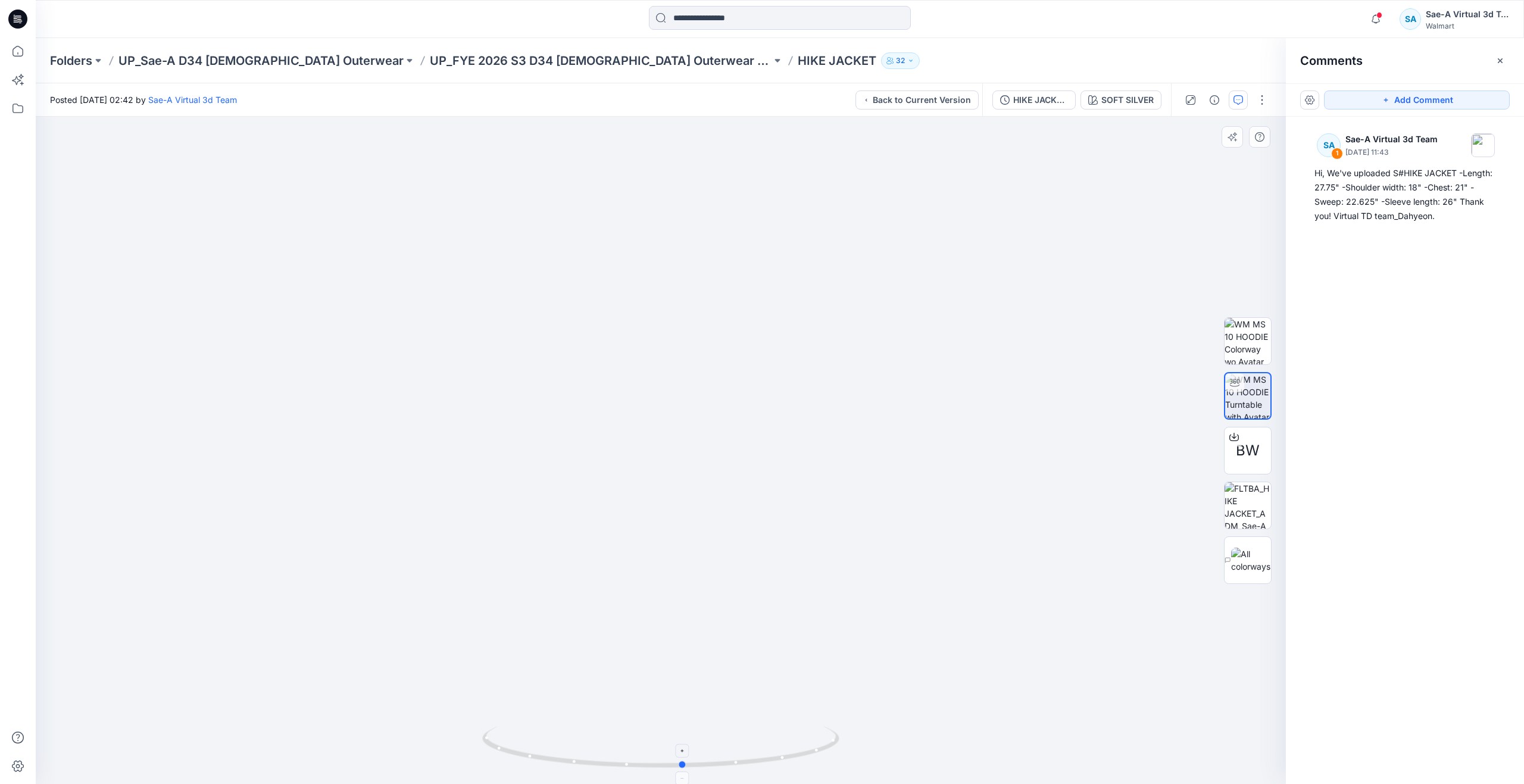
drag, startPoint x: 691, startPoint y: 768, endPoint x: 683, endPoint y: 737, distance: 32.0
click at [683, 737] on icon at bounding box center [662, 748] width 360 height 45
click at [484, 52] on div "Folders UP_Sae-A D34 [DEMOGRAPHIC_DATA] Outerwear UP_FYE 2026 S3 D34 [DEMOGRAPH…" at bounding box center [780, 61] width 1489 height 46
click at [490, 56] on p "UP_FYE 2026 S3 D34 [DEMOGRAPHIC_DATA] Outerwear Ozark Trail" at bounding box center [600, 61] width 341 height 17
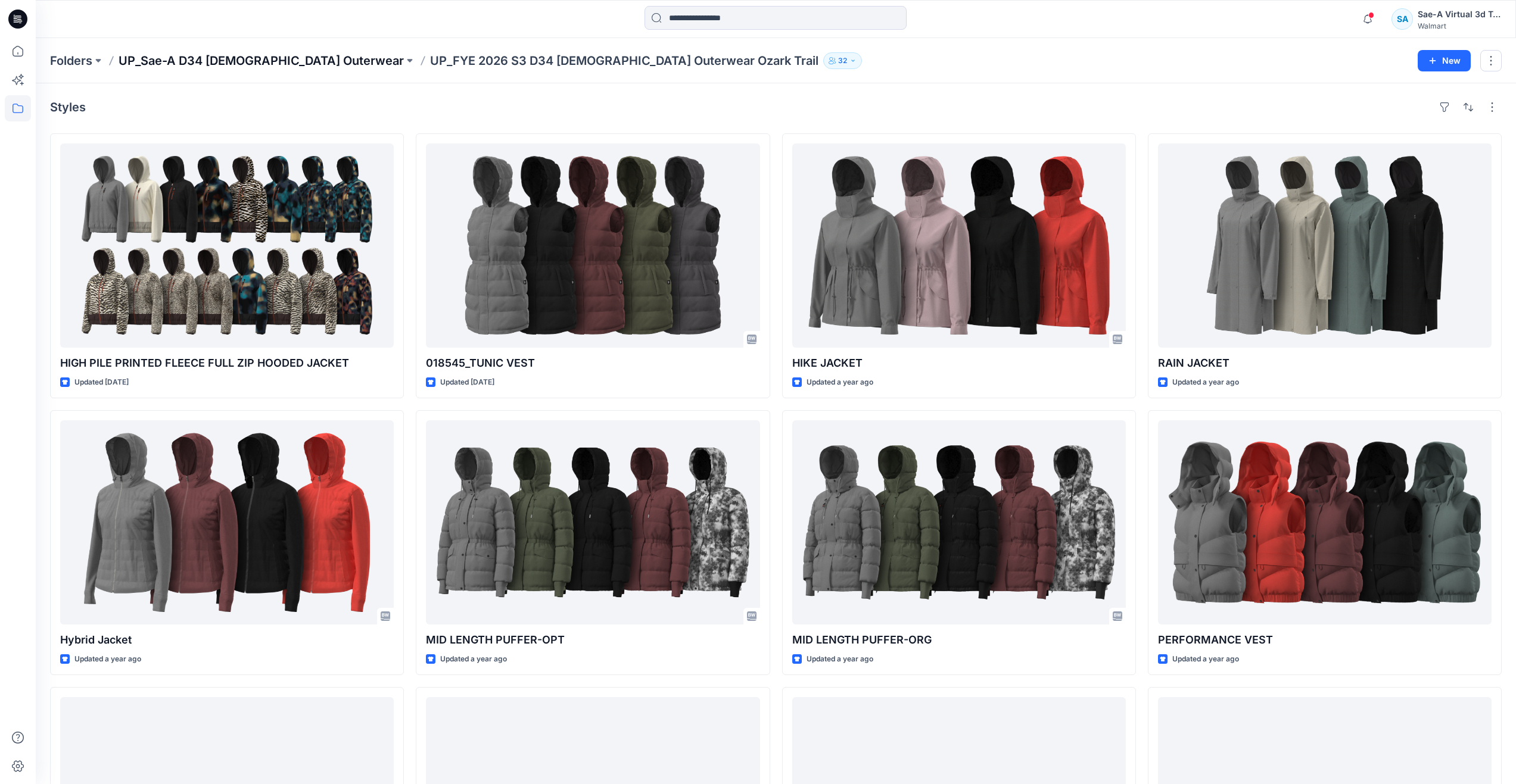
click at [270, 59] on p "UP_Sae-A D34 [DEMOGRAPHIC_DATA] Outerwear" at bounding box center [261, 61] width 285 height 17
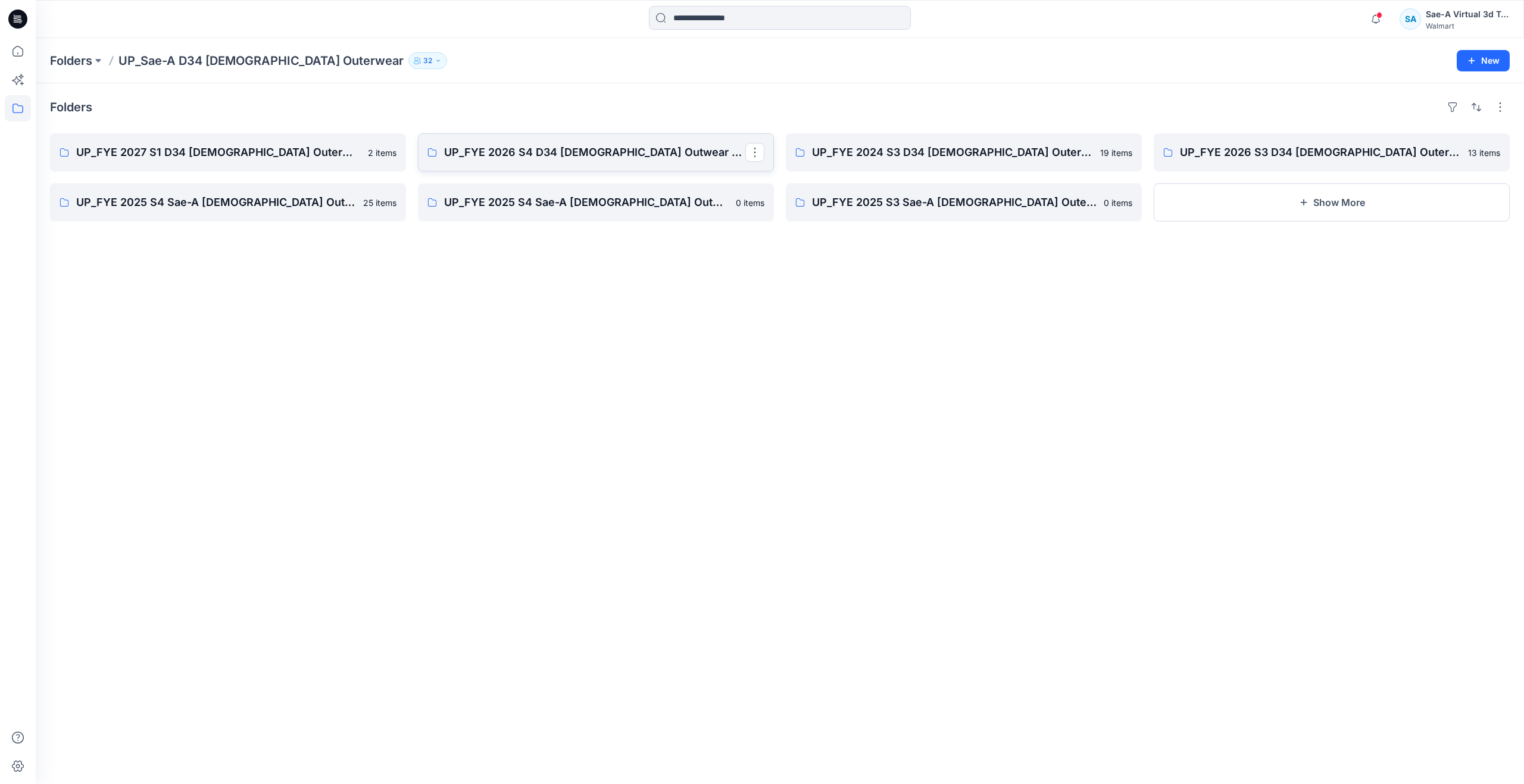
click at [530, 145] on p "UP_FYE 2026 S4 D34 [DEMOGRAPHIC_DATA] Outwear Ozark Trail" at bounding box center [595, 152] width 301 height 17
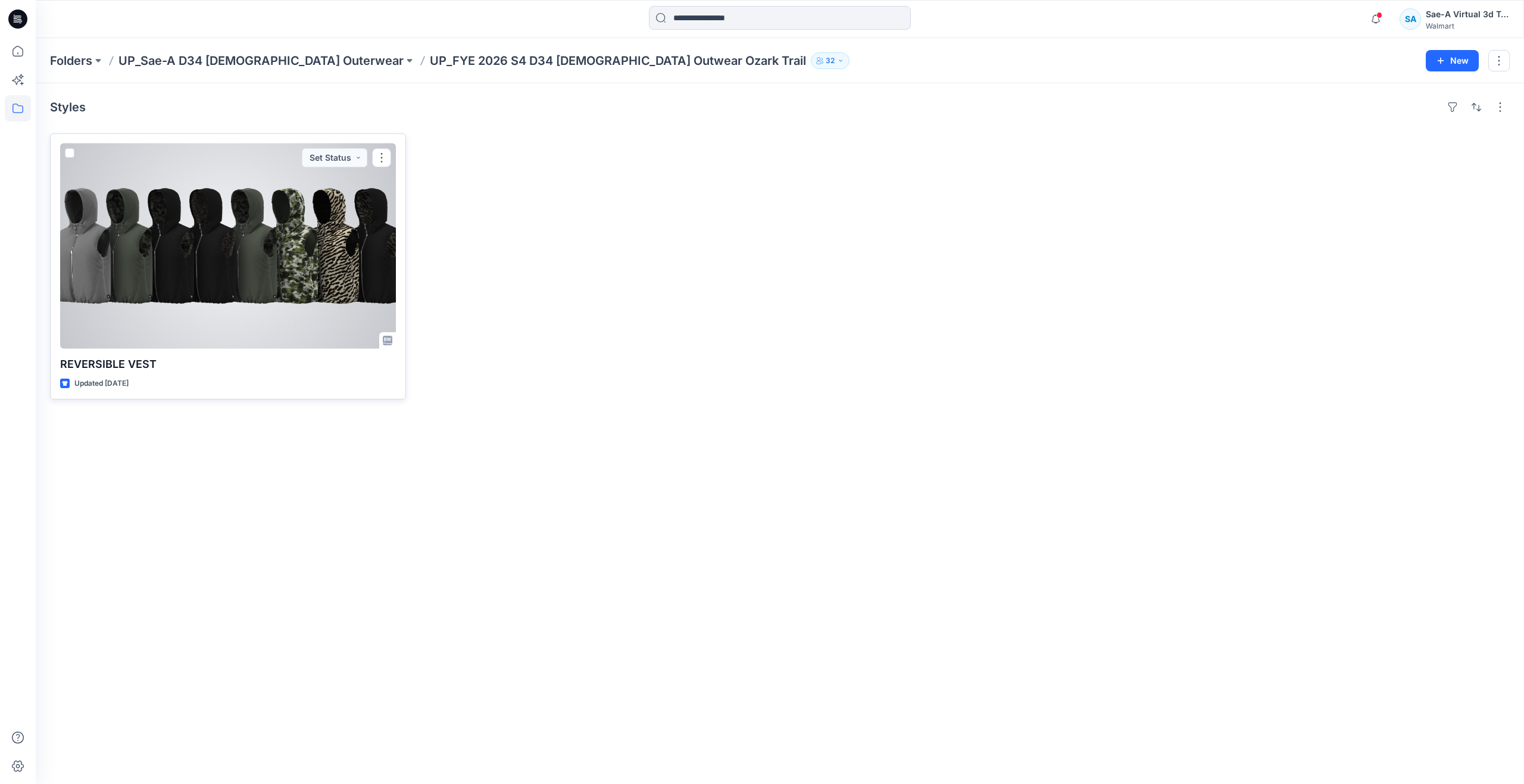
click at [294, 309] on div at bounding box center [228, 246] width 336 height 205
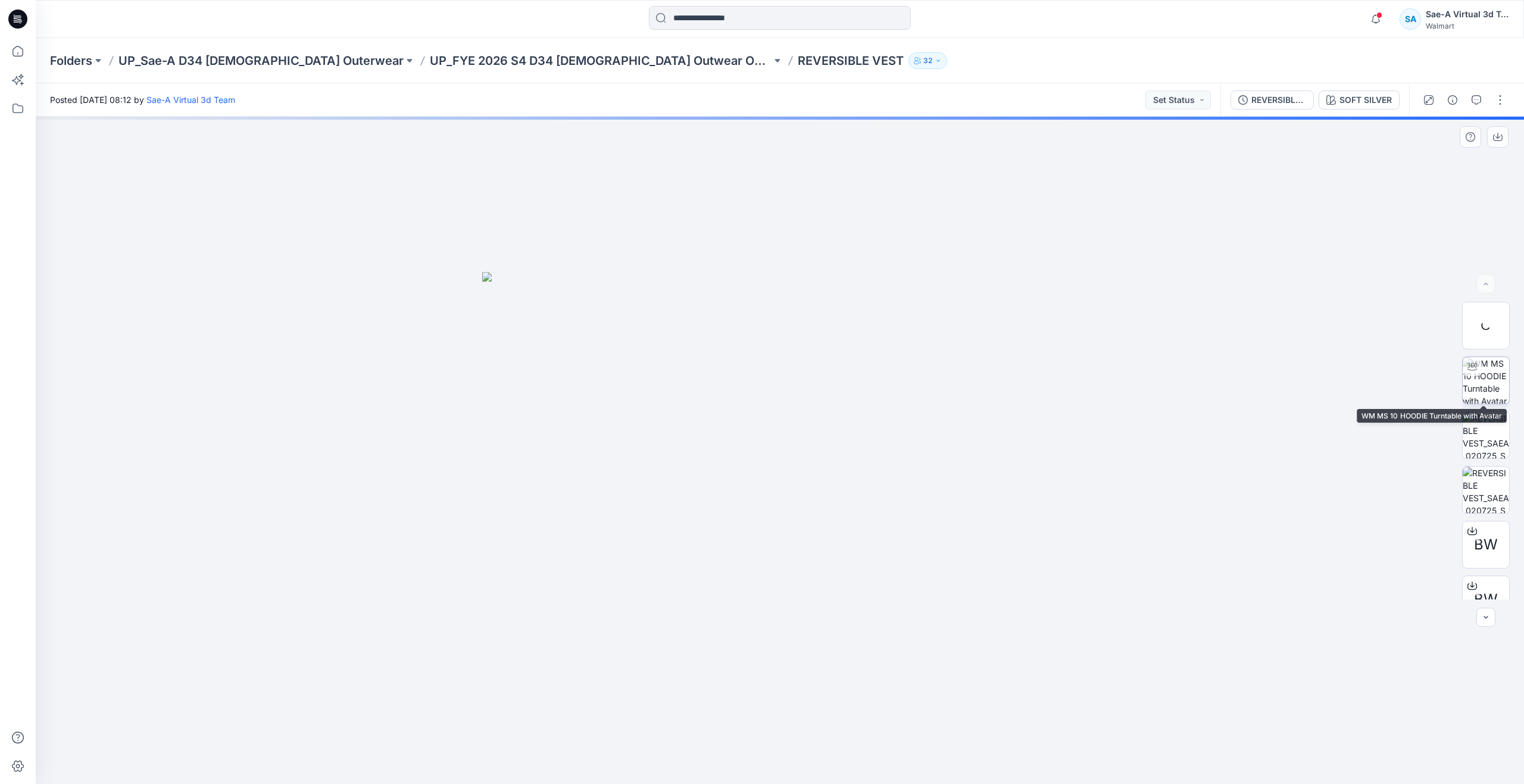
click at [1505, 370] on img at bounding box center [1486, 380] width 46 height 46
drag, startPoint x: 921, startPoint y: 430, endPoint x: 916, endPoint y: 538, distance: 108.1
drag, startPoint x: 778, startPoint y: 764, endPoint x: 979, endPoint y: 640, distance: 236.2
click at [979, 640] on div at bounding box center [780, 450] width 1489 height 668
click at [1475, 105] on button "button" at bounding box center [1476, 100] width 19 height 19
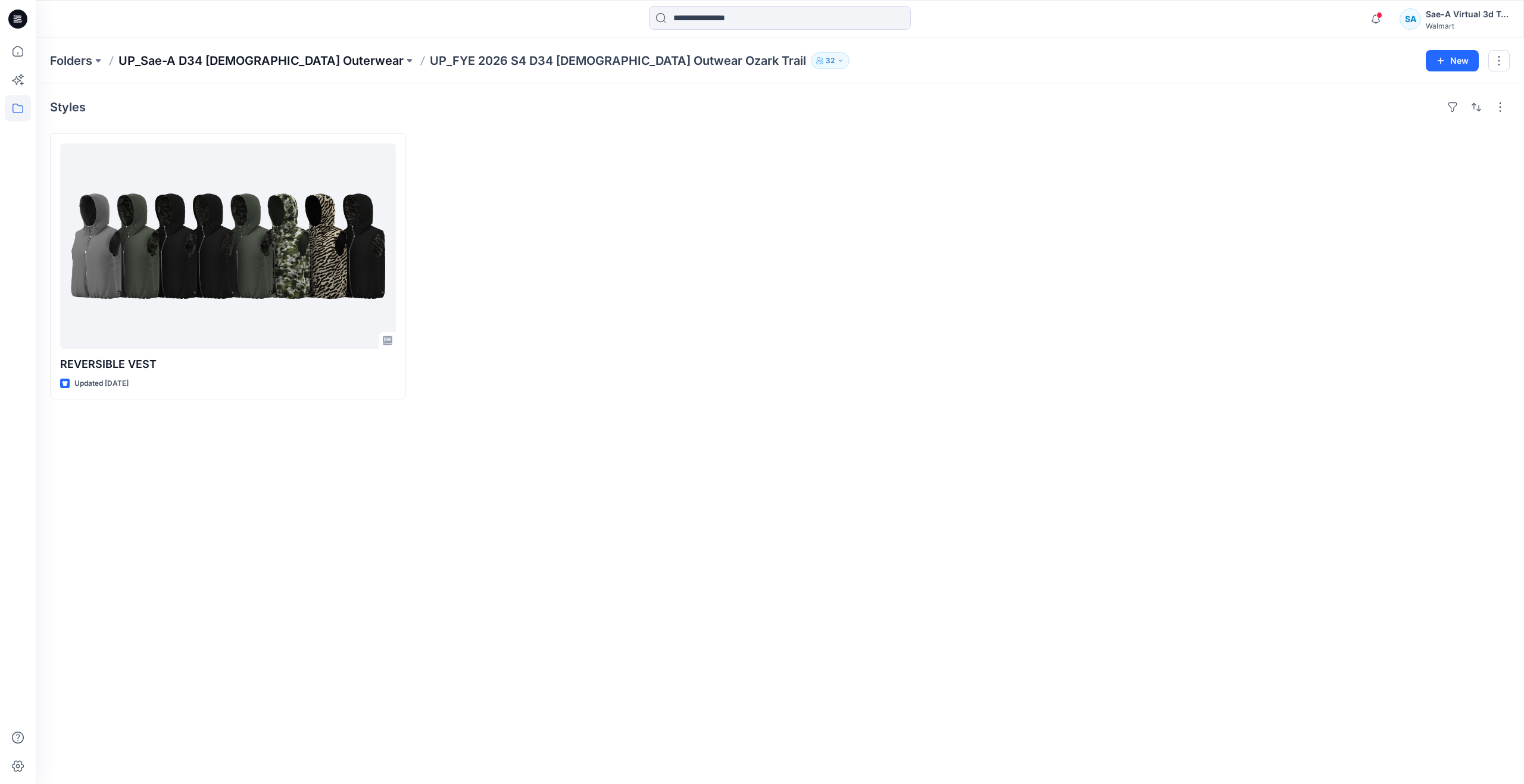
click at [271, 53] on p "UP_Sae-A D34 [DEMOGRAPHIC_DATA] Outerwear" at bounding box center [261, 61] width 285 height 17
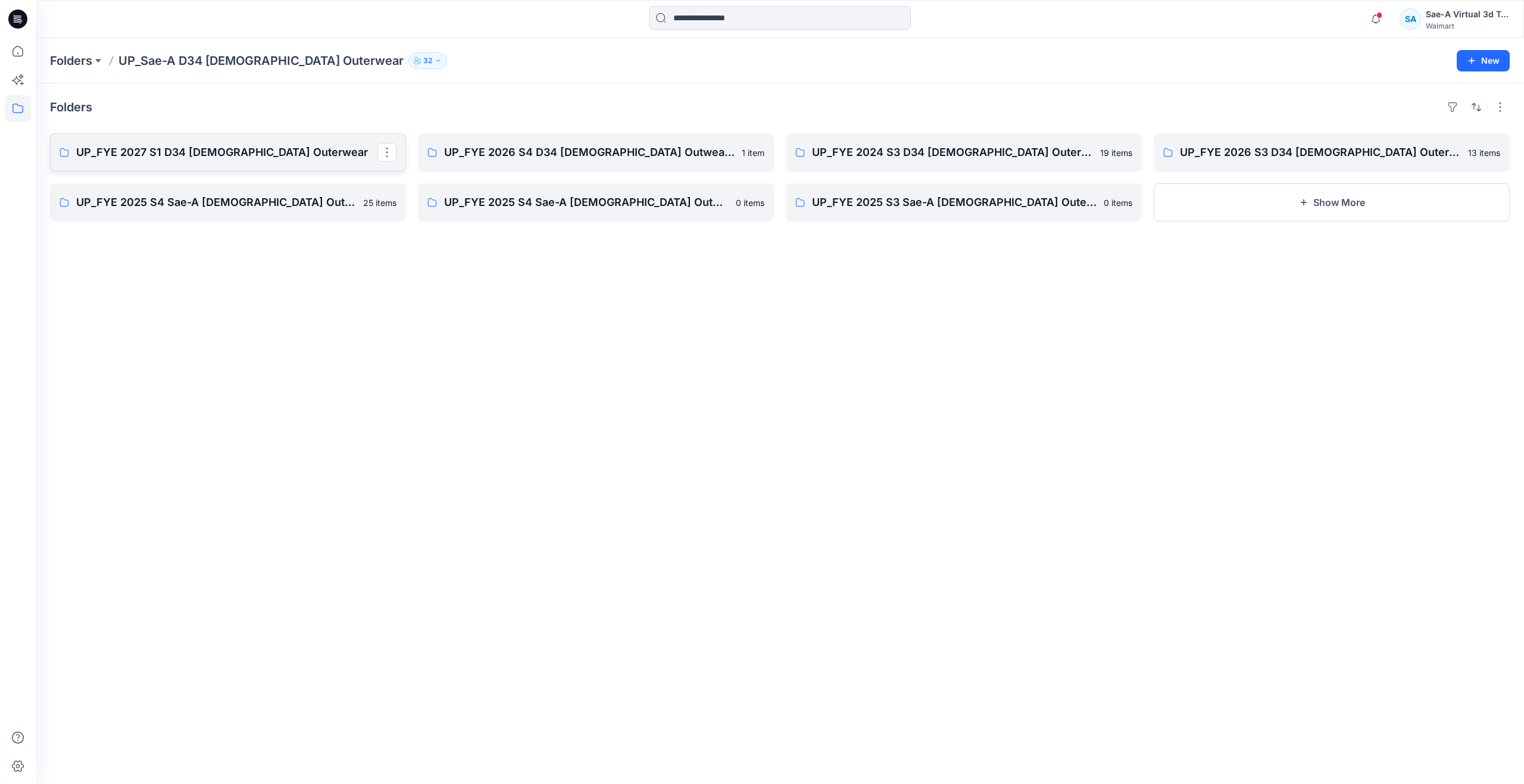
click at [279, 157] on p "UP_FYE 2027 S1 D34 [DEMOGRAPHIC_DATA] Outerwear" at bounding box center [227, 152] width 301 height 17
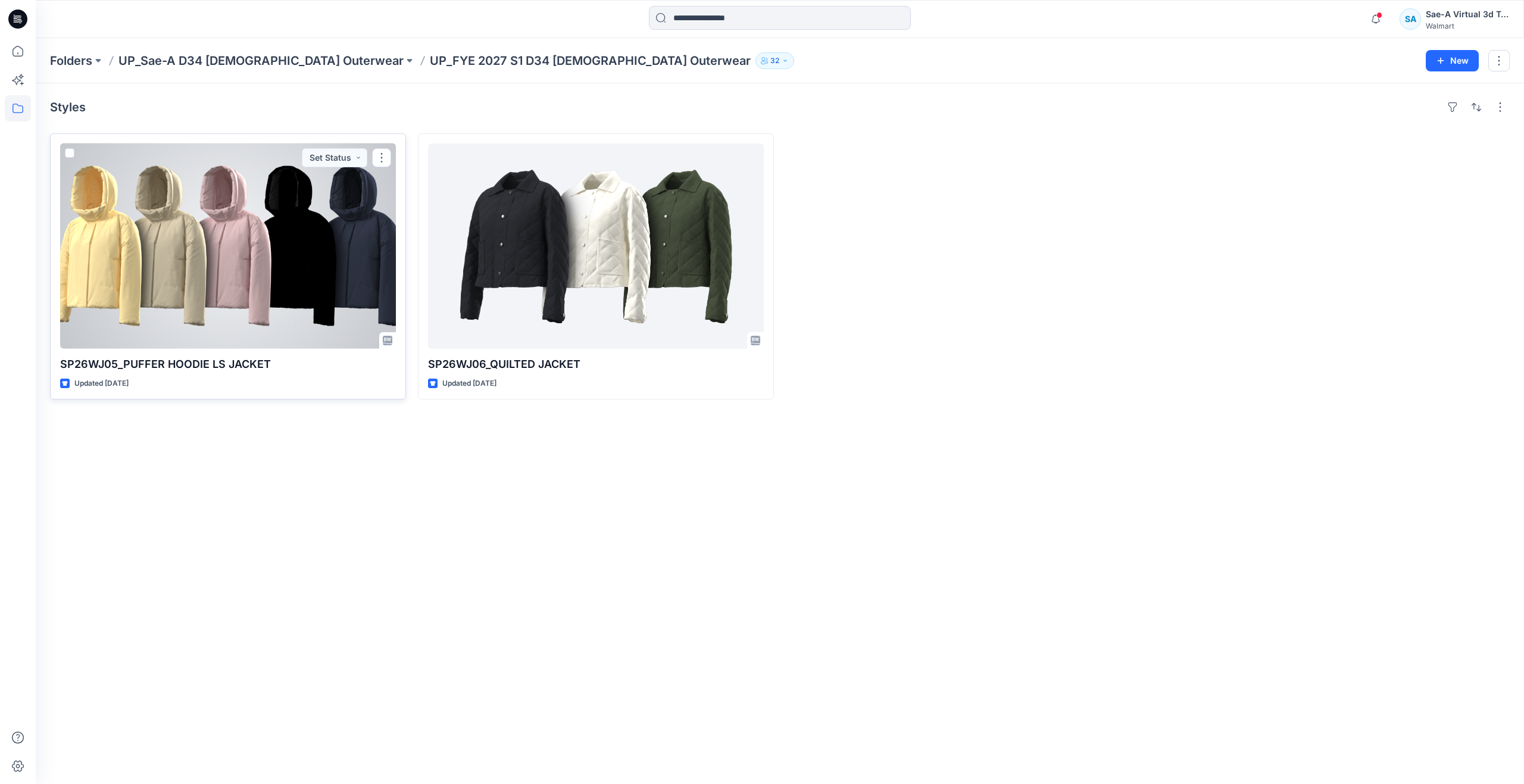
click at [239, 281] on div at bounding box center [228, 246] width 336 height 205
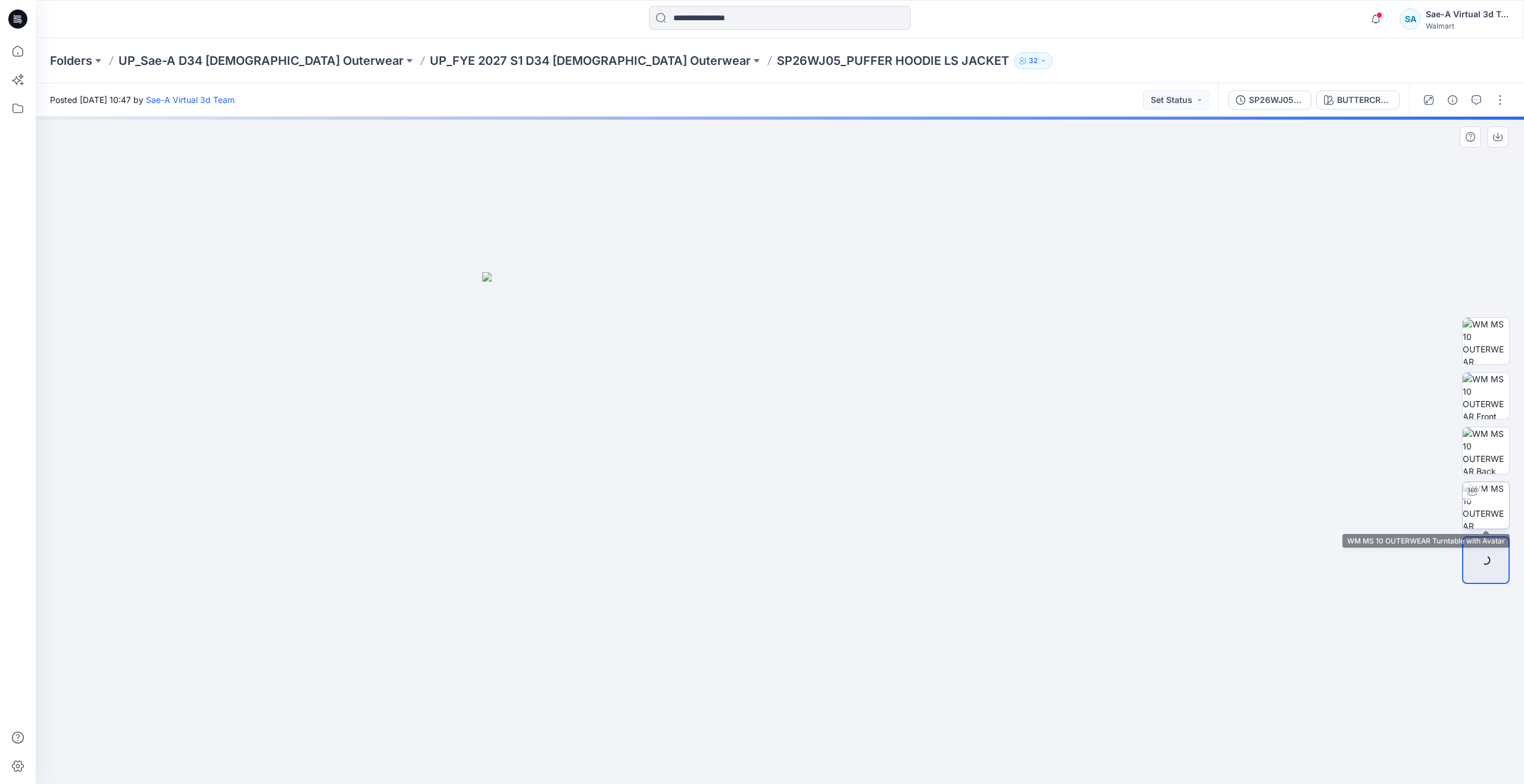
click at [1479, 504] on img at bounding box center [1486, 505] width 46 height 46
drag, startPoint x: 937, startPoint y: 442, endPoint x: 926, endPoint y: 599, distance: 157.4
drag, startPoint x: 789, startPoint y: 767, endPoint x: 789, endPoint y: 684, distance: 83.0
click at [789, 684] on div at bounding box center [780, 450] width 1489 height 668
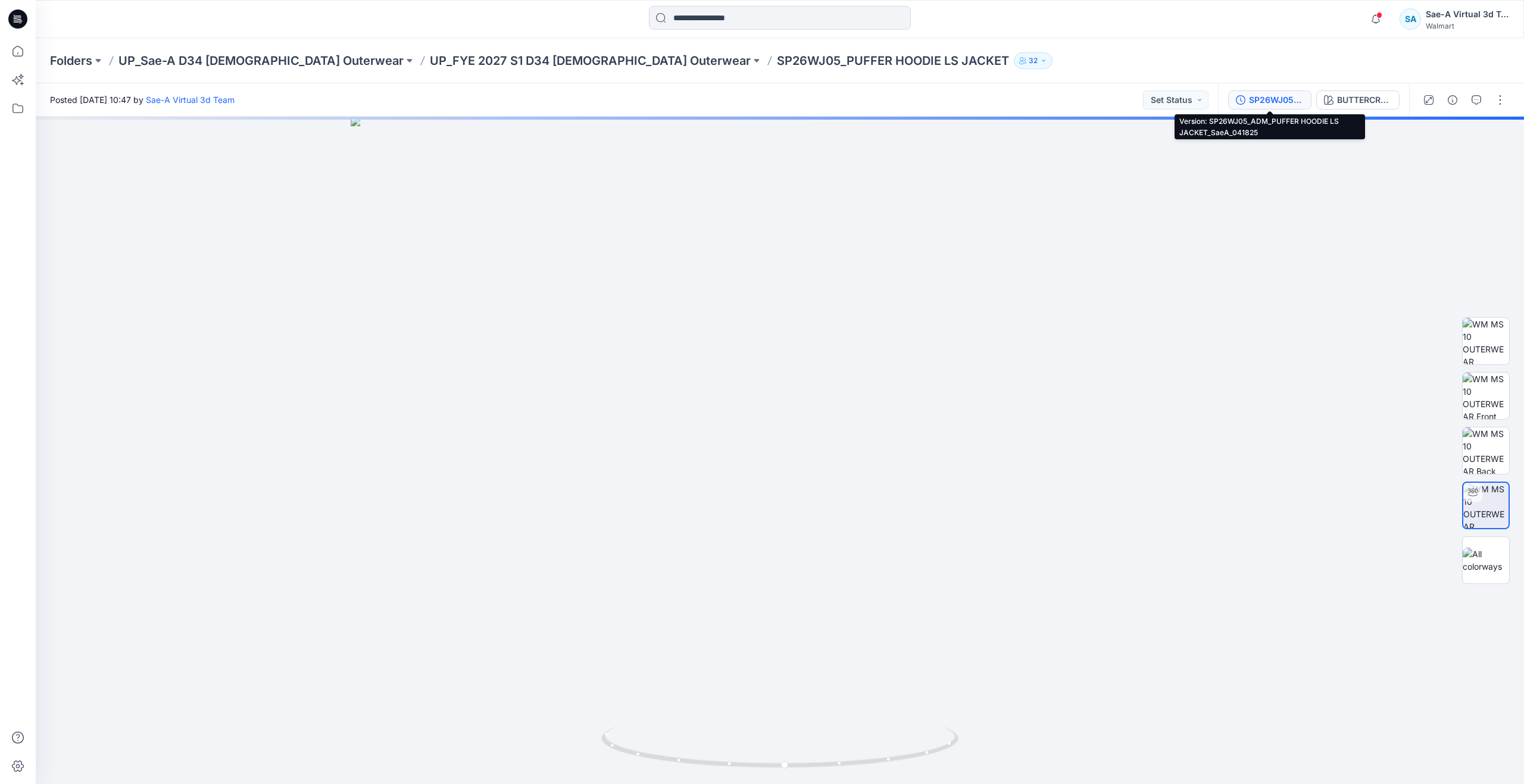
click at [1264, 99] on div "SP26WJ05_ADM_PUFFER HOODIE LS JACKET_SaeA_041825" at bounding box center [1277, 100] width 55 height 13
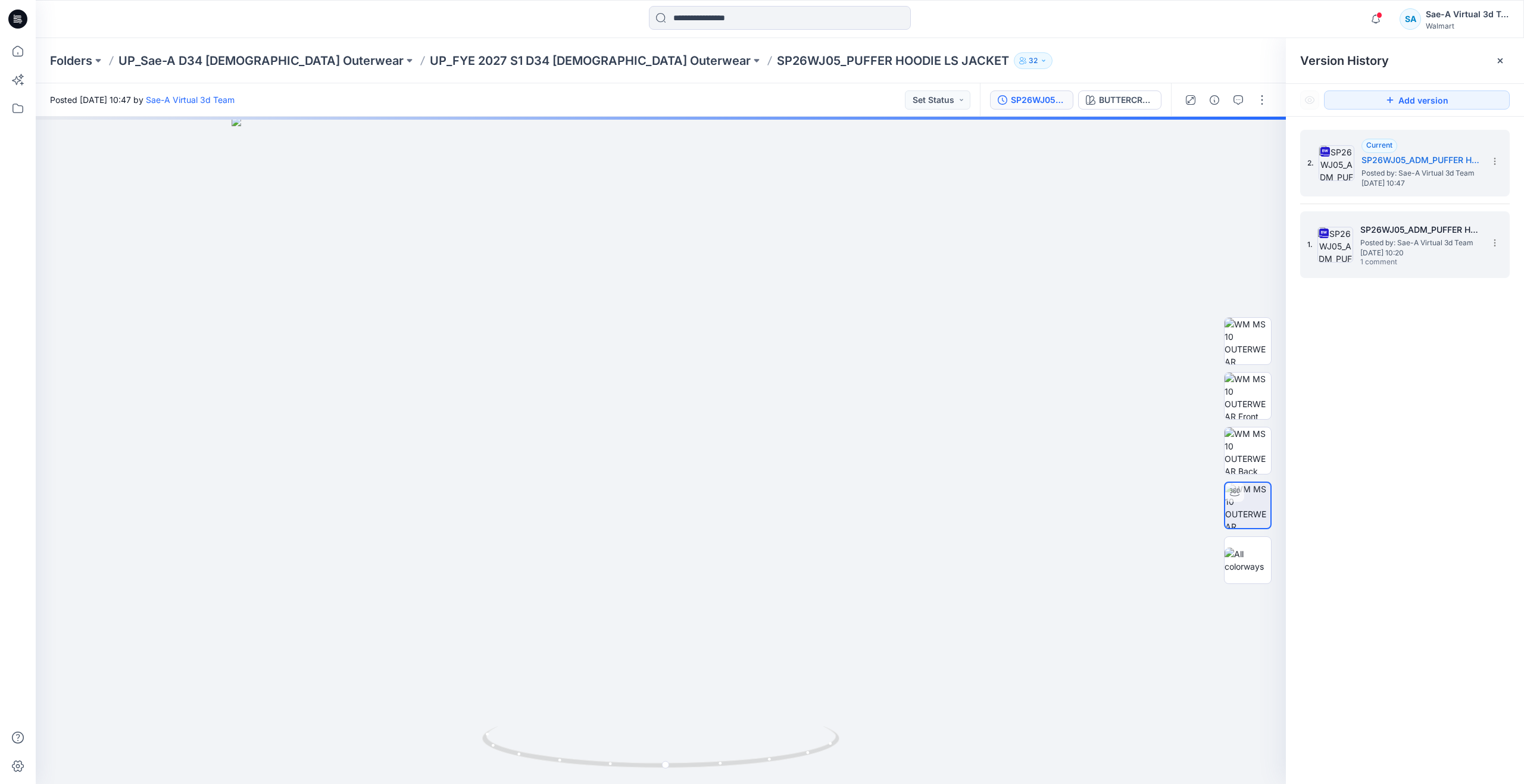
click at [1370, 247] on span "Posted by: Sae-A Virtual 3d Team" at bounding box center [1420, 243] width 119 height 12
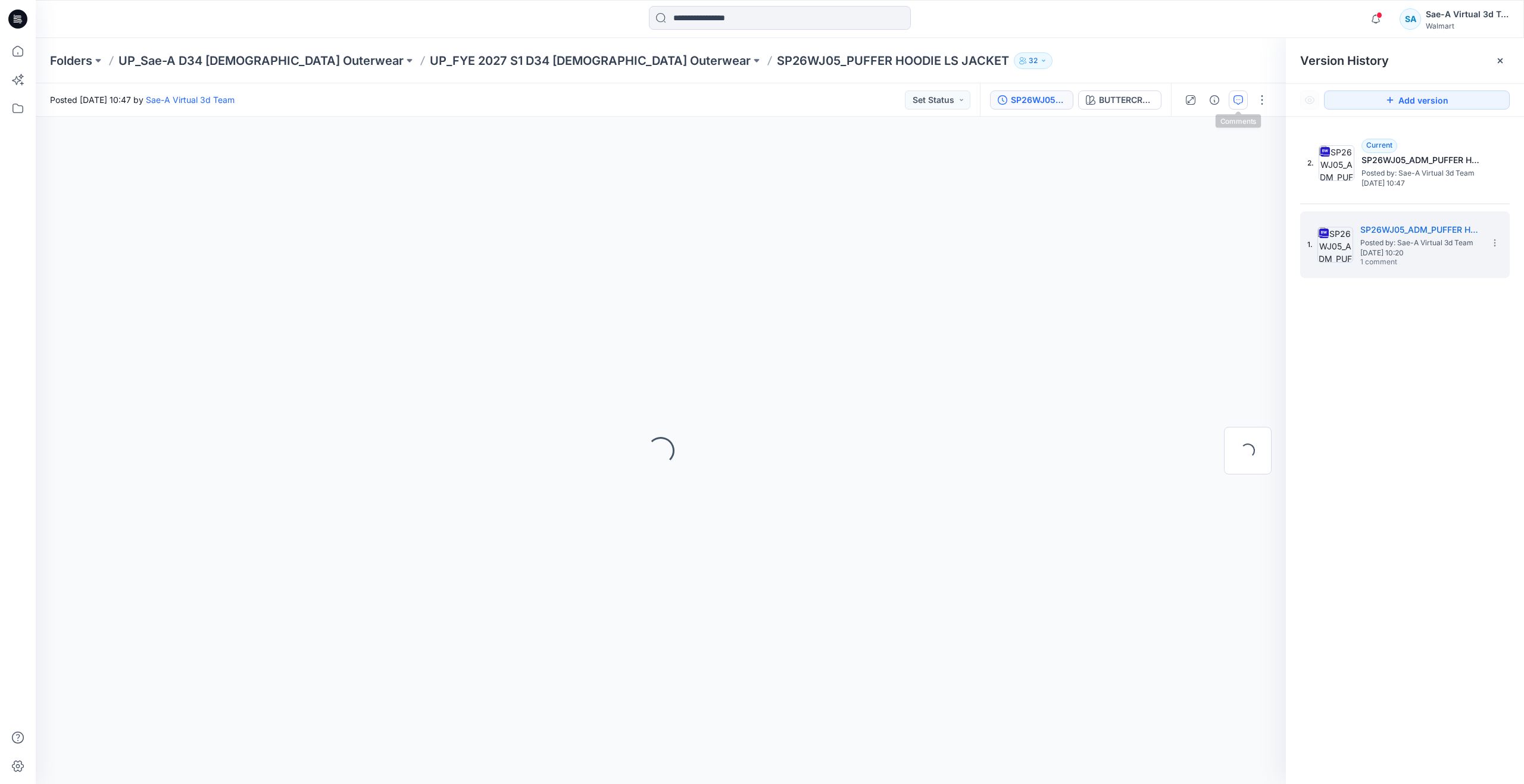
click at [1234, 94] on button "button" at bounding box center [1238, 100] width 19 height 19
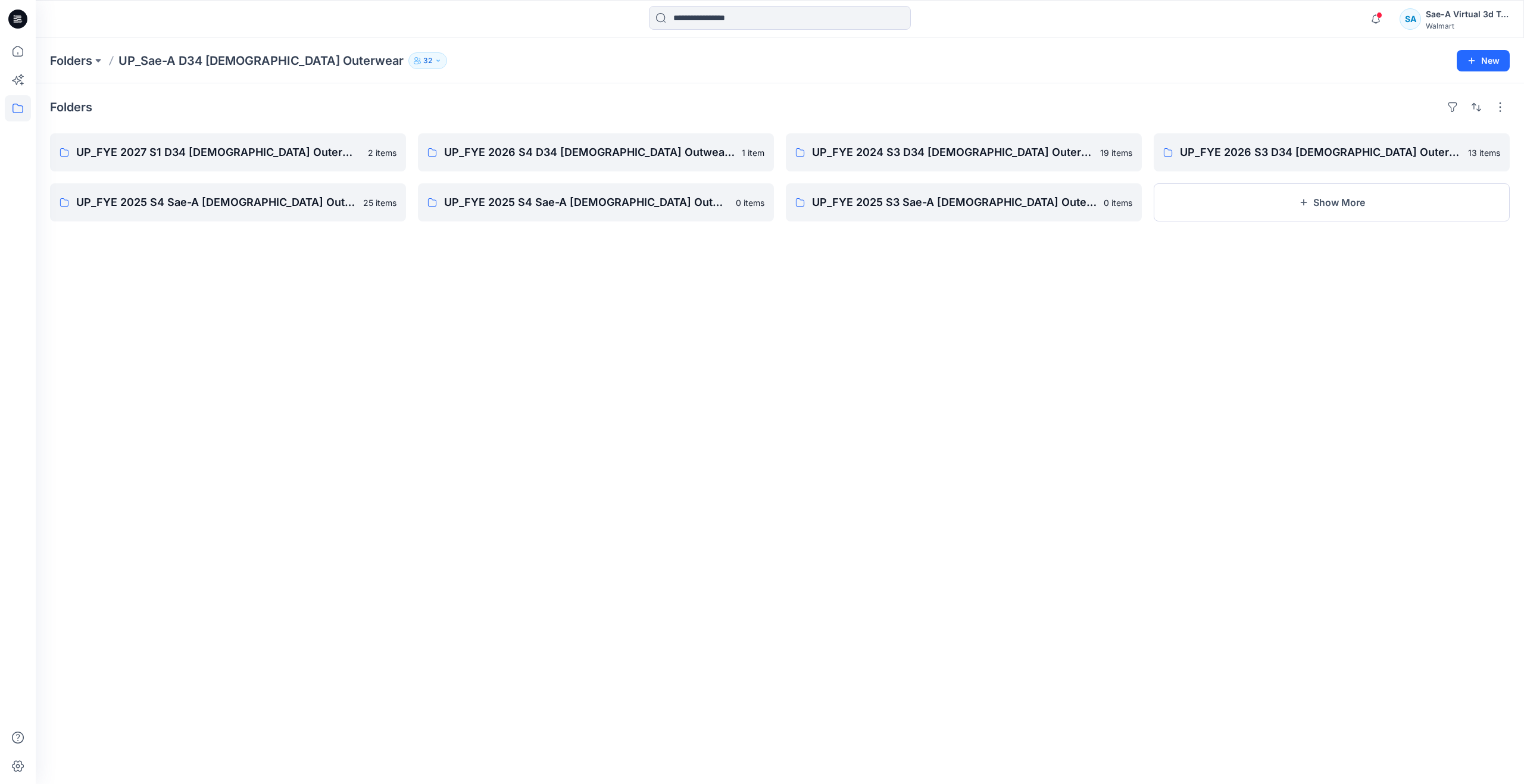
click at [1070, 487] on div "Folders UP_FYE 2027 S1 D34 [DEMOGRAPHIC_DATA] Outerwear 2 items UP_FYE 2025 S4 …" at bounding box center [780, 434] width 1489 height 701
